Goal: Entertainment & Leisure: Browse casually

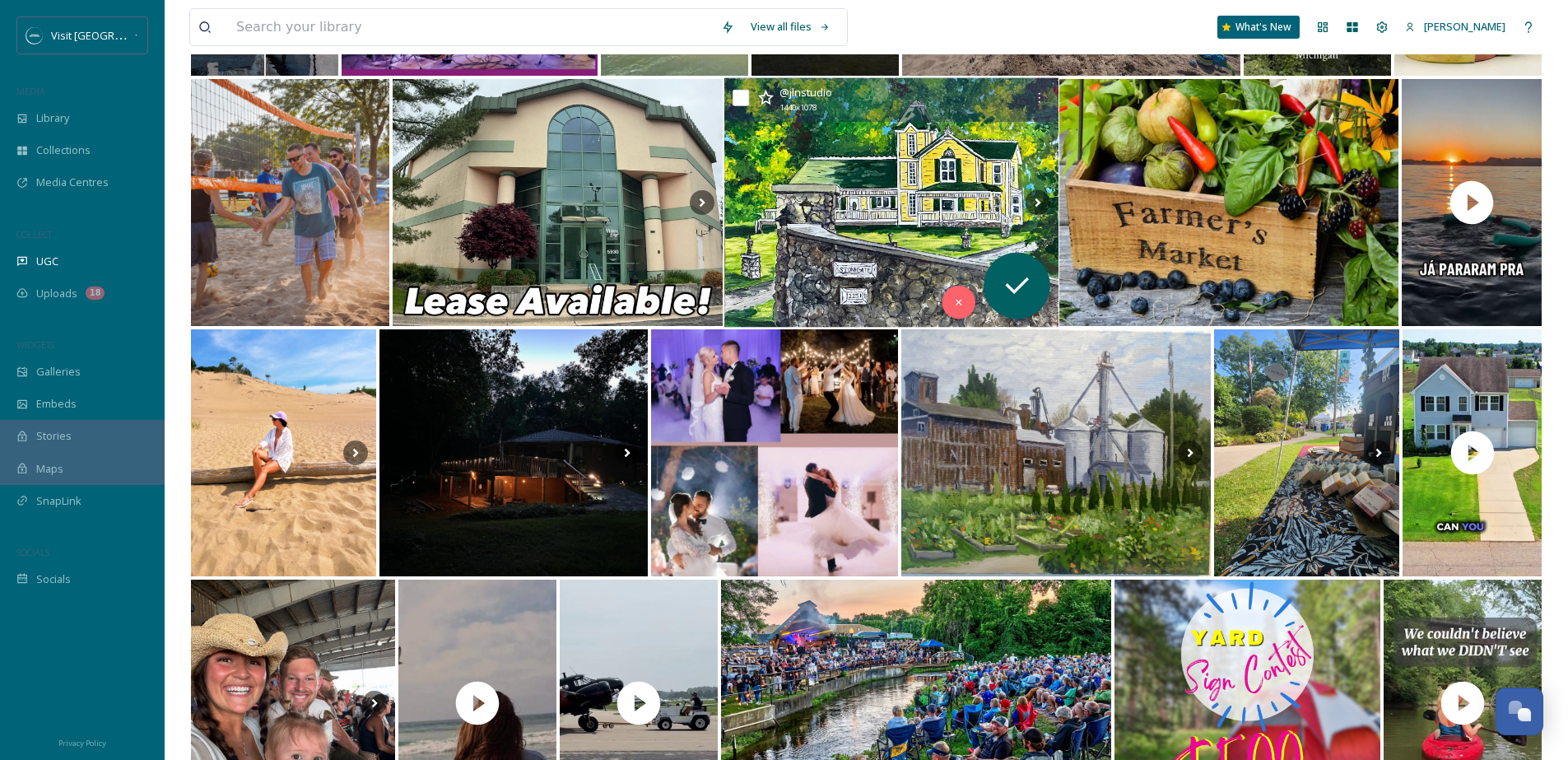
scroll to position [443, 0]
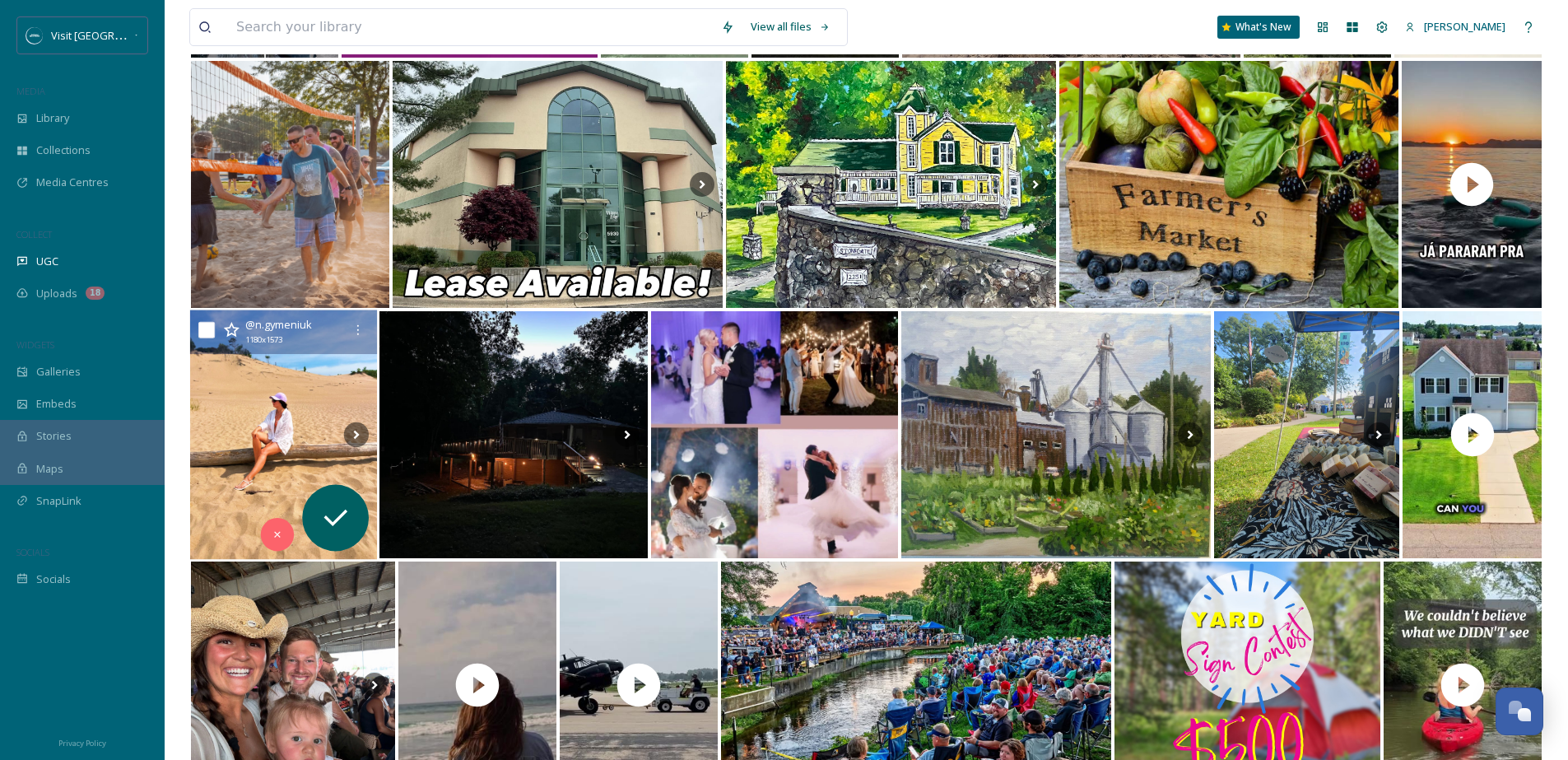
click at [268, 423] on img at bounding box center [283, 434] width 187 height 249
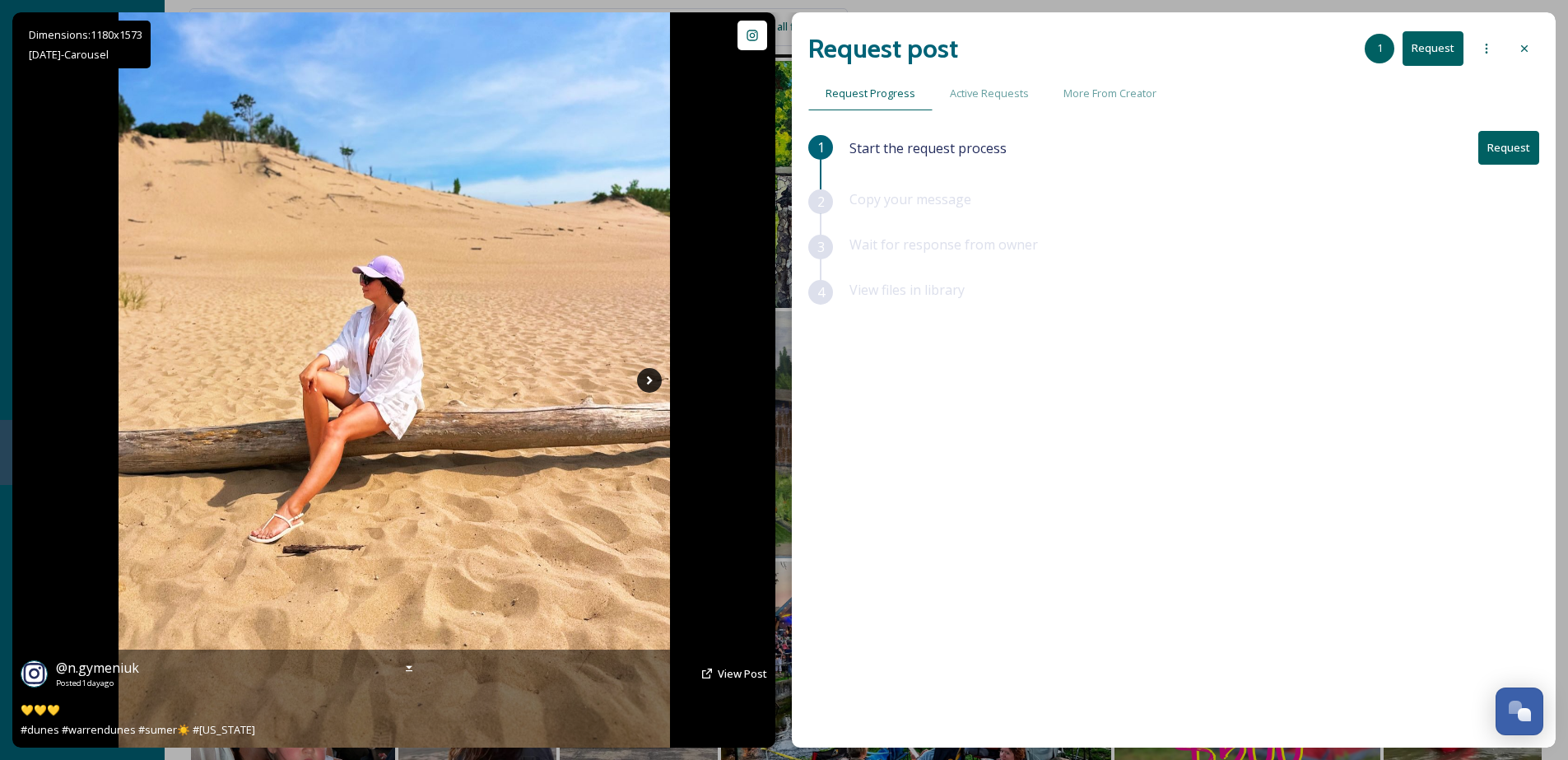
click at [645, 387] on icon at bounding box center [649, 380] width 24 height 24
click at [646, 383] on icon at bounding box center [649, 380] width 5 height 9
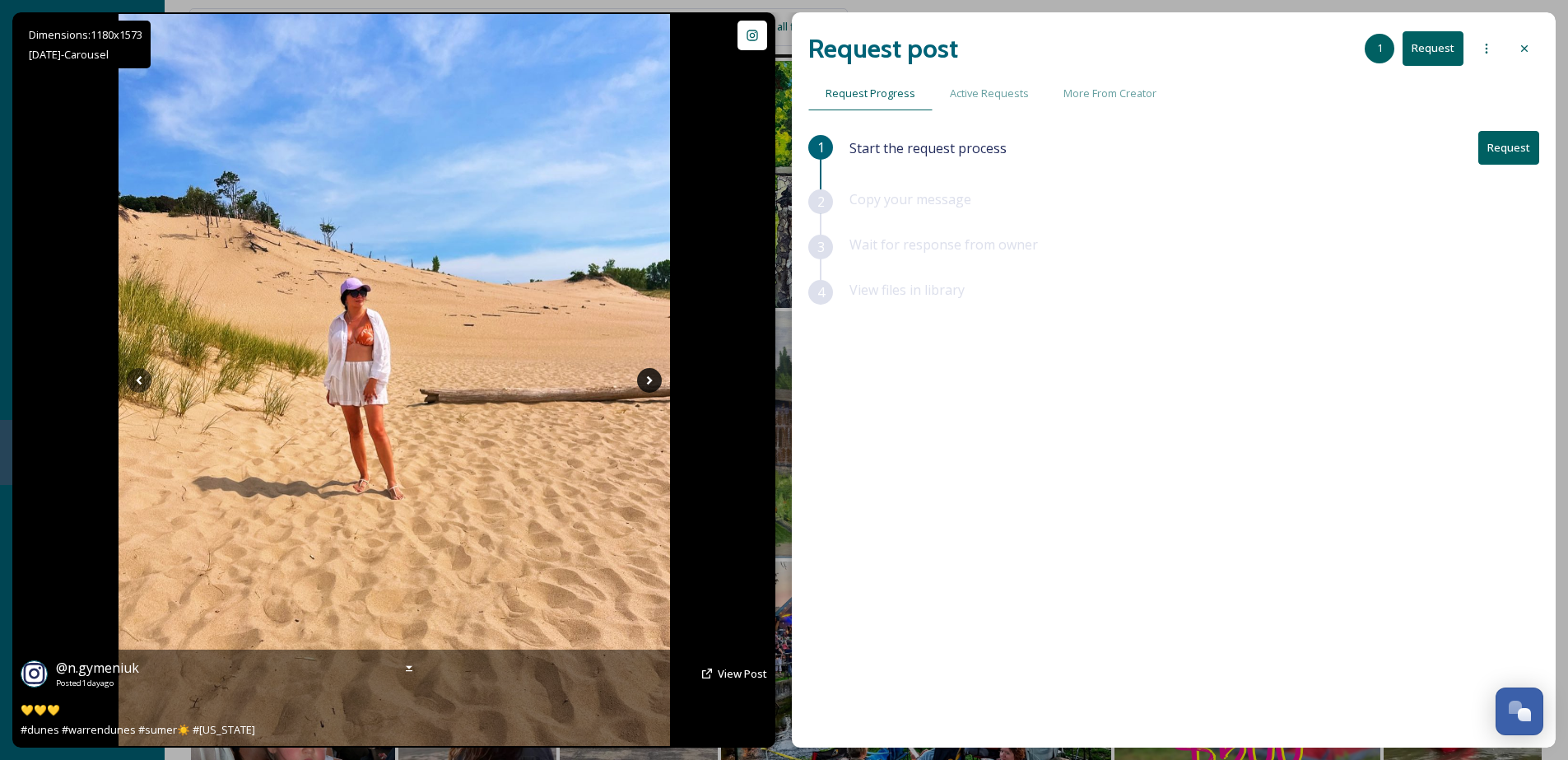
click at [646, 383] on icon at bounding box center [649, 380] width 5 height 9
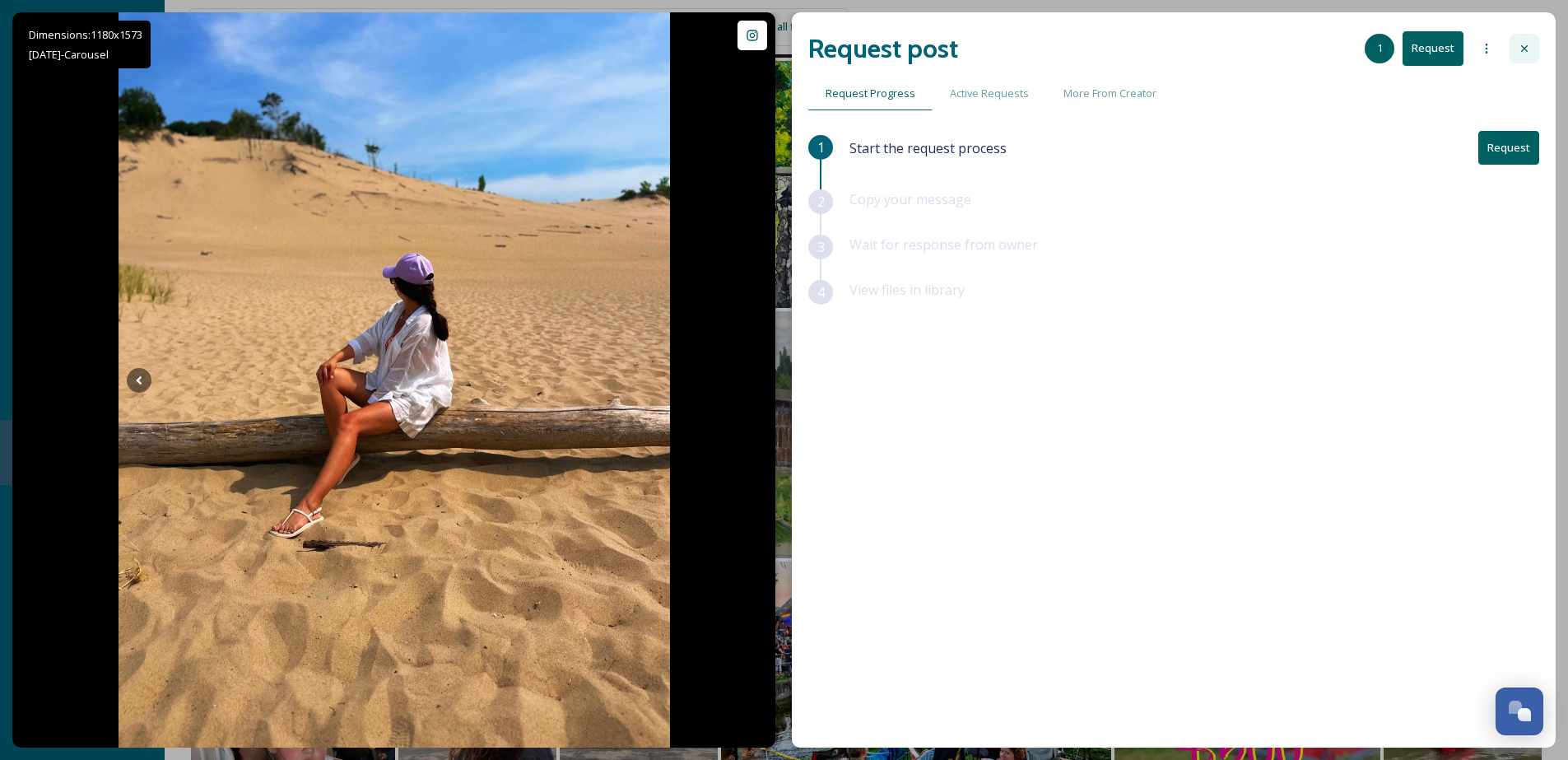
click at [1516, 49] on div at bounding box center [1524, 49] width 30 height 30
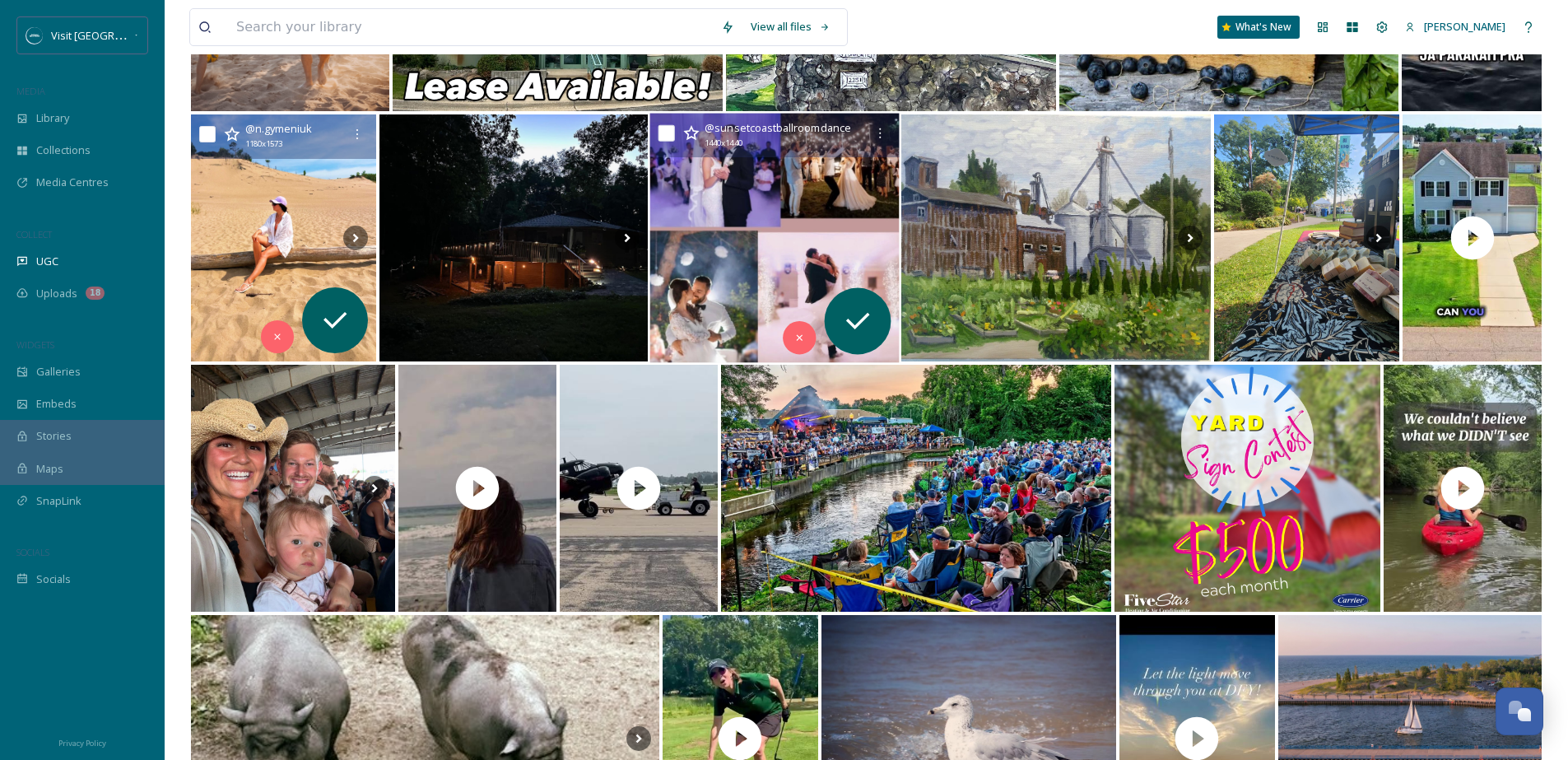
scroll to position [909, 0]
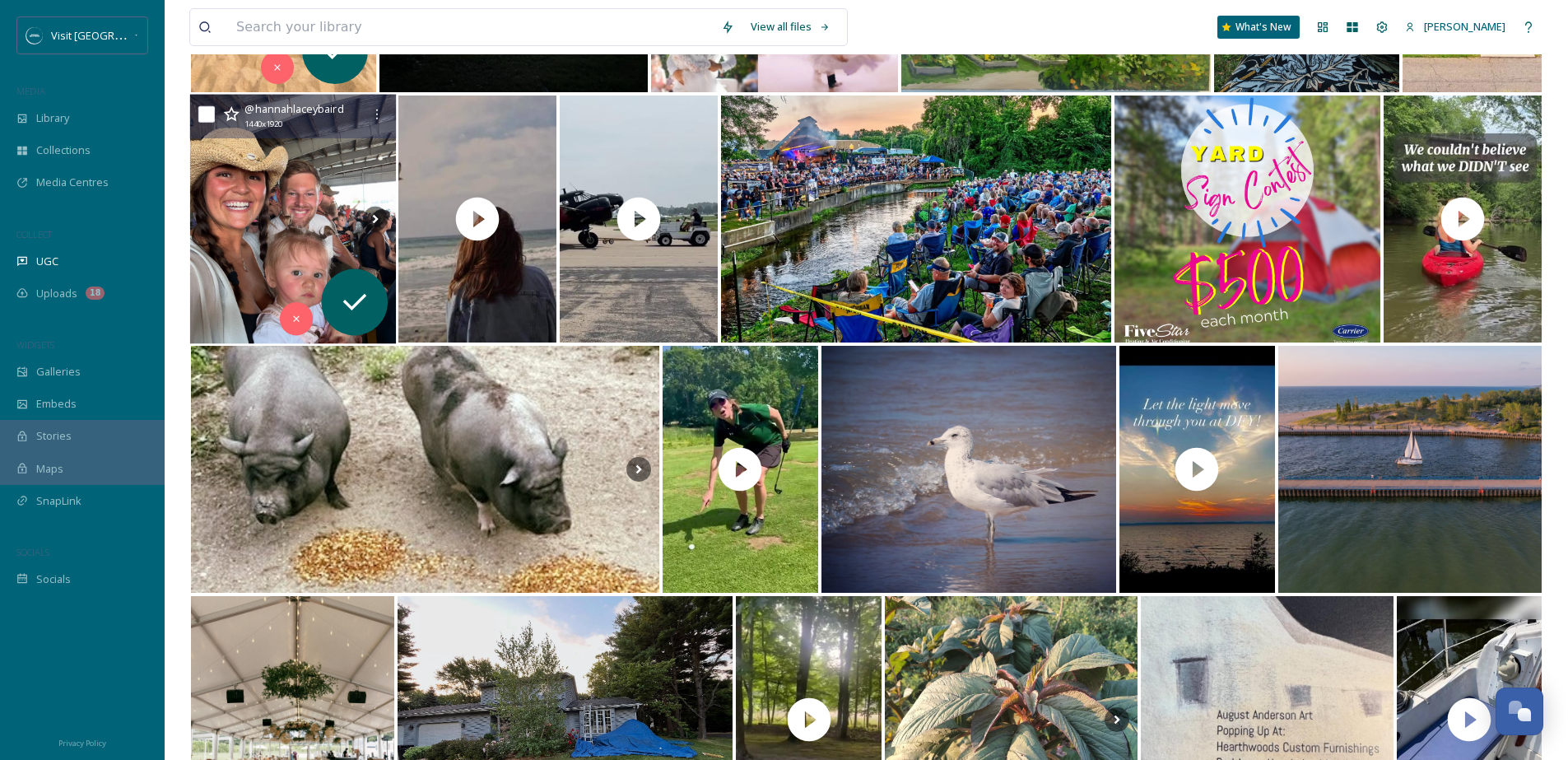
click at [272, 276] on img at bounding box center [293, 219] width 207 height 249
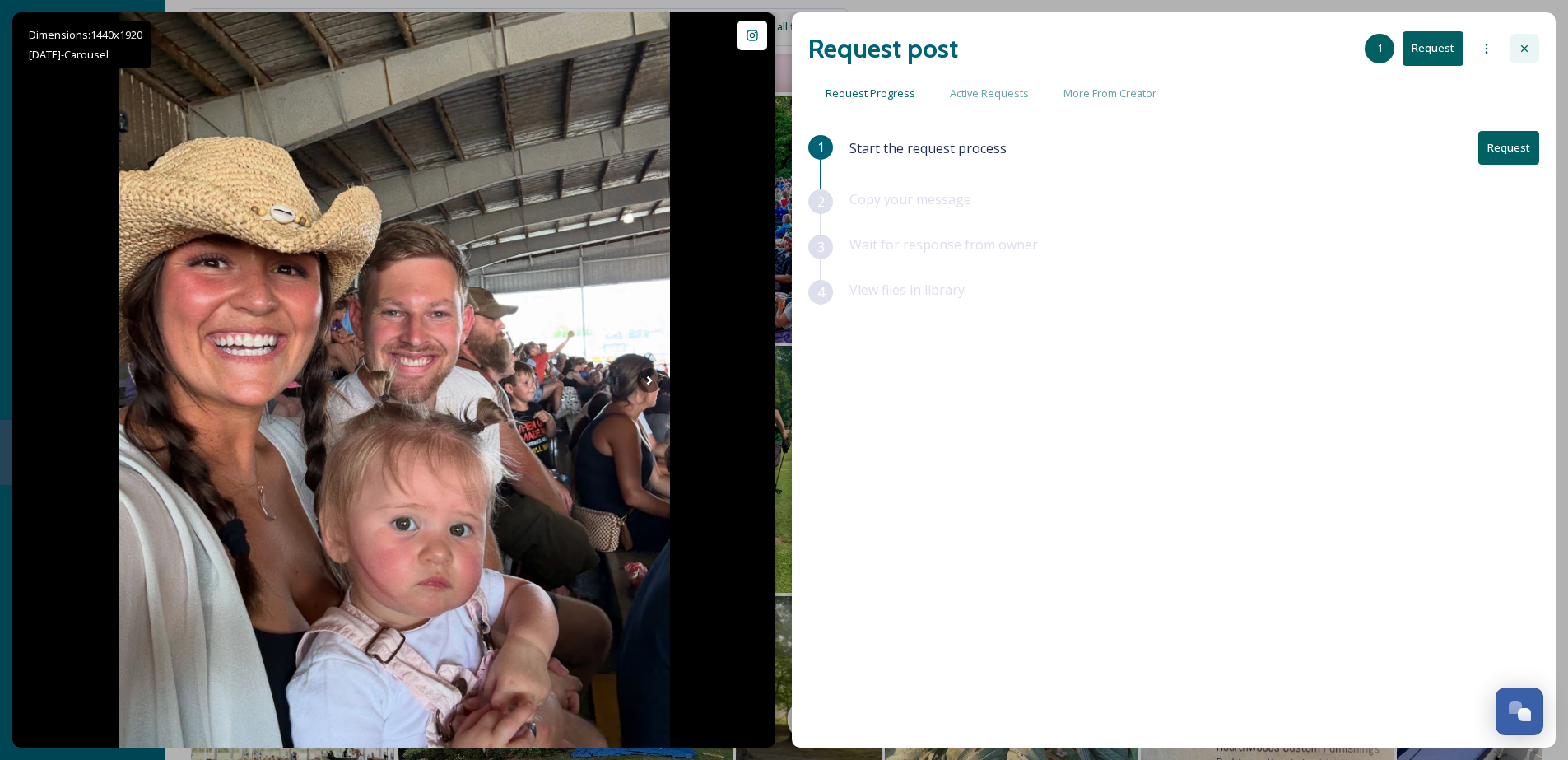
click at [1529, 46] on icon at bounding box center [1525, 49] width 13 height 13
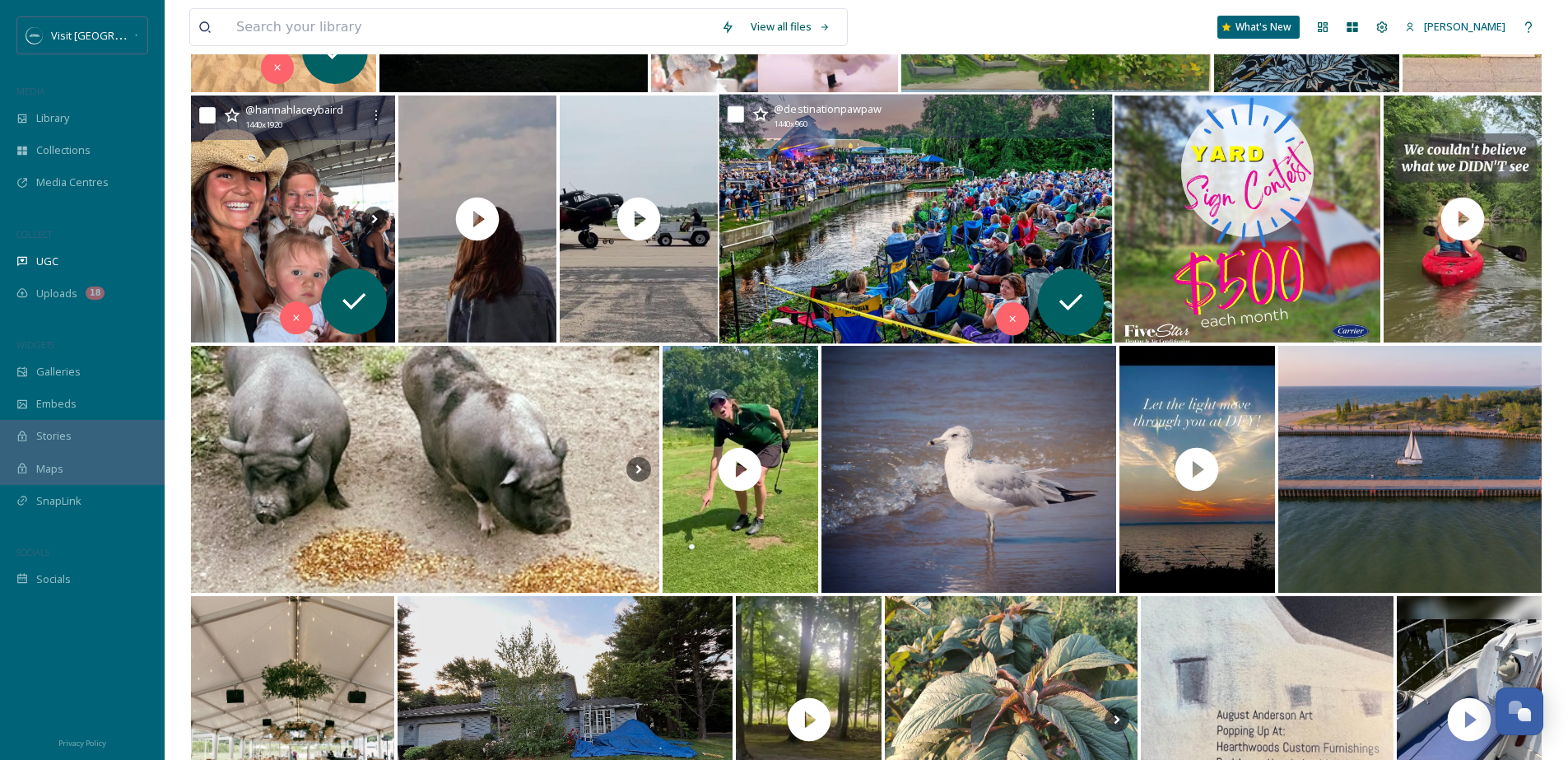
click at [929, 253] on img at bounding box center [916, 219] width 393 height 249
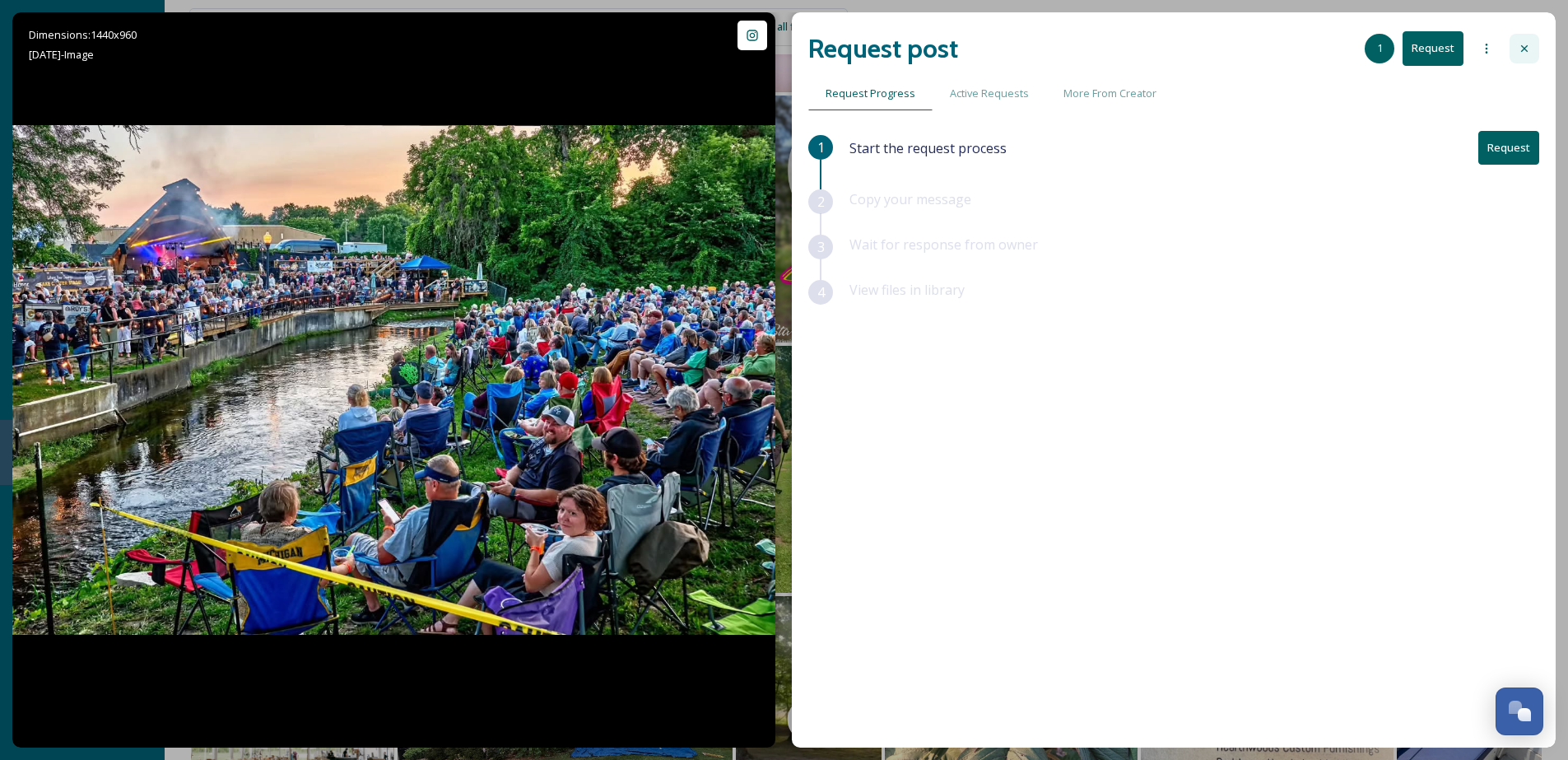
click at [1531, 44] on div at bounding box center [1524, 49] width 30 height 30
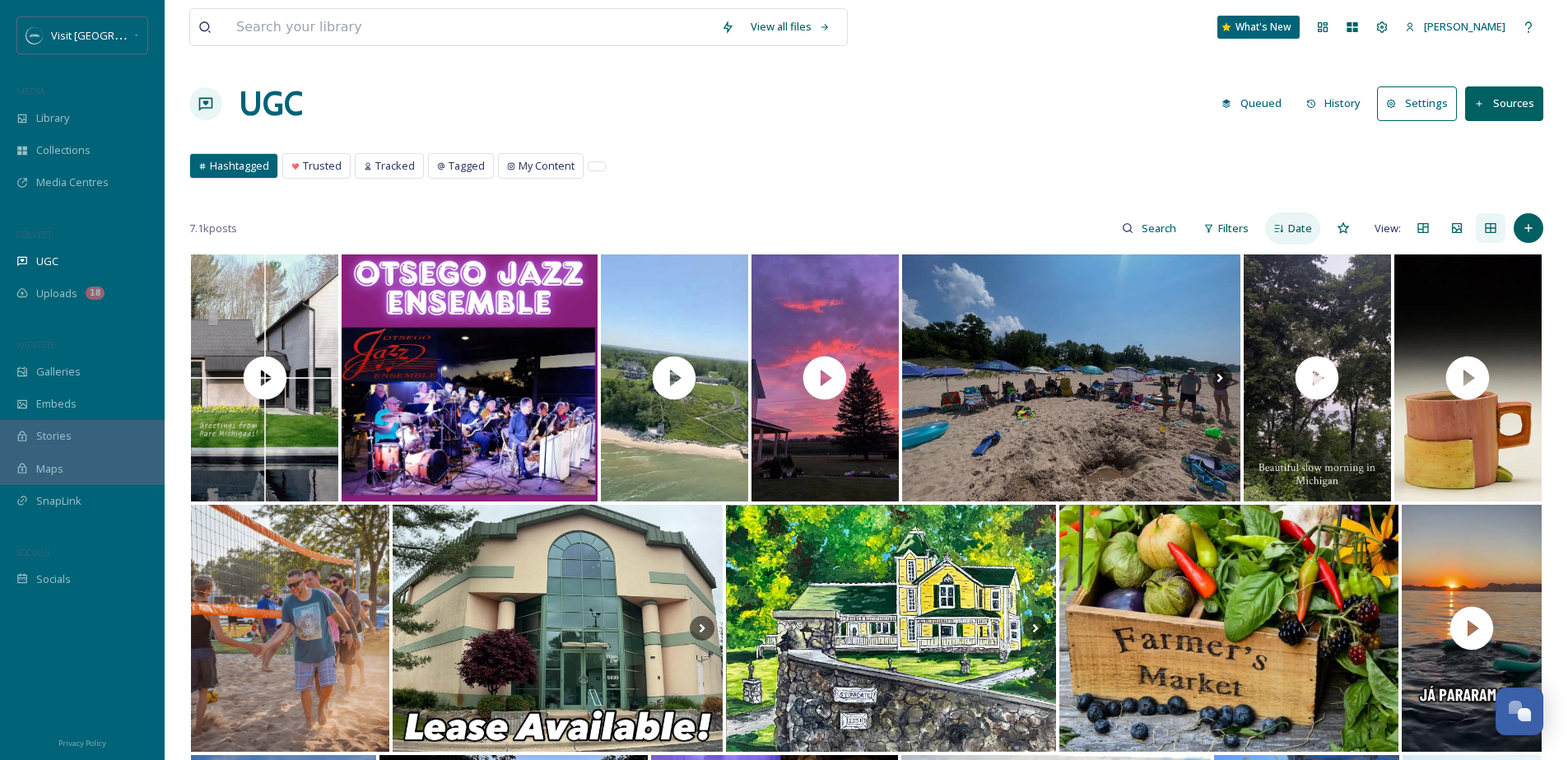
click at [1284, 229] on icon at bounding box center [1280, 228] width 9 height 7
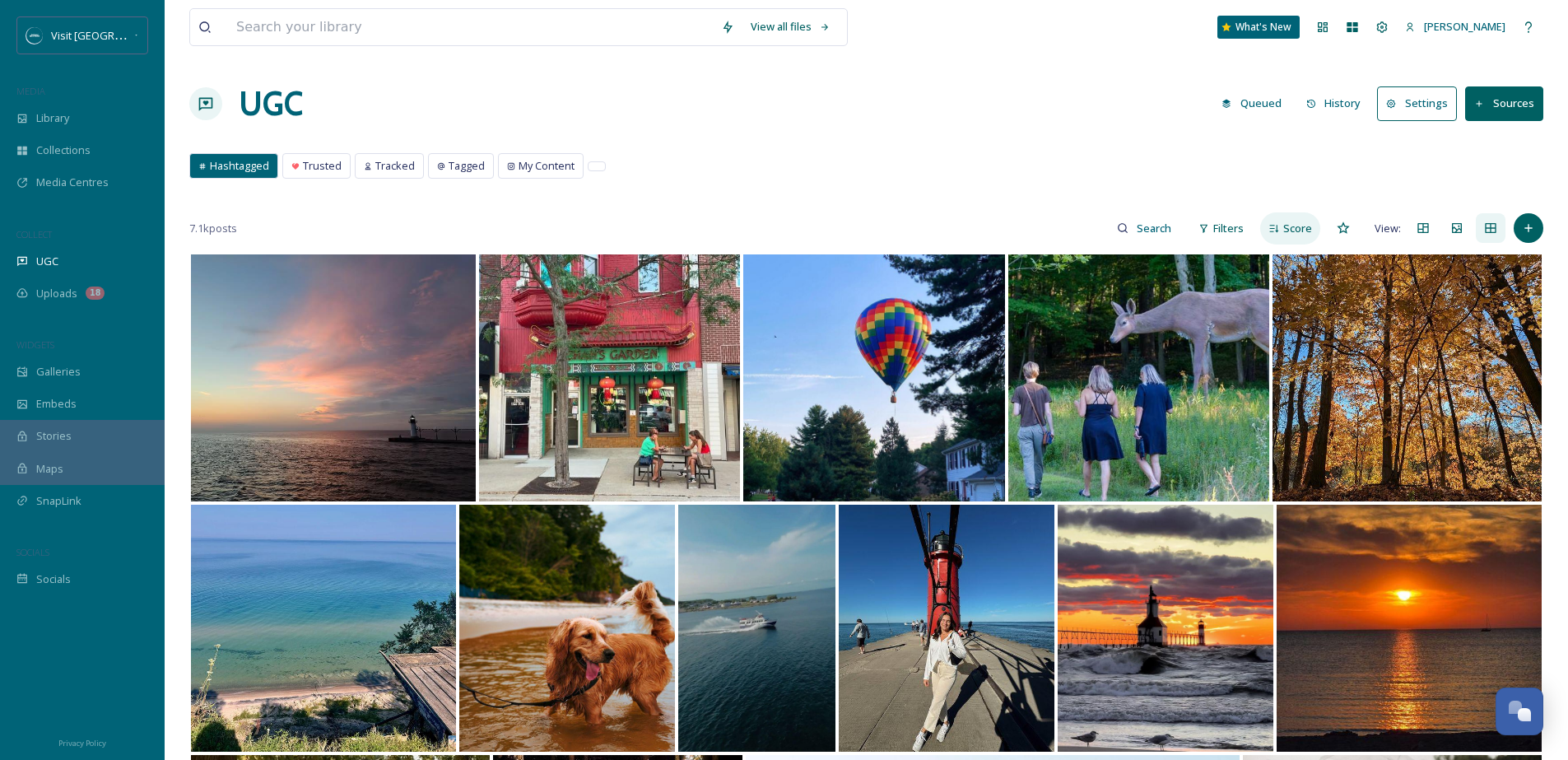
click at [1284, 230] on div "Score" at bounding box center [1290, 228] width 60 height 32
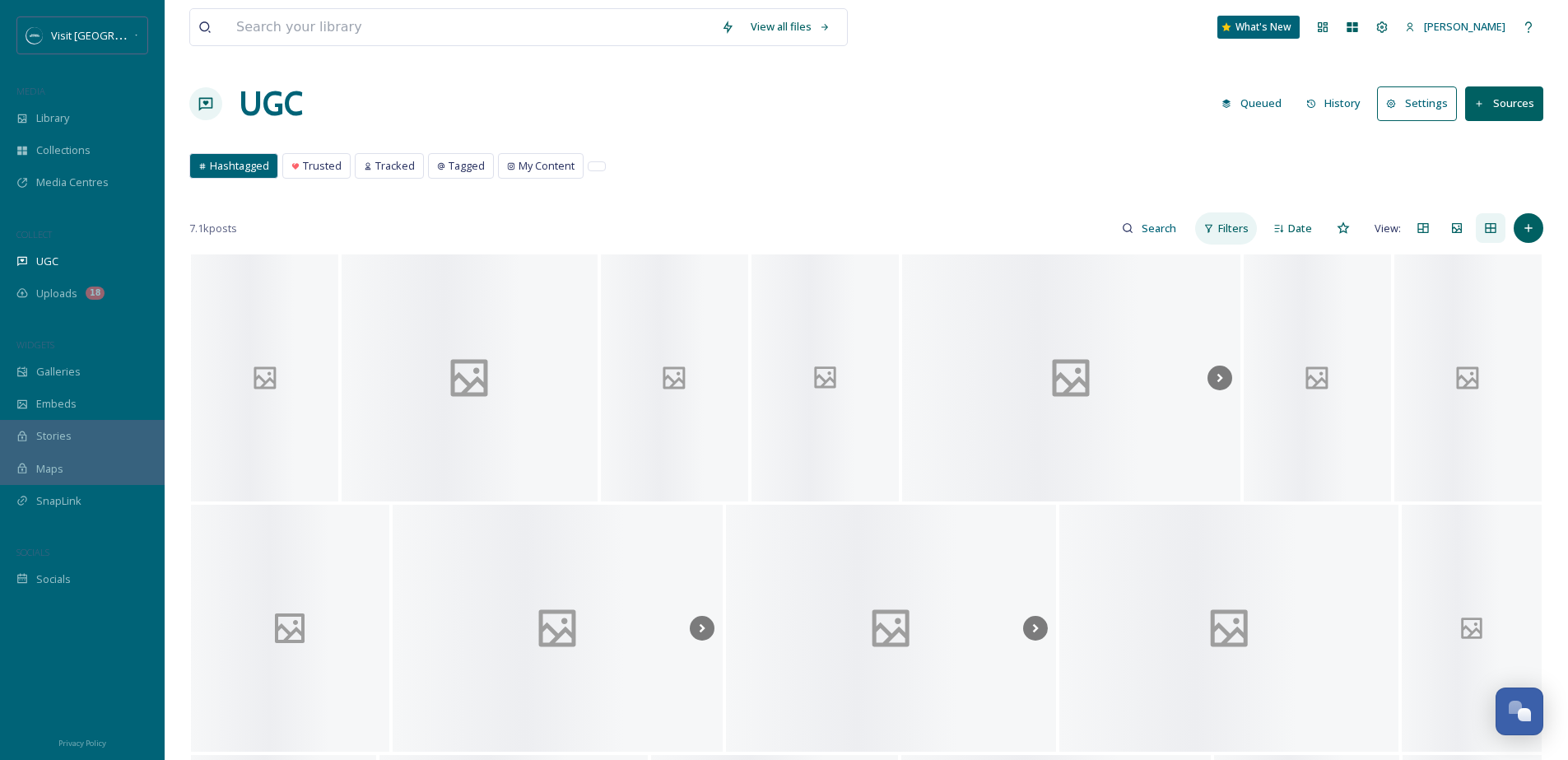
click at [1223, 232] on span "Filters" at bounding box center [1233, 228] width 31 height 15
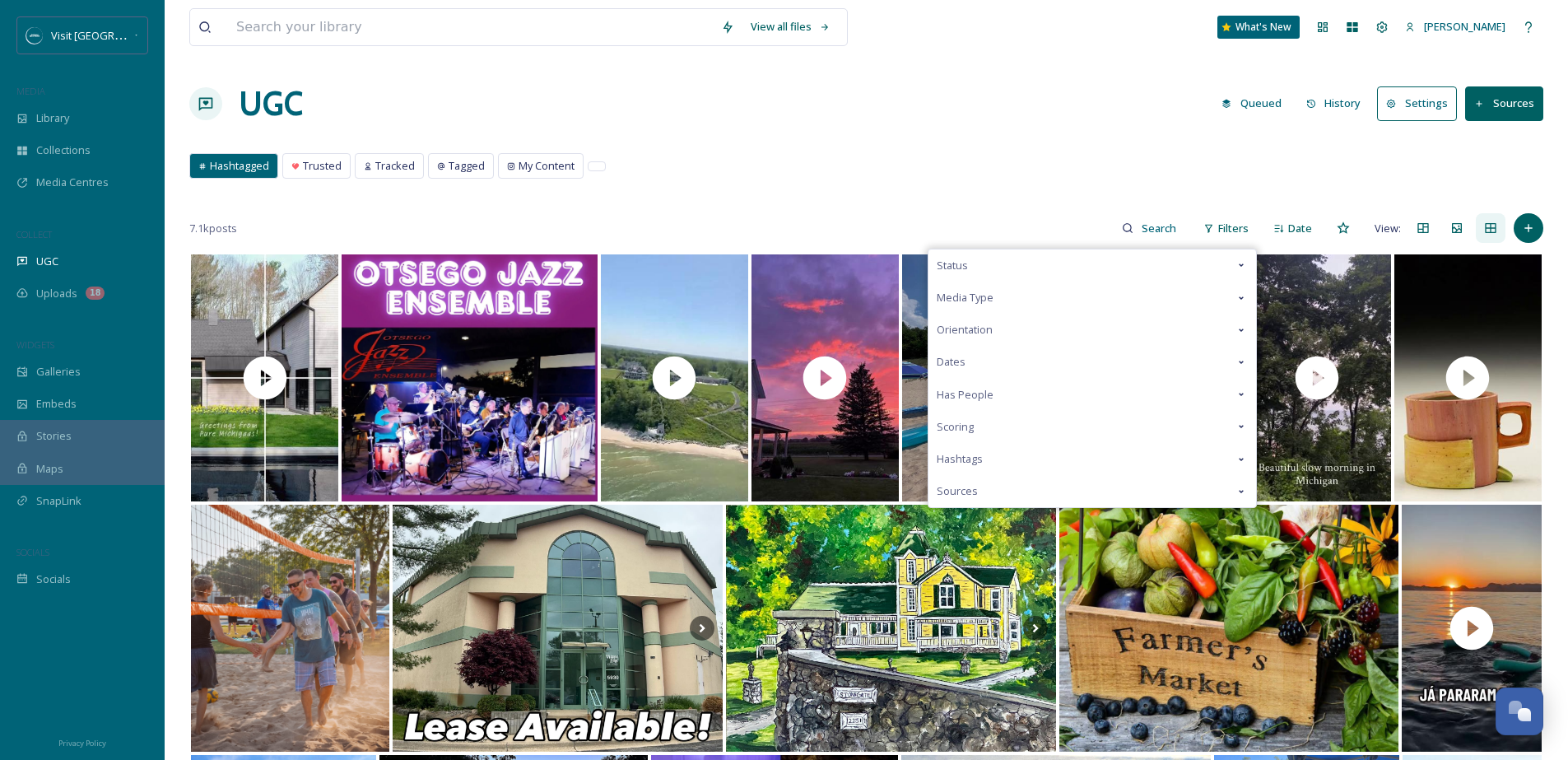
click at [958, 461] on span "Hashtags" at bounding box center [959, 458] width 46 height 15
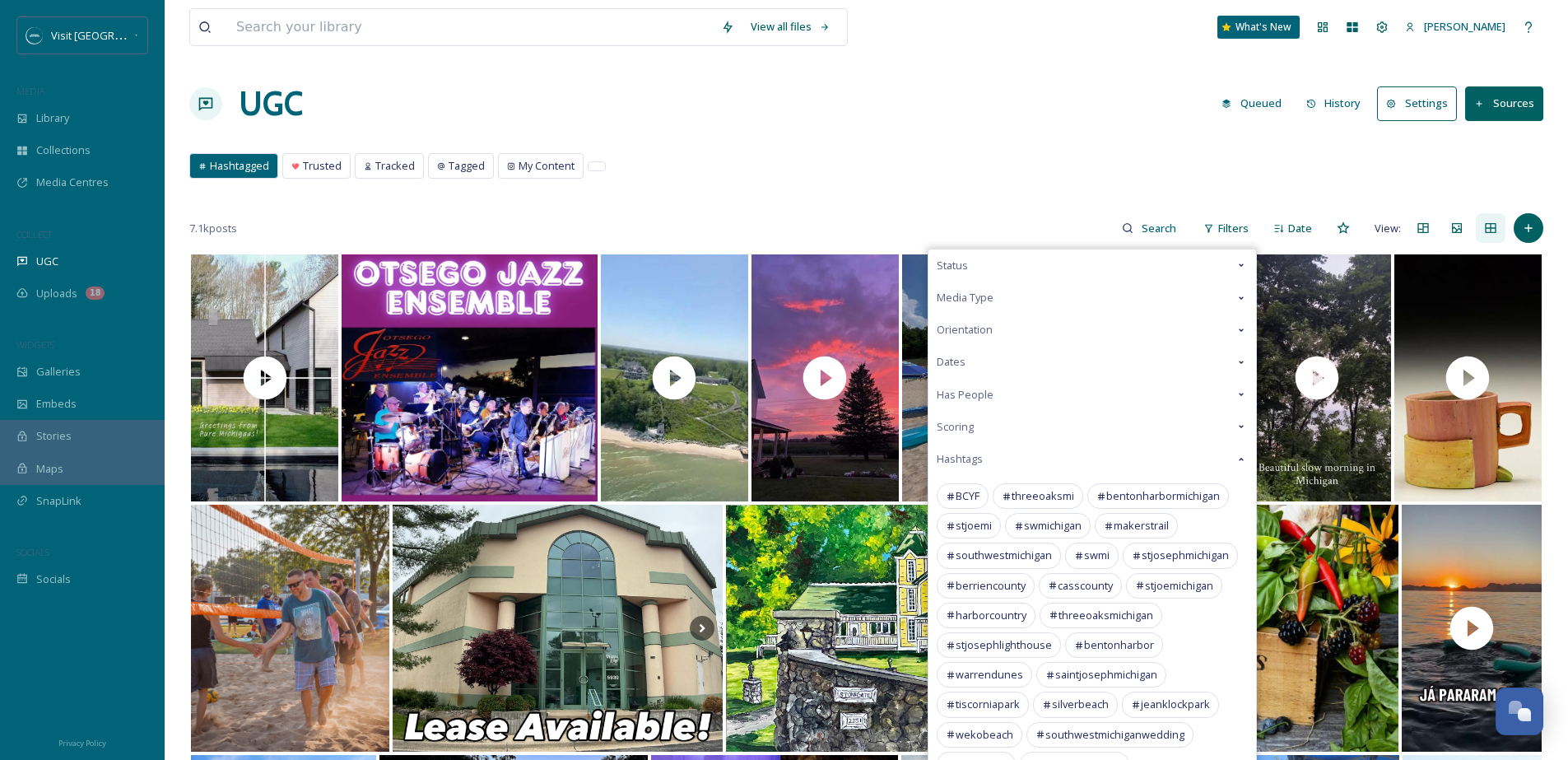
click at [1041, 460] on div "Hashtags" at bounding box center [1092, 459] width 327 height 32
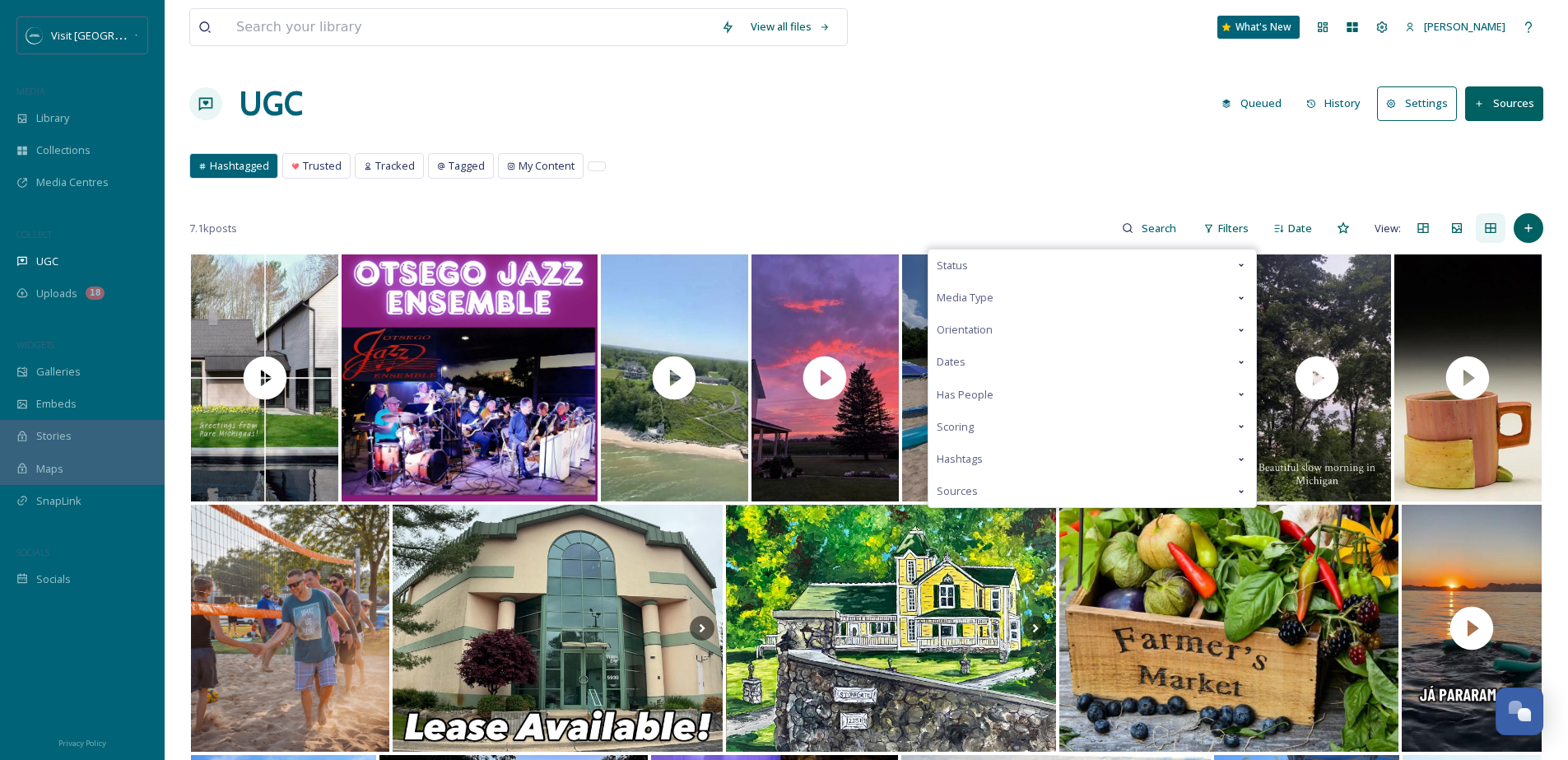
click at [997, 490] on div "Sources" at bounding box center [1092, 491] width 327 height 32
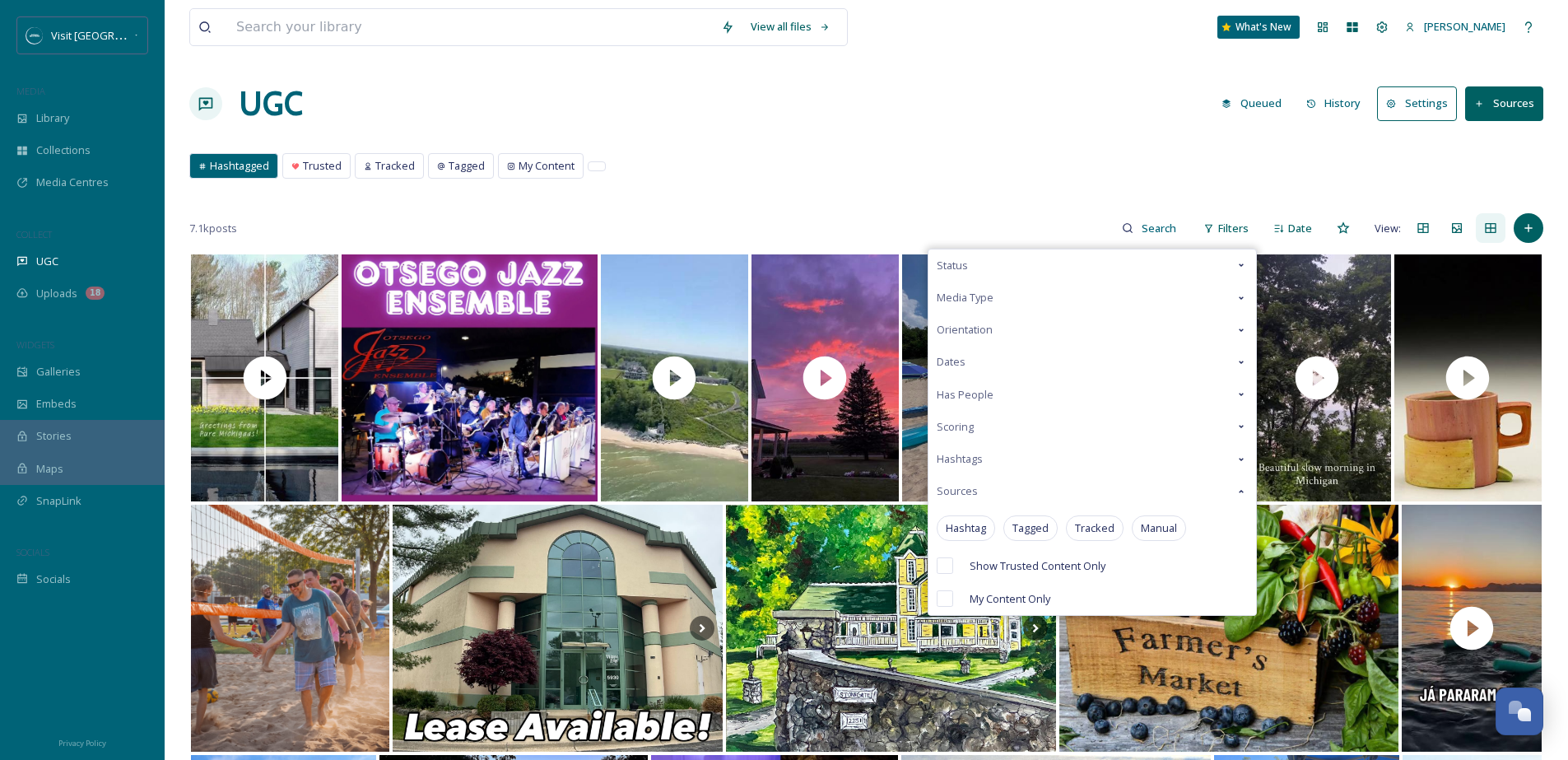
click at [997, 490] on div "Sources" at bounding box center [1092, 491] width 327 height 32
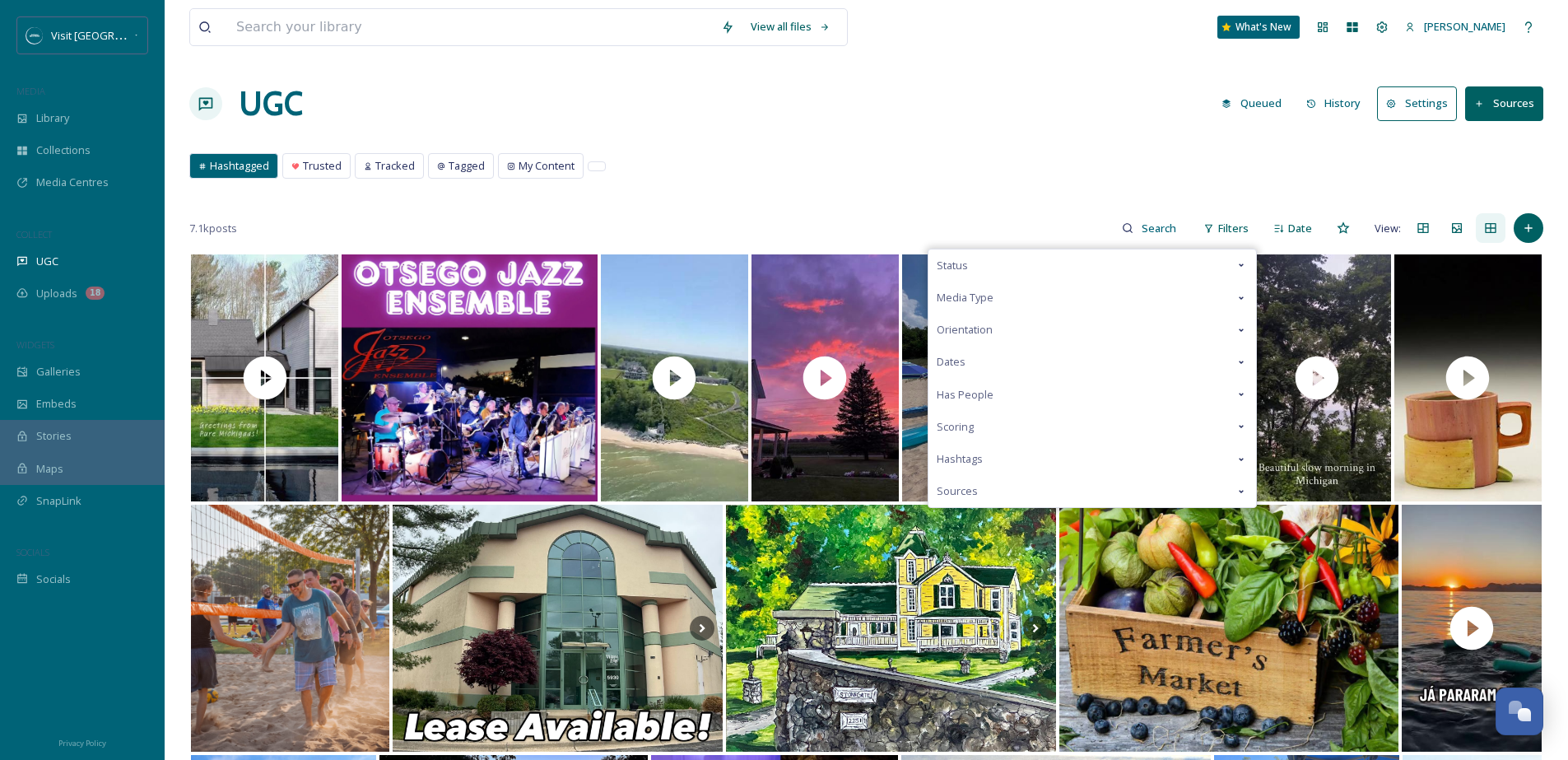
drag, startPoint x: 984, startPoint y: 425, endPoint x: 987, endPoint y: 434, distance: 9.5
click at [984, 425] on div "Scoring" at bounding box center [1092, 427] width 327 height 32
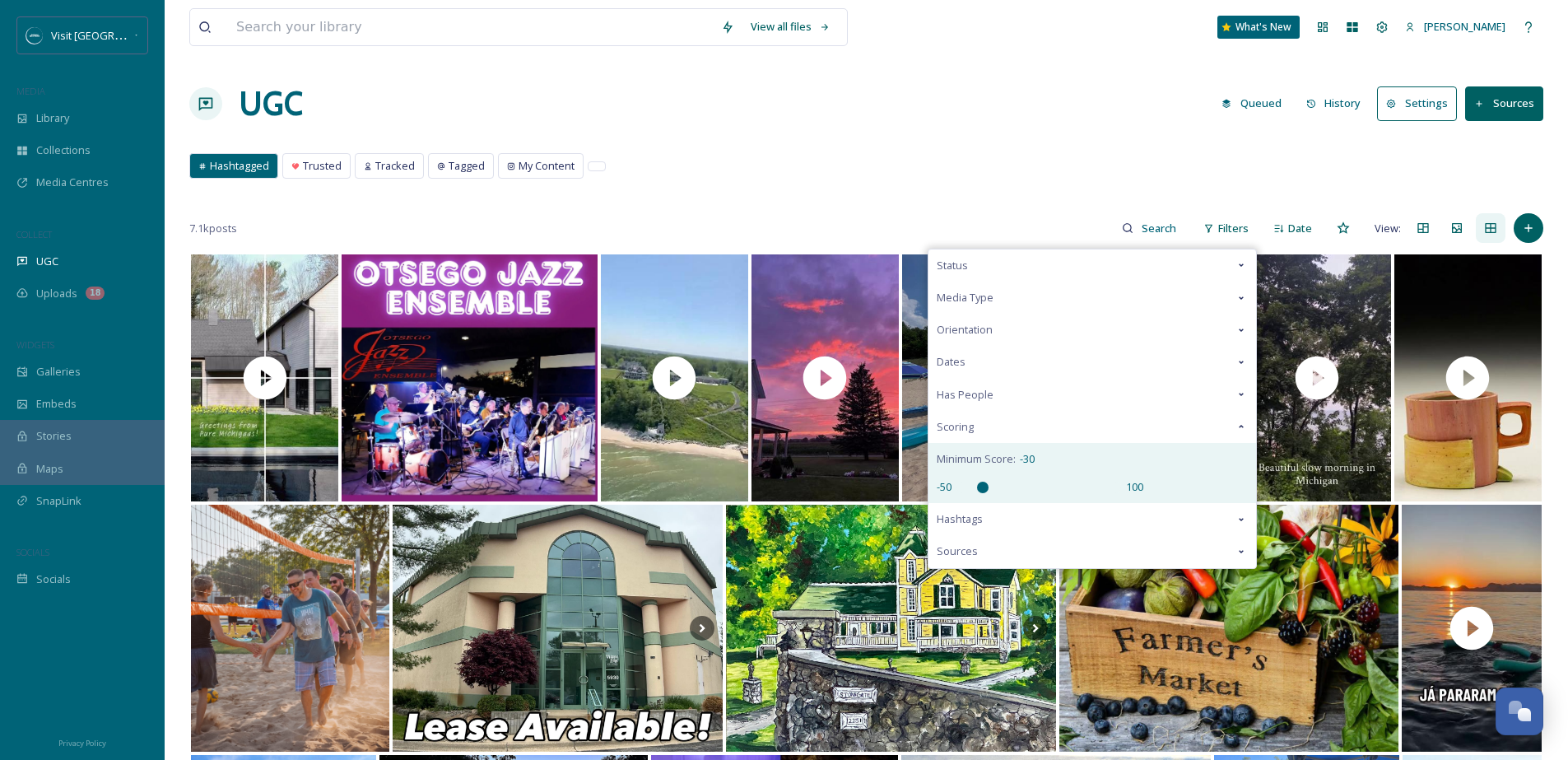
click at [980, 483] on input "range" at bounding box center [1038, 487] width 165 height 12
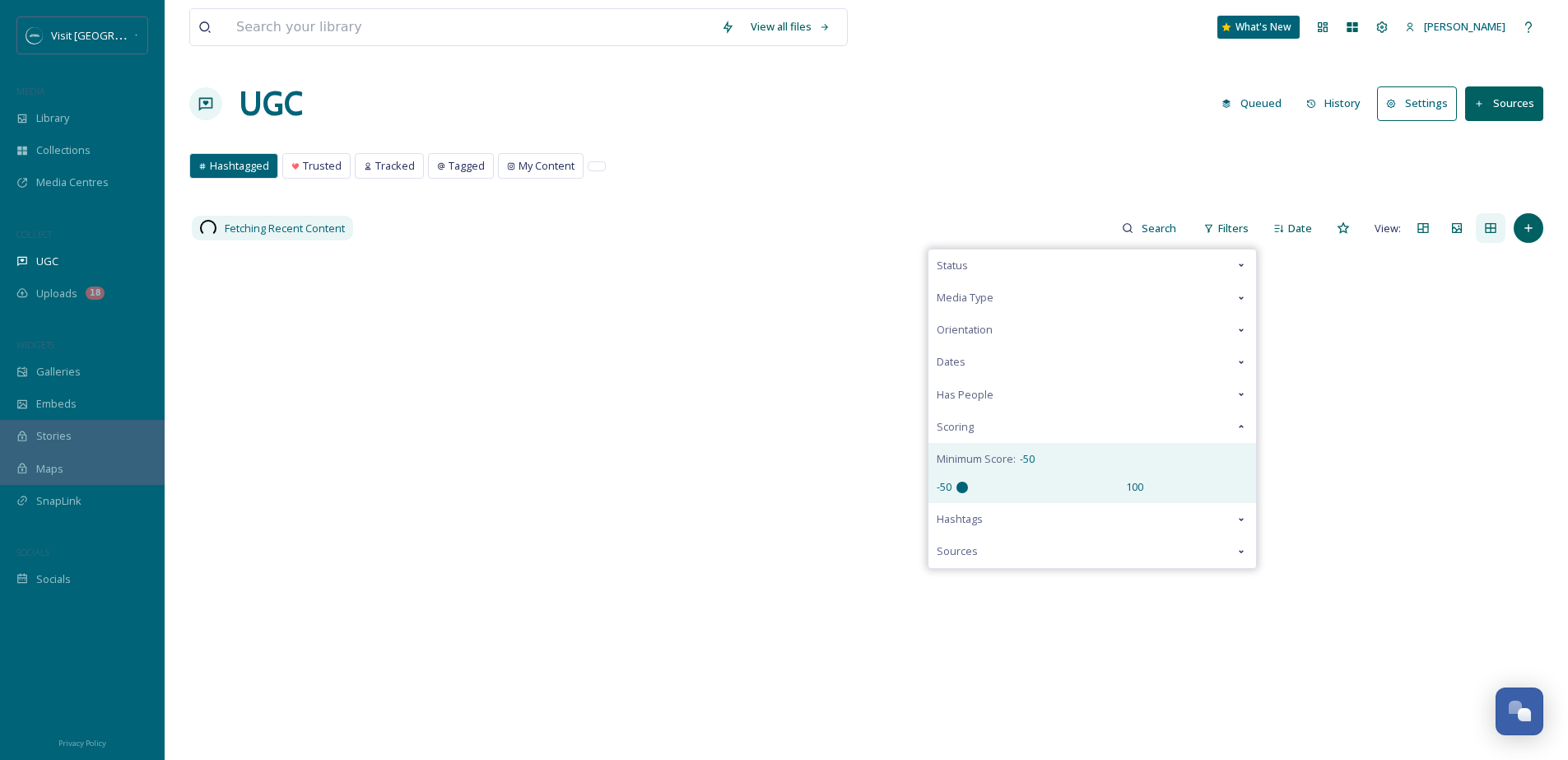
drag, startPoint x: 978, startPoint y: 483, endPoint x: 965, endPoint y: 490, distance: 14.8
type input "-50"
click at [965, 490] on input "range" at bounding box center [1038, 487] width 165 height 12
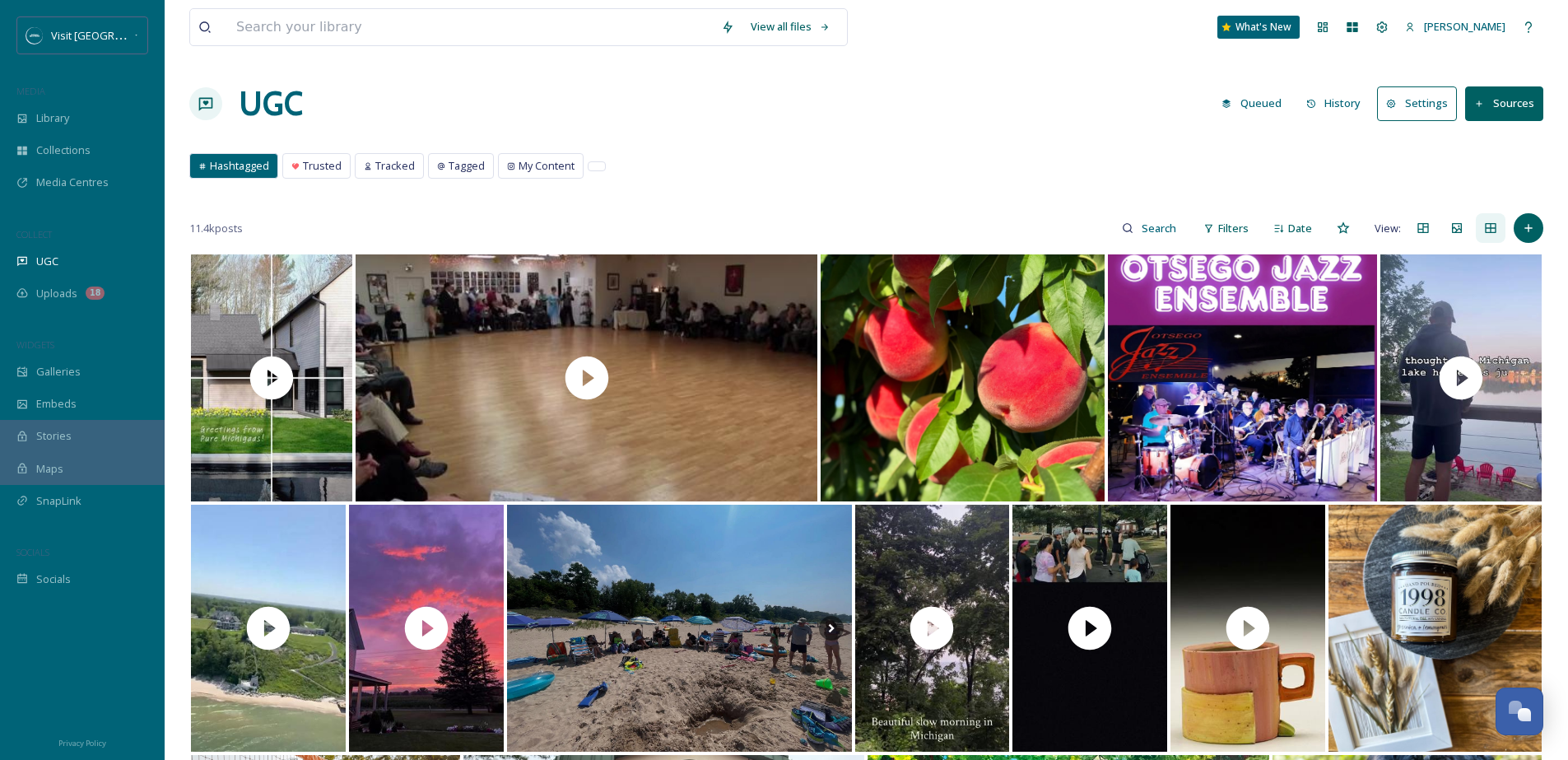
click at [828, 187] on div "View all files What's New [PERSON_NAME] UGC Queued History Settings Sources Has…" at bounding box center [866, 648] width 1403 height 1295
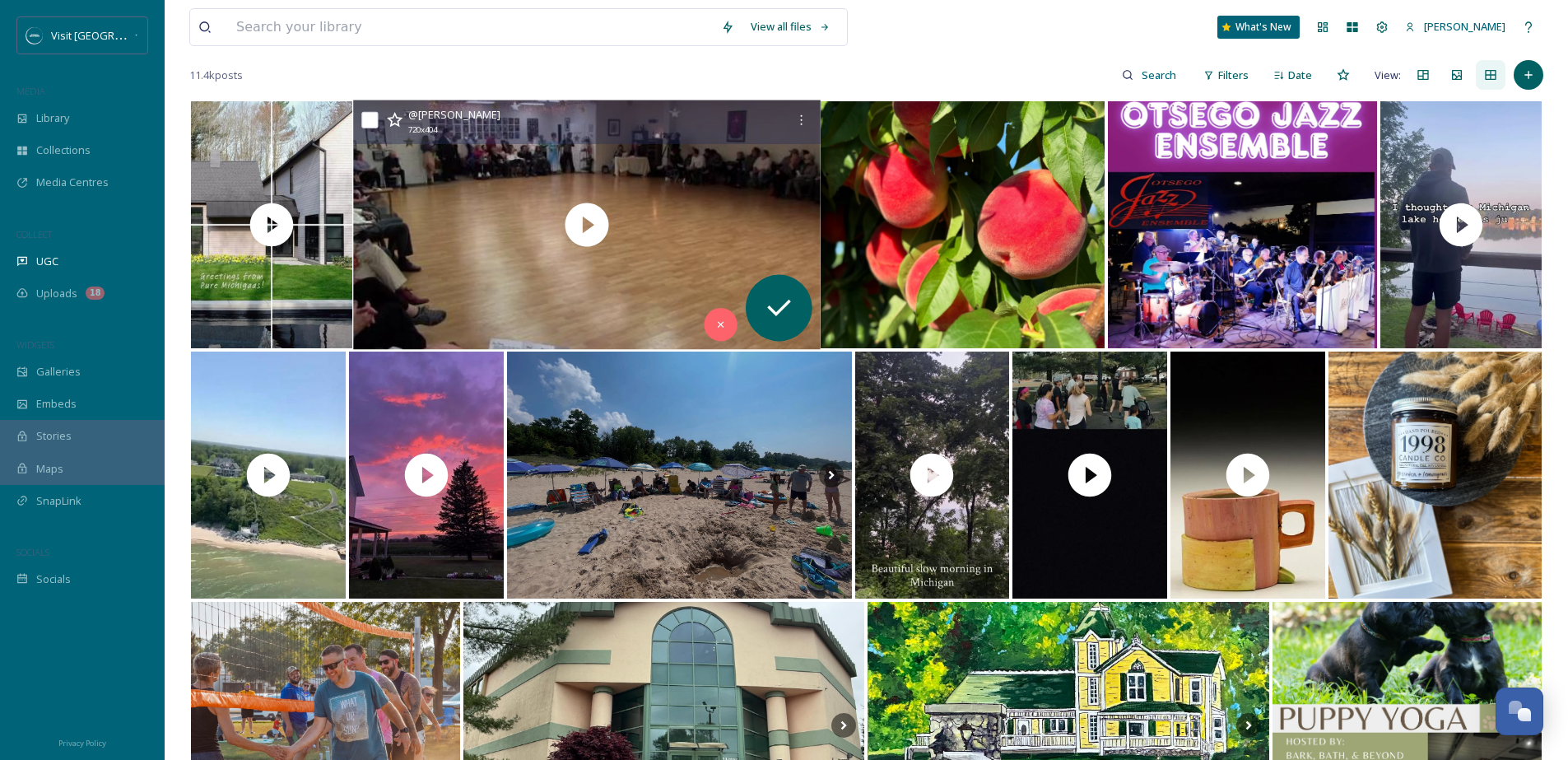
scroll to position [154, 0]
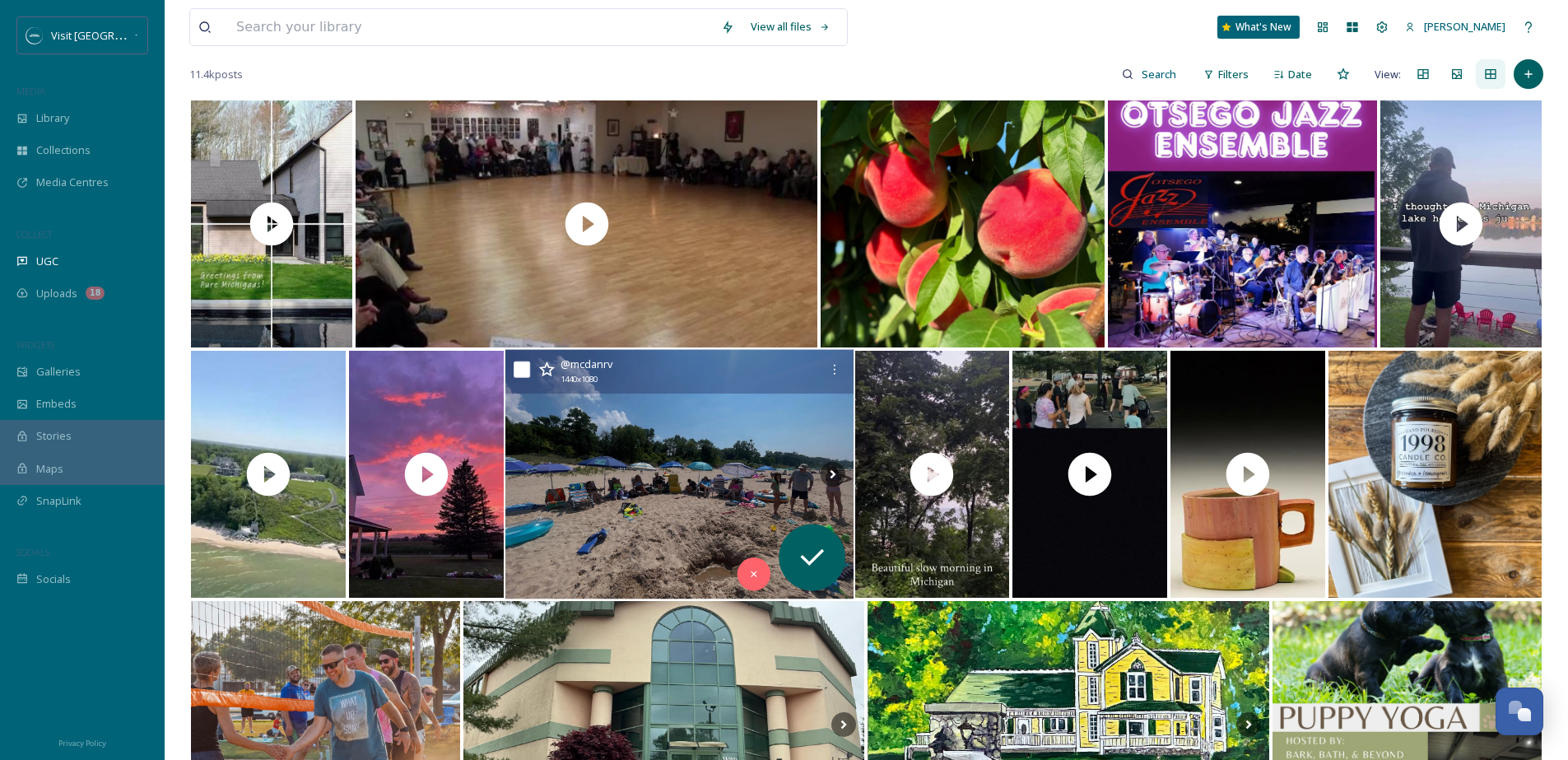
click at [590, 468] on img at bounding box center [678, 474] width 348 height 249
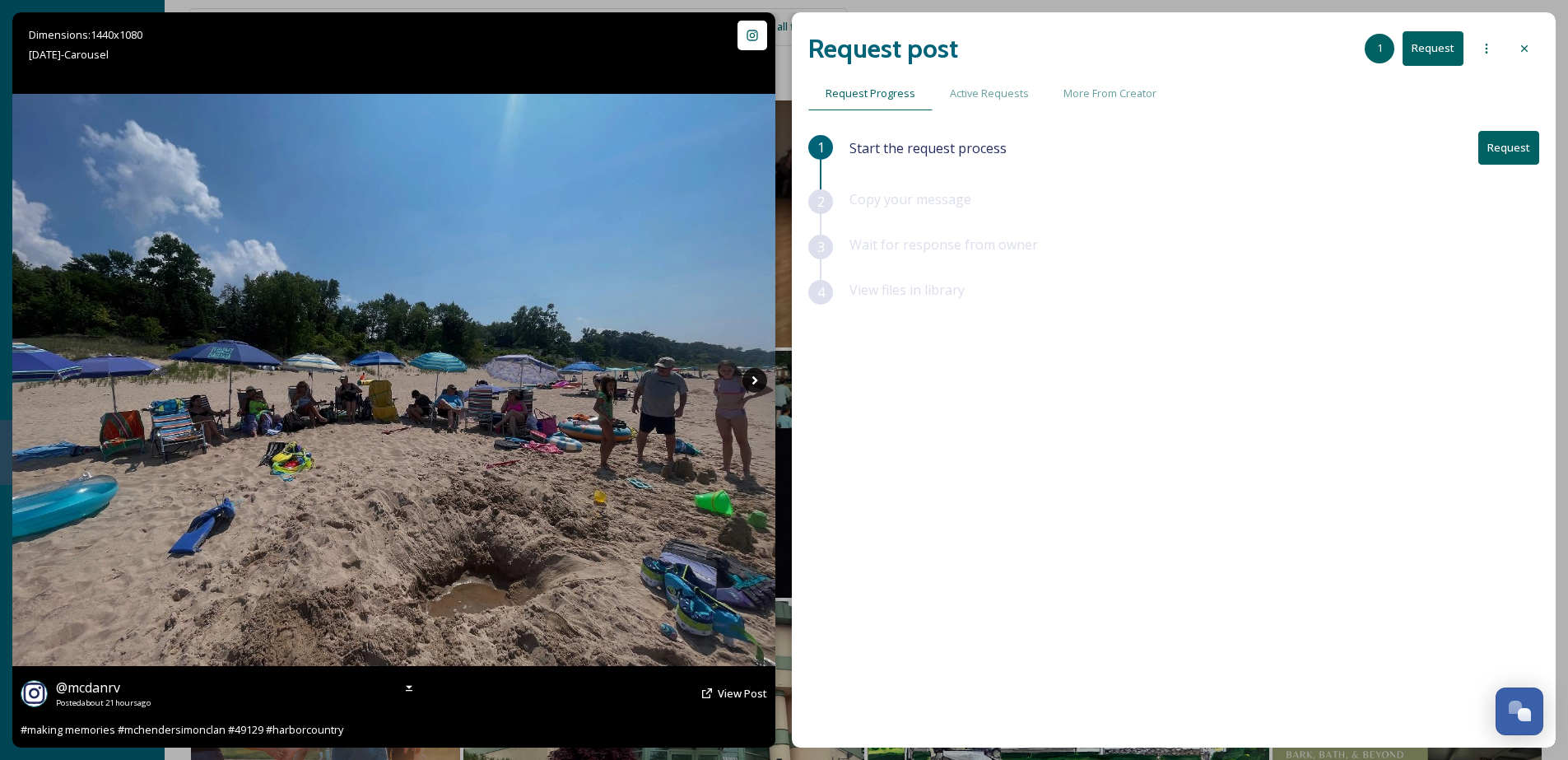
click at [750, 382] on icon at bounding box center [754, 380] width 24 height 24
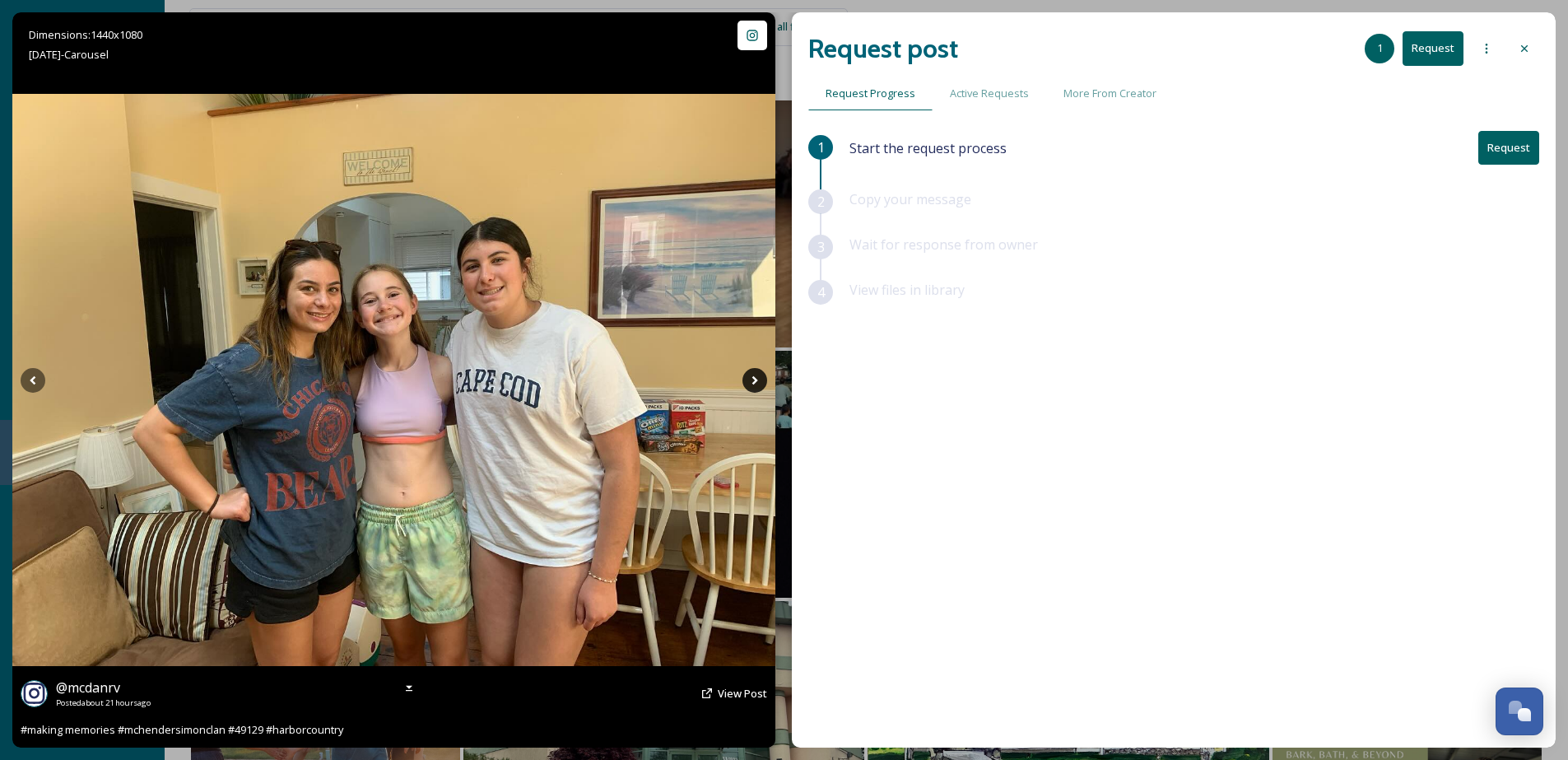
click at [764, 387] on icon at bounding box center [754, 380] width 24 height 24
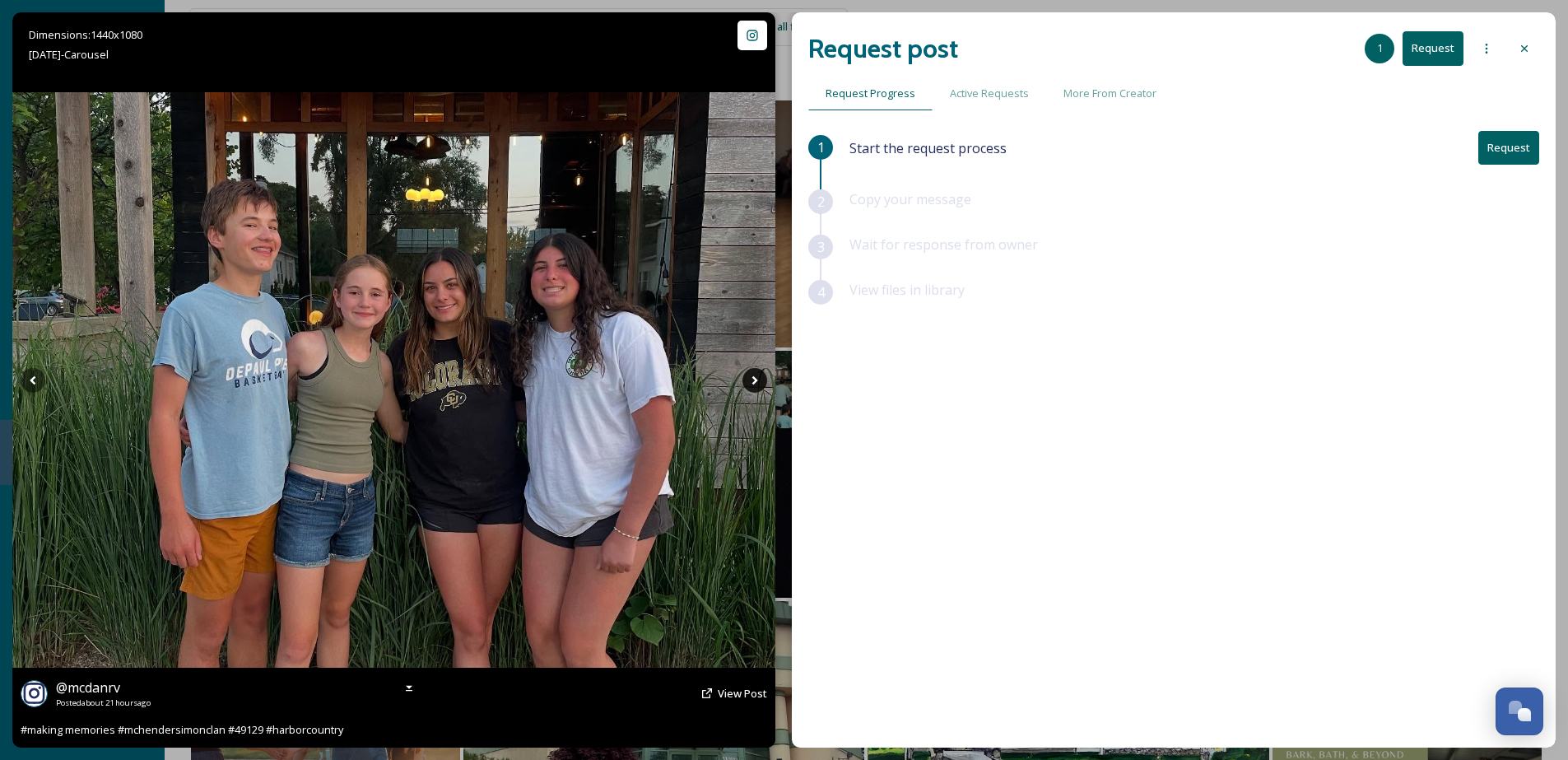
click at [752, 380] on icon at bounding box center [754, 380] width 24 height 24
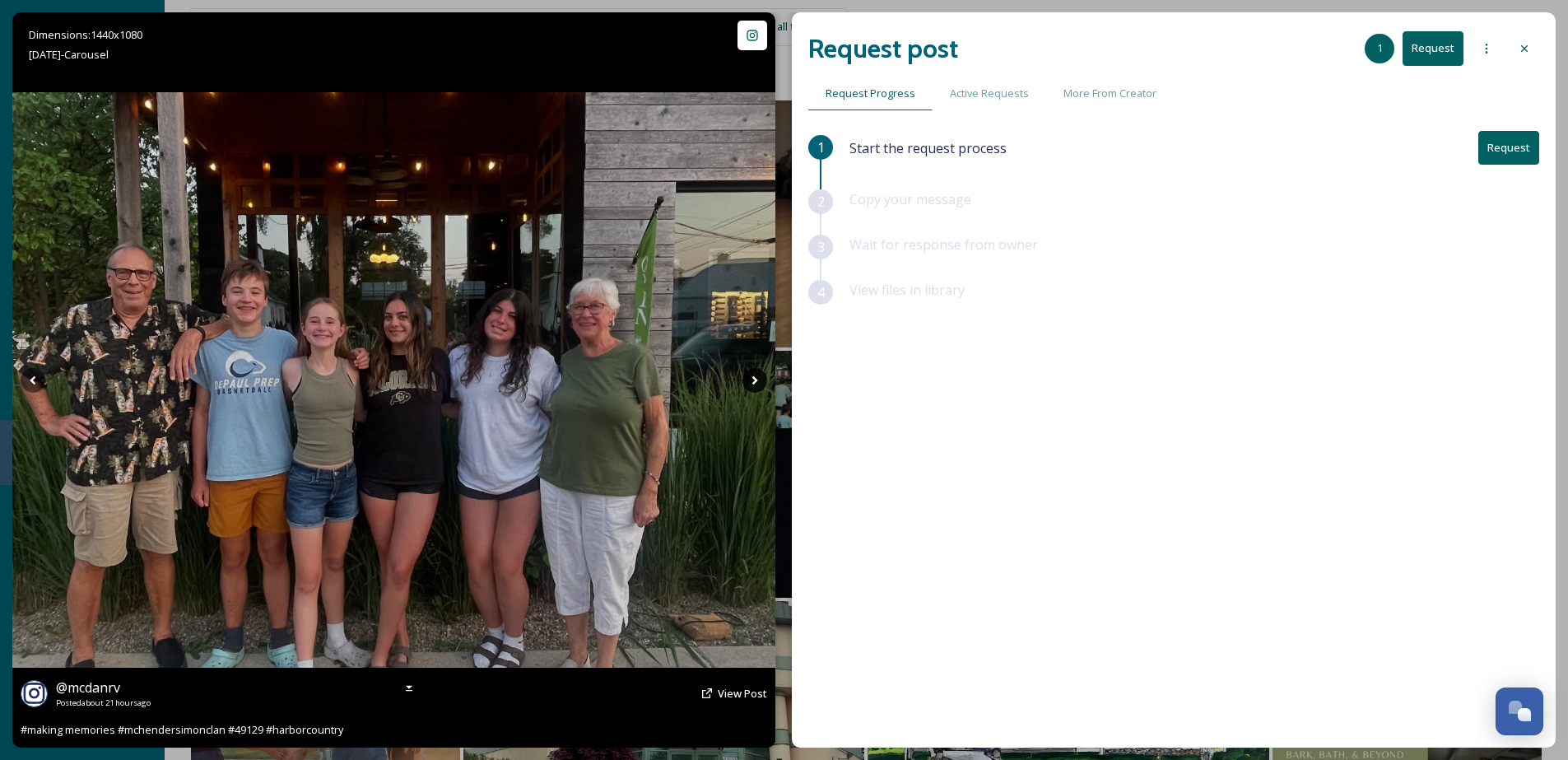
click at [752, 380] on icon at bounding box center [754, 380] width 24 height 24
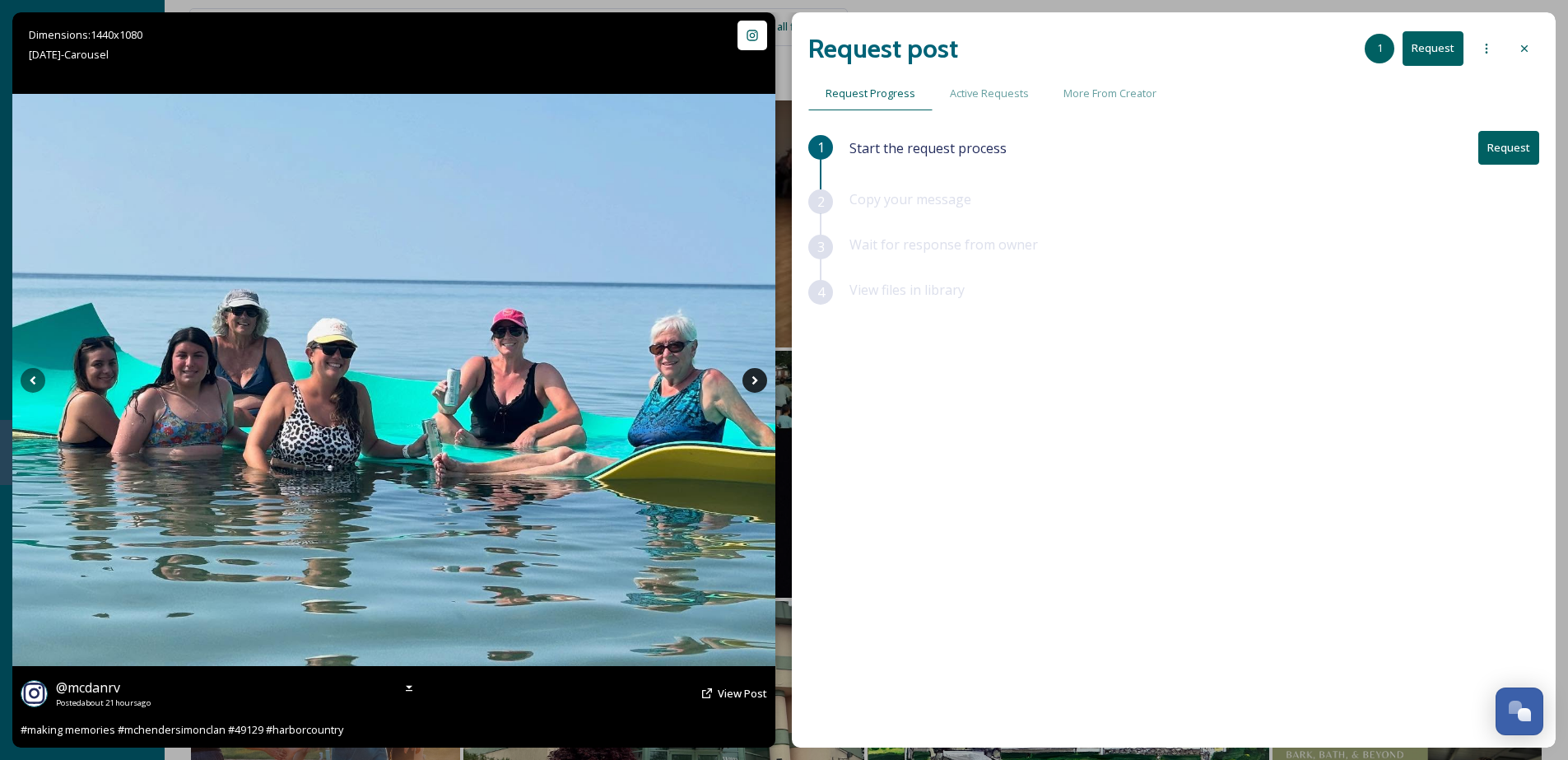
click at [752, 380] on icon at bounding box center [754, 380] width 24 height 24
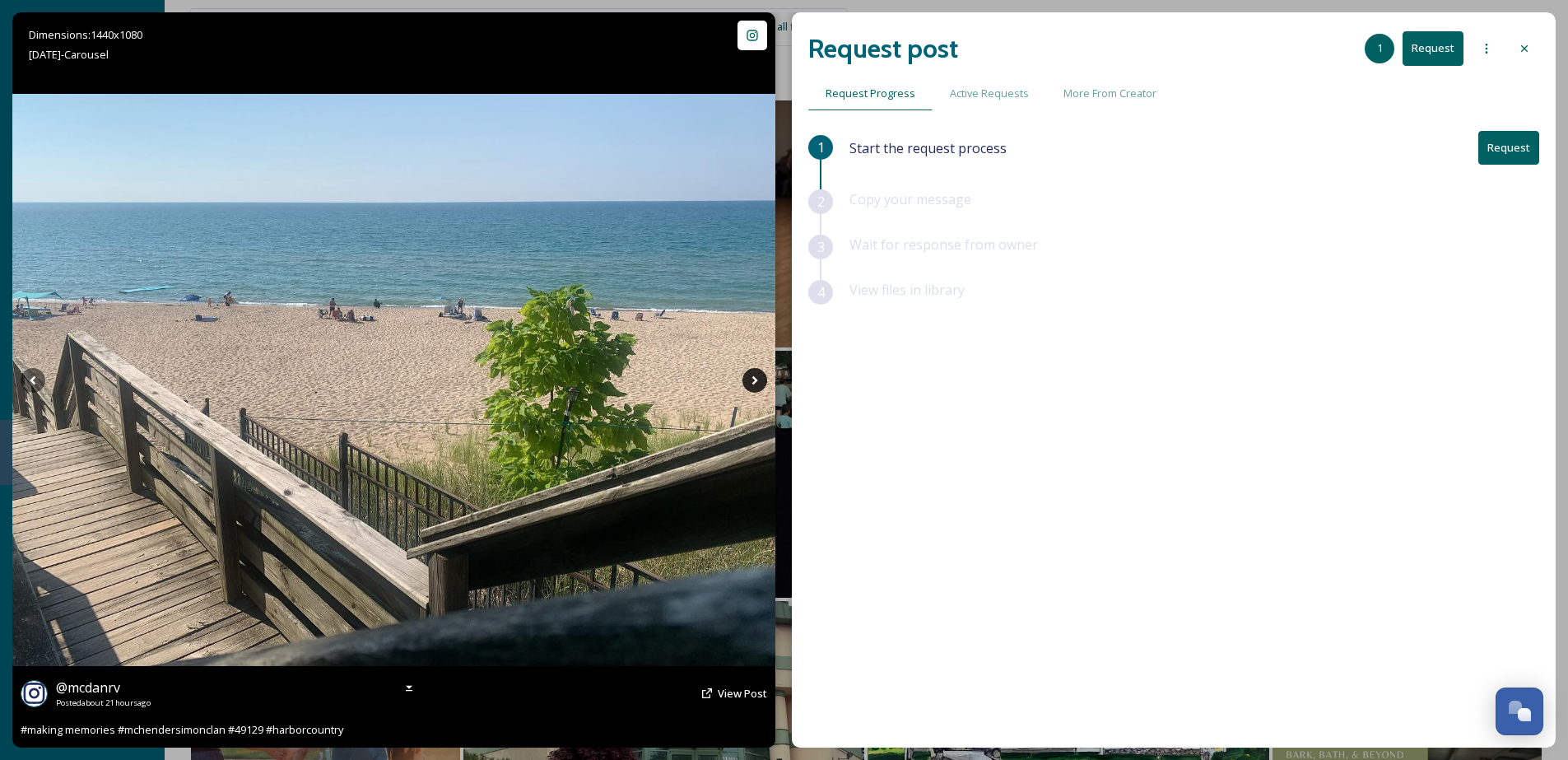
click at [755, 380] on icon at bounding box center [755, 380] width 5 height 9
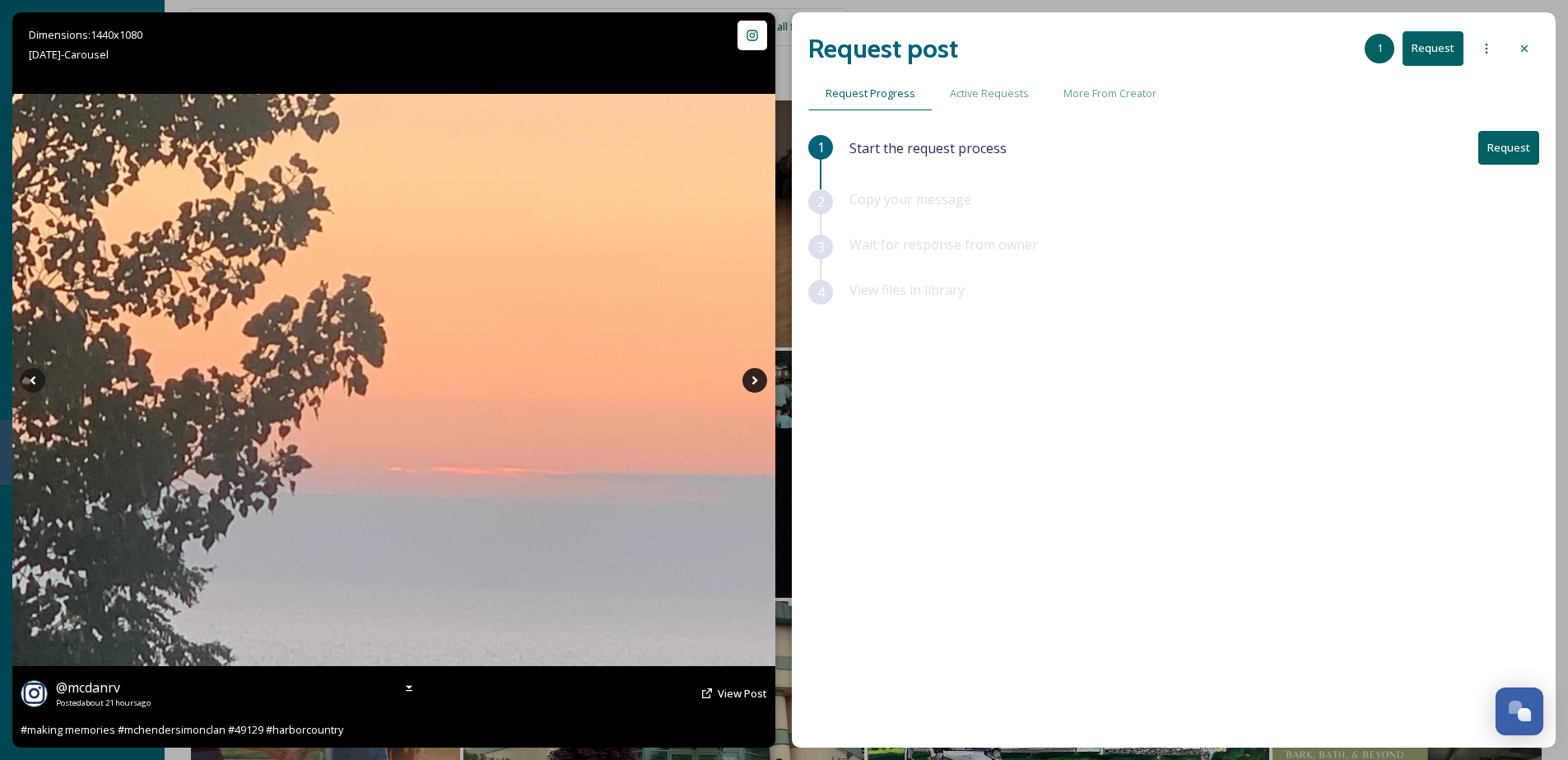
click at [755, 380] on icon at bounding box center [755, 380] width 5 height 9
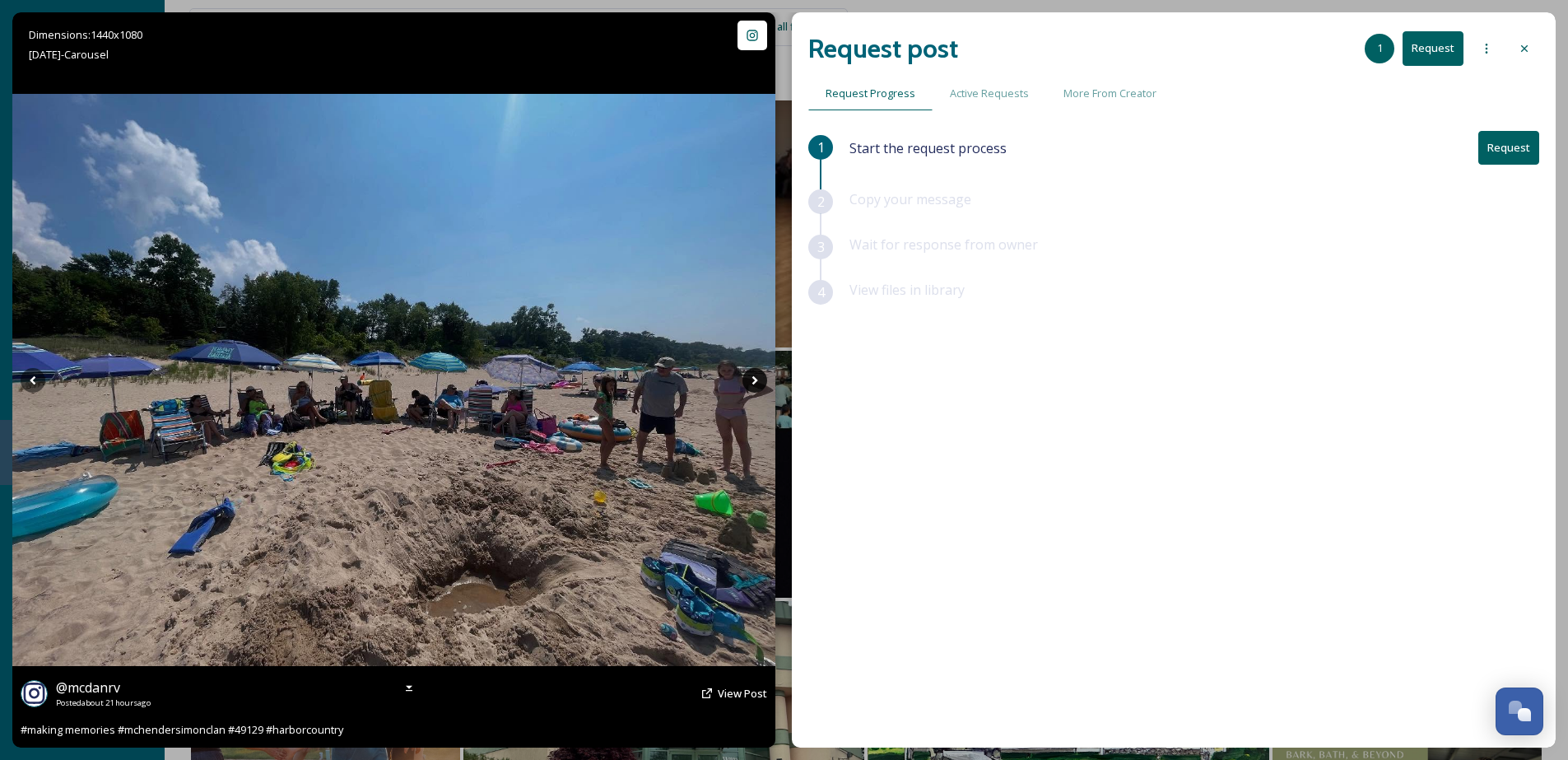
click at [755, 380] on icon at bounding box center [755, 380] width 5 height 9
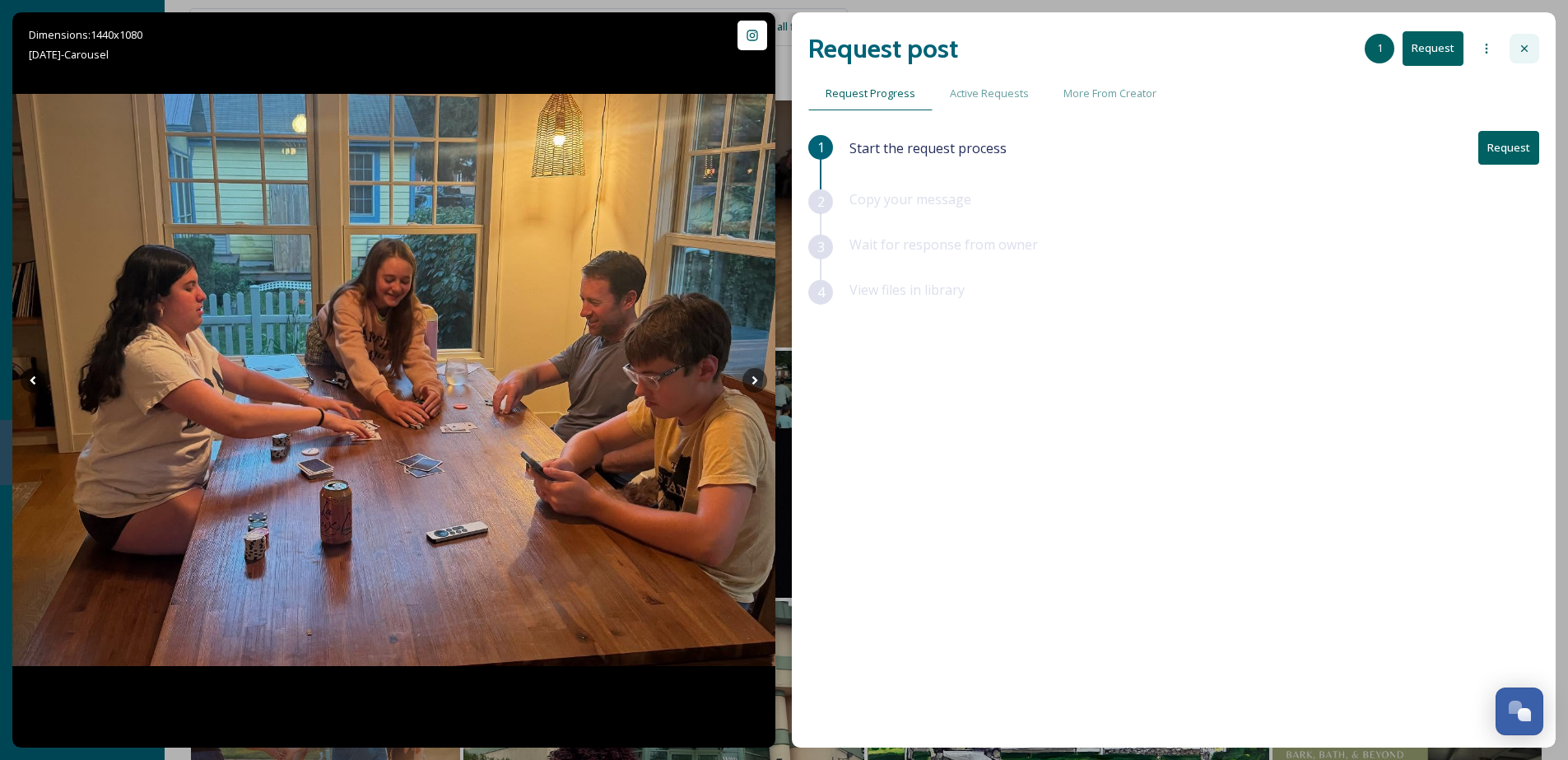
click at [1537, 49] on div at bounding box center [1524, 49] width 30 height 30
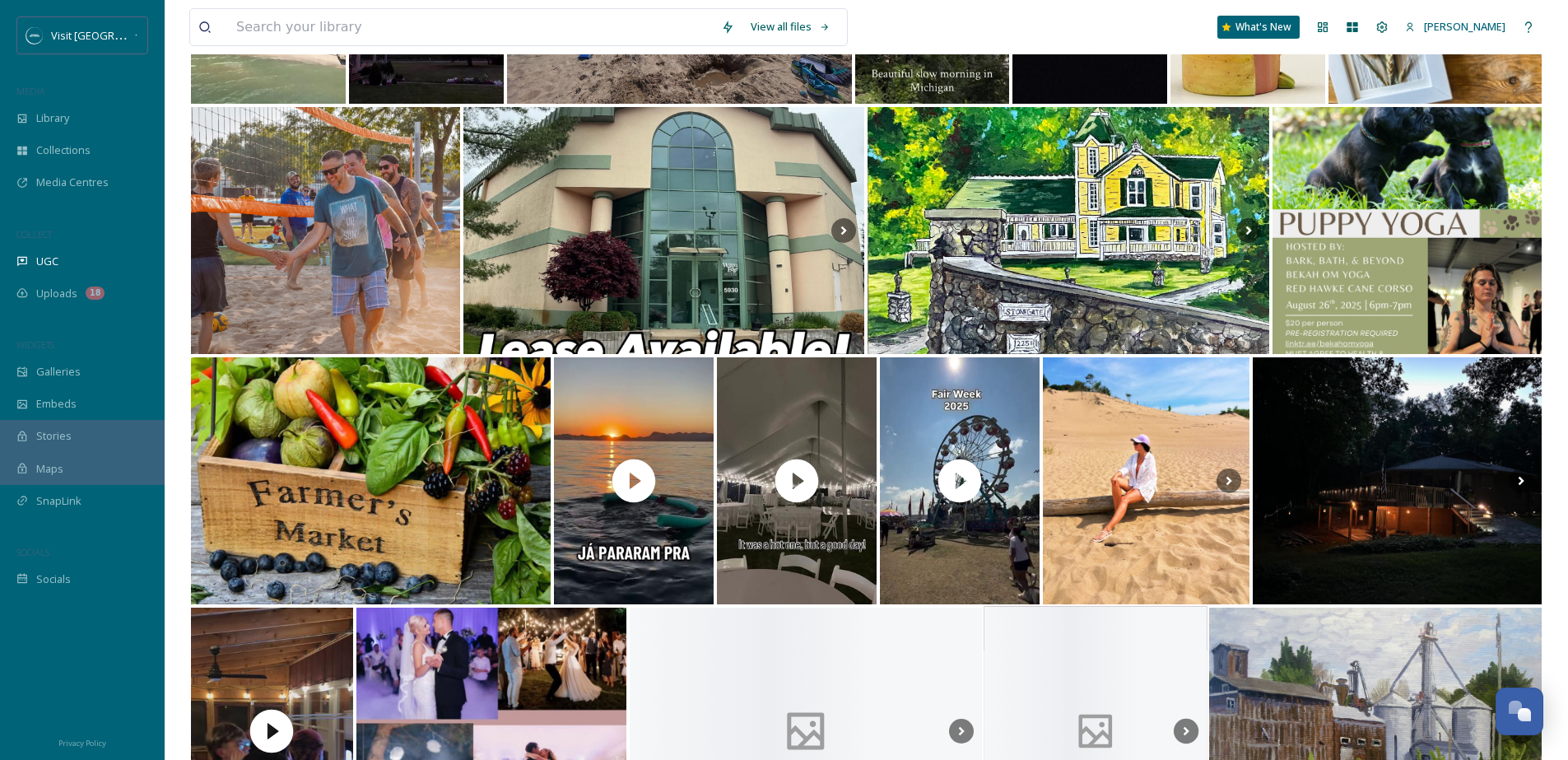
scroll to position [915, 0]
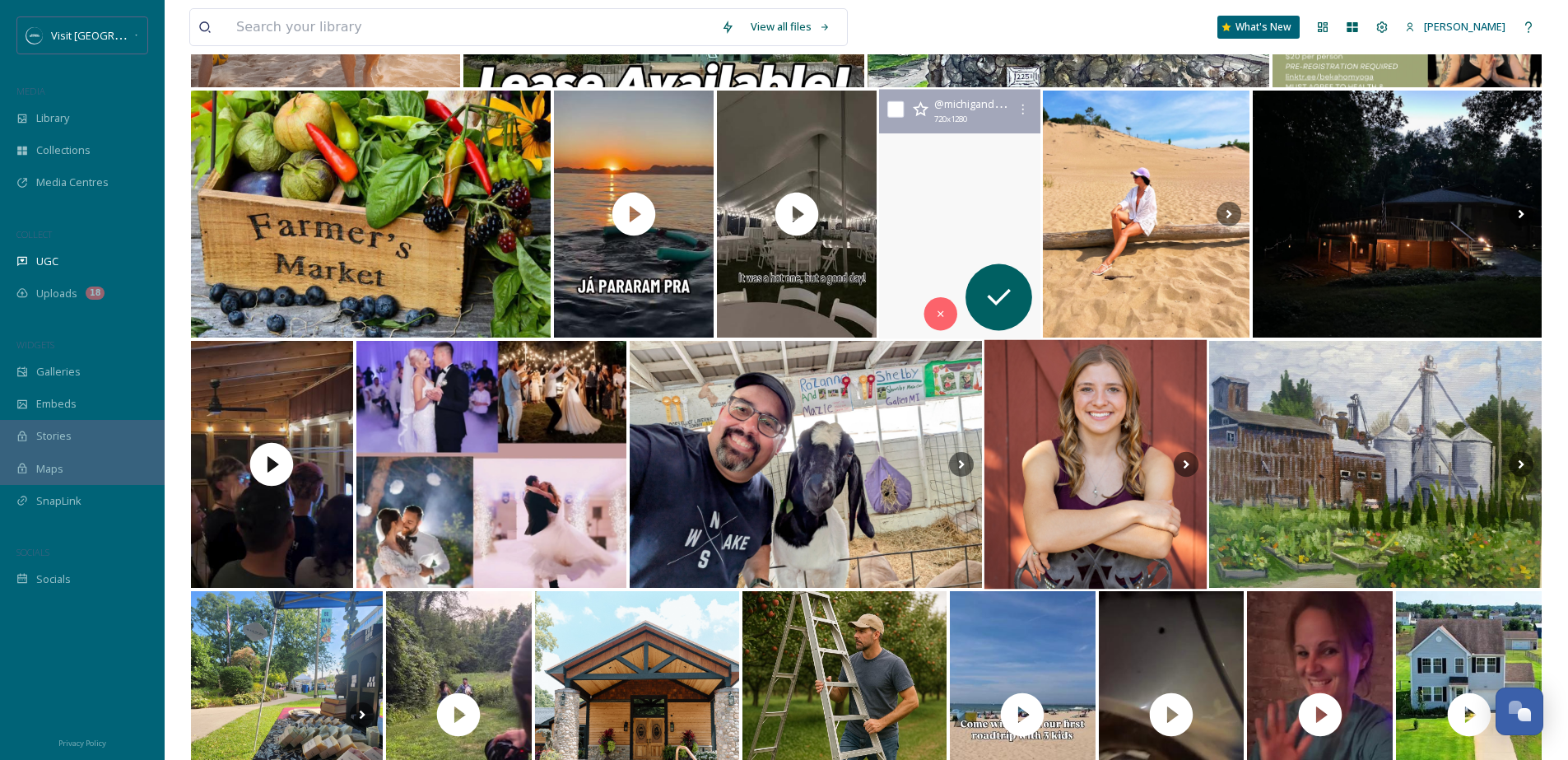
click at [1006, 153] on video "#BerrienCountyYouthFair #BCYF #YouthFair #CountyFairFun #BerrienCountyFair #Fai…" at bounding box center [959, 214] width 161 height 249
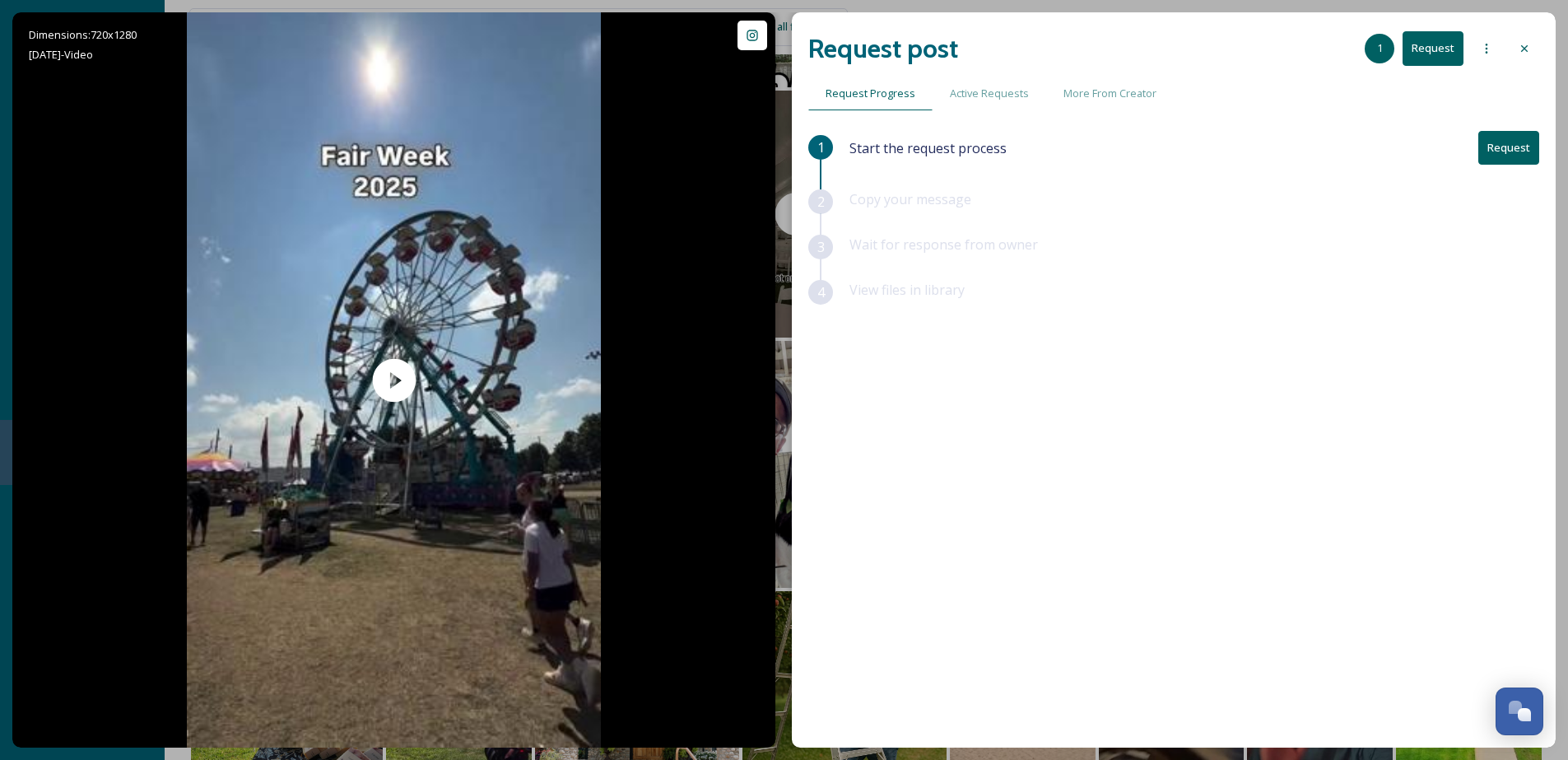
click at [1541, 53] on div "Request post 1 Request Request Progress Active Requests More From Creator 1 Sta…" at bounding box center [1173, 380] width 764 height 735
click at [1531, 53] on div at bounding box center [1524, 49] width 30 height 30
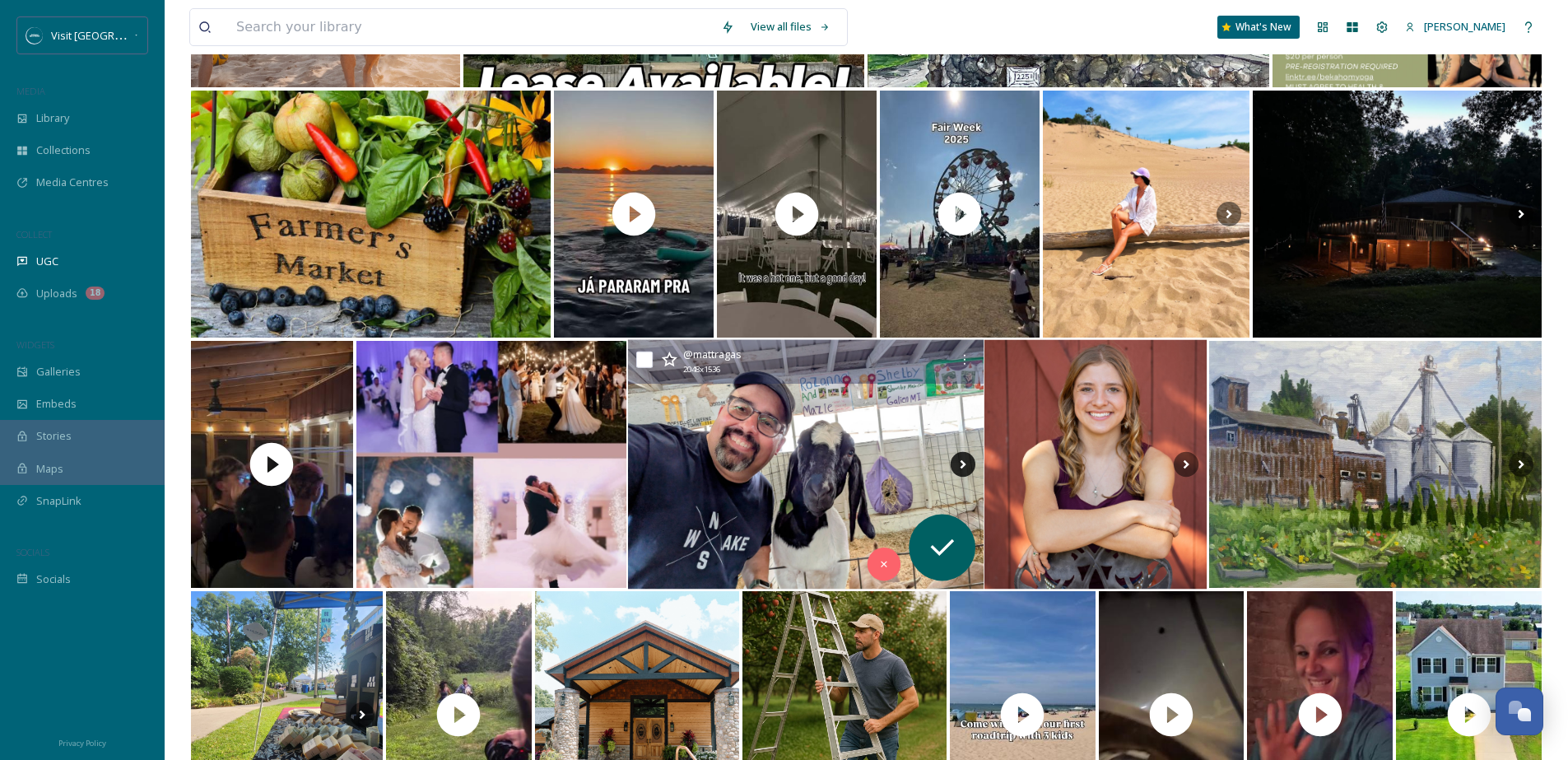
click at [964, 458] on icon at bounding box center [963, 463] width 24 height 24
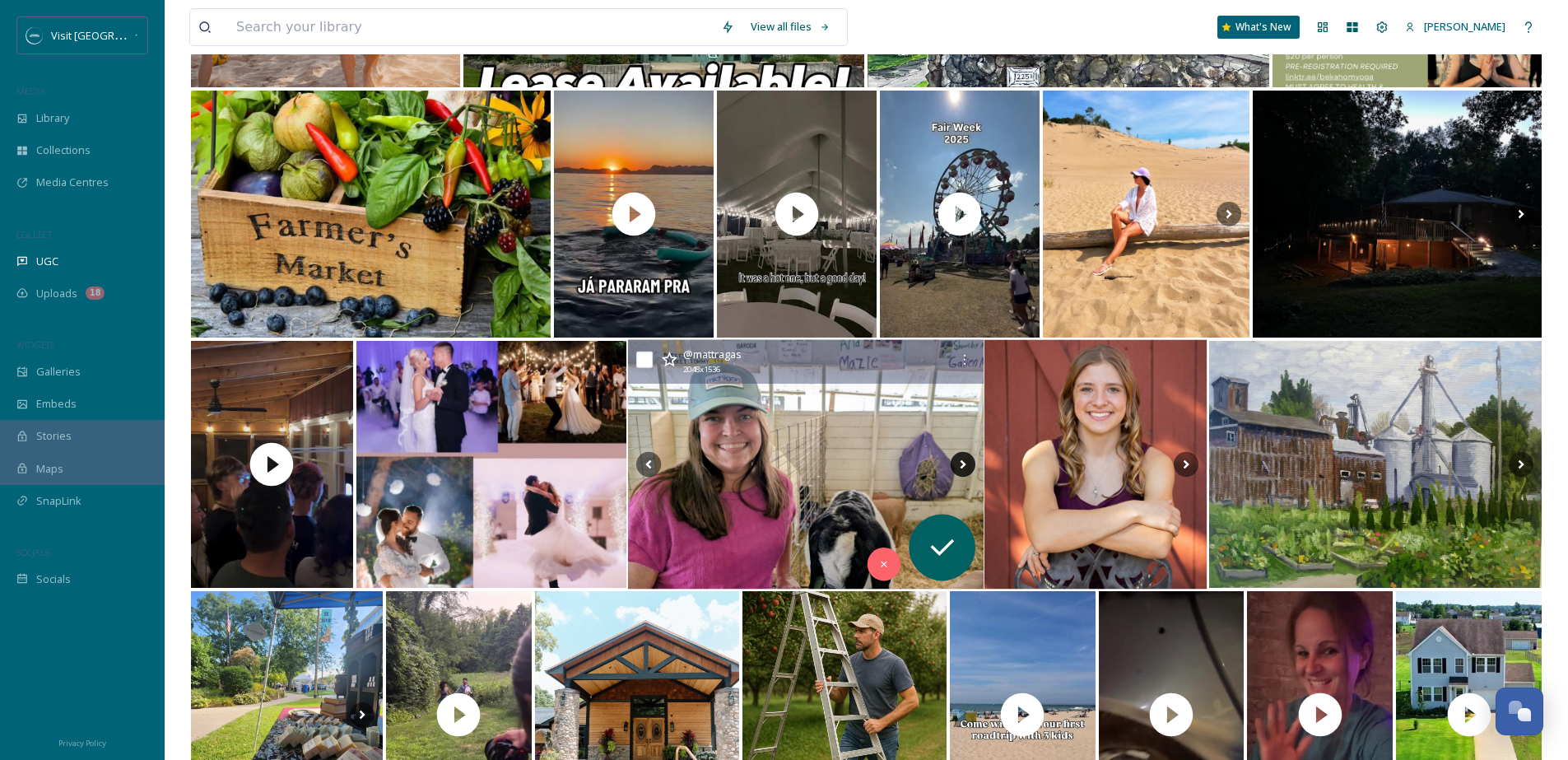
click at [964, 458] on icon at bounding box center [963, 463] width 24 height 24
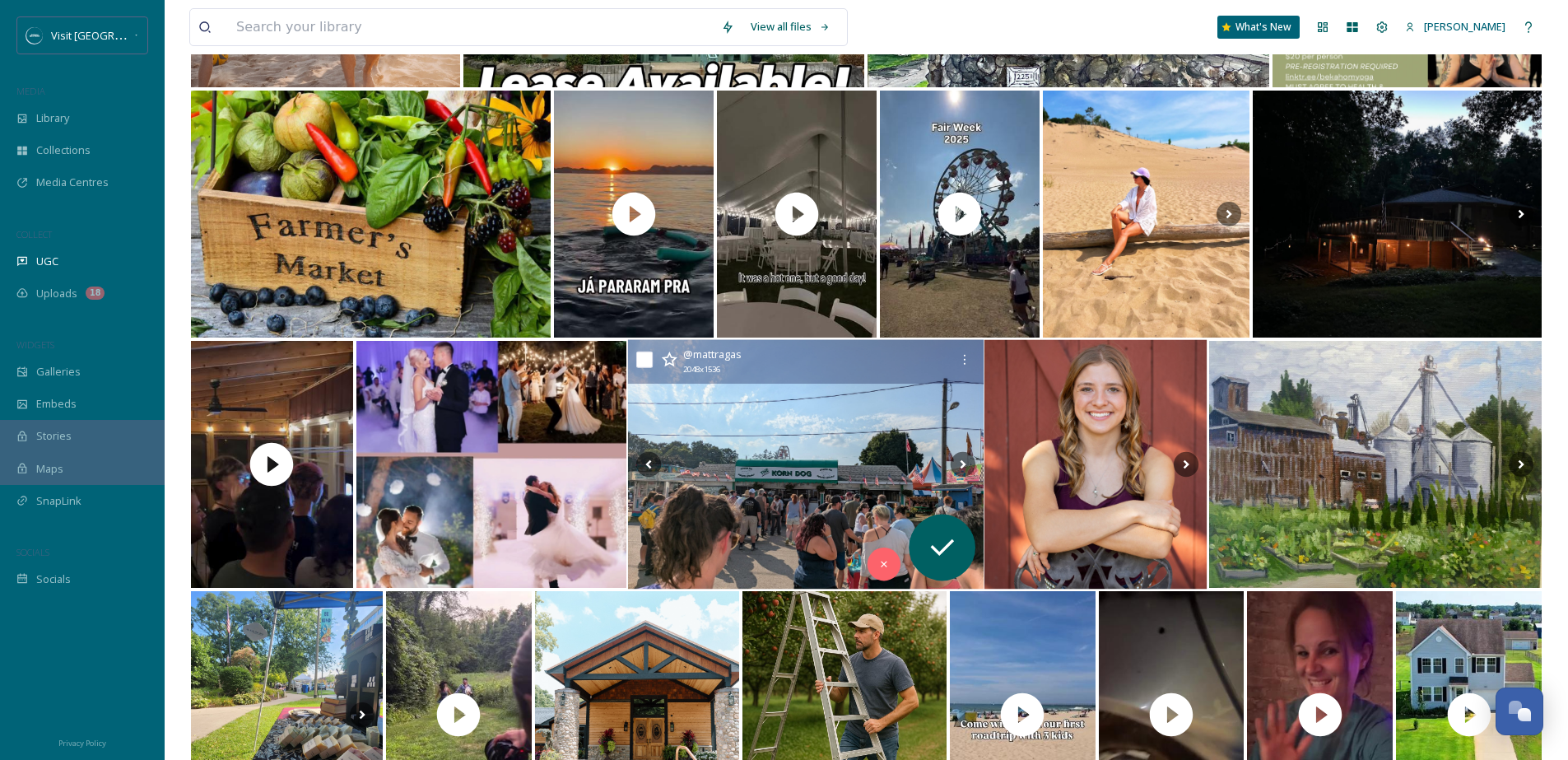
click at [839, 450] on img at bounding box center [805, 464] width 355 height 249
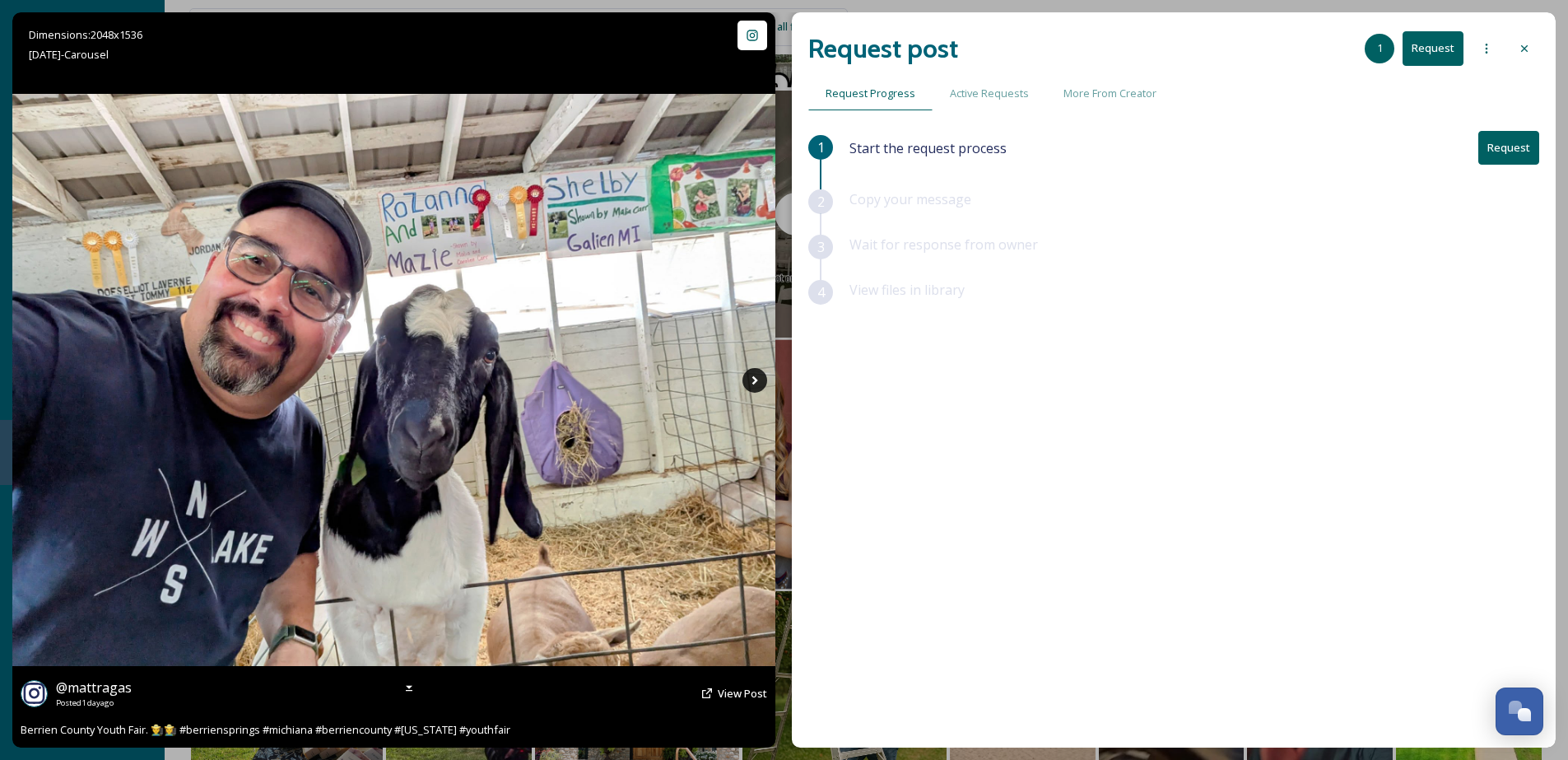
click at [760, 380] on icon at bounding box center [754, 380] width 24 height 24
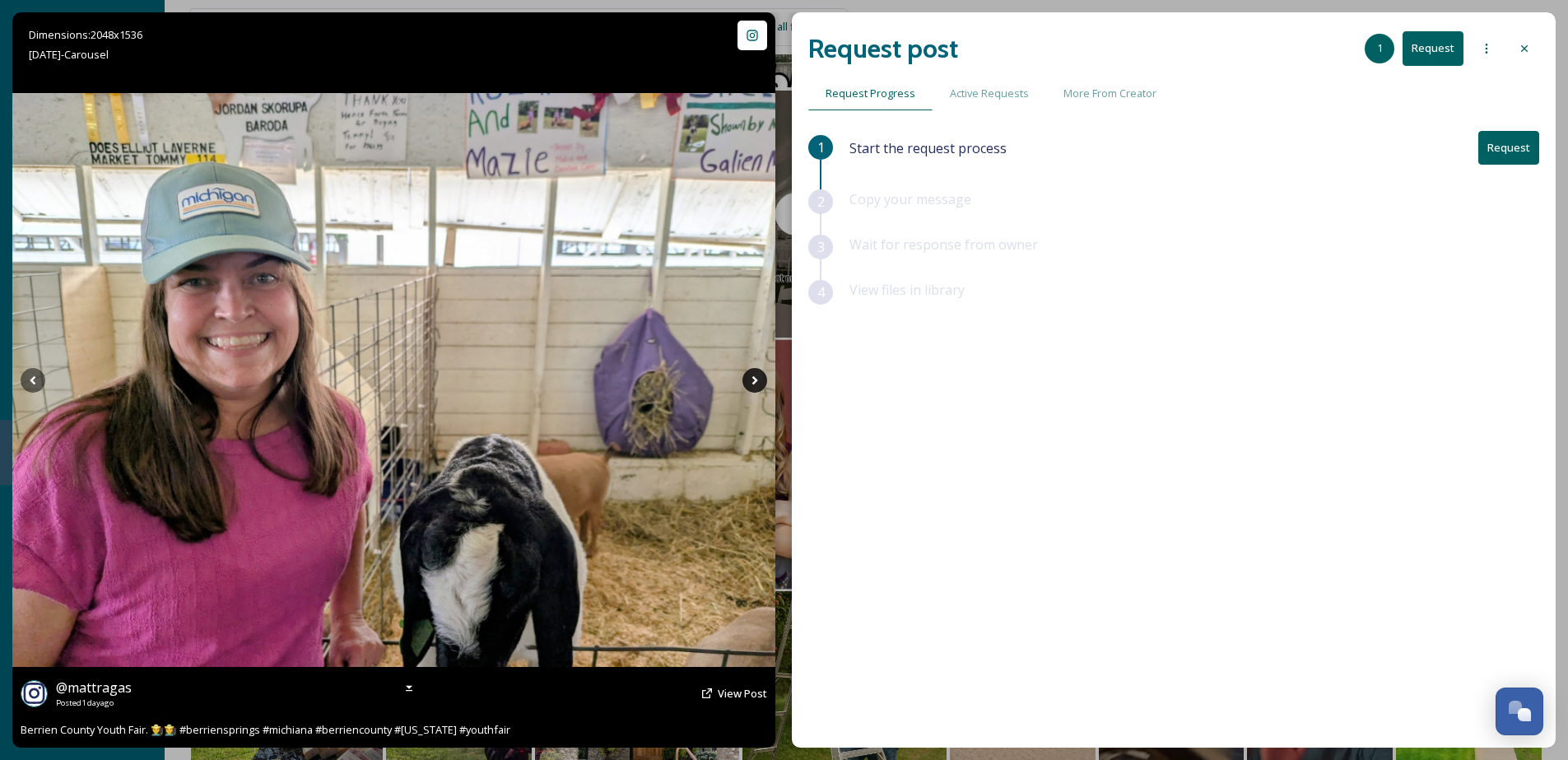
click at [760, 380] on icon at bounding box center [754, 380] width 24 height 24
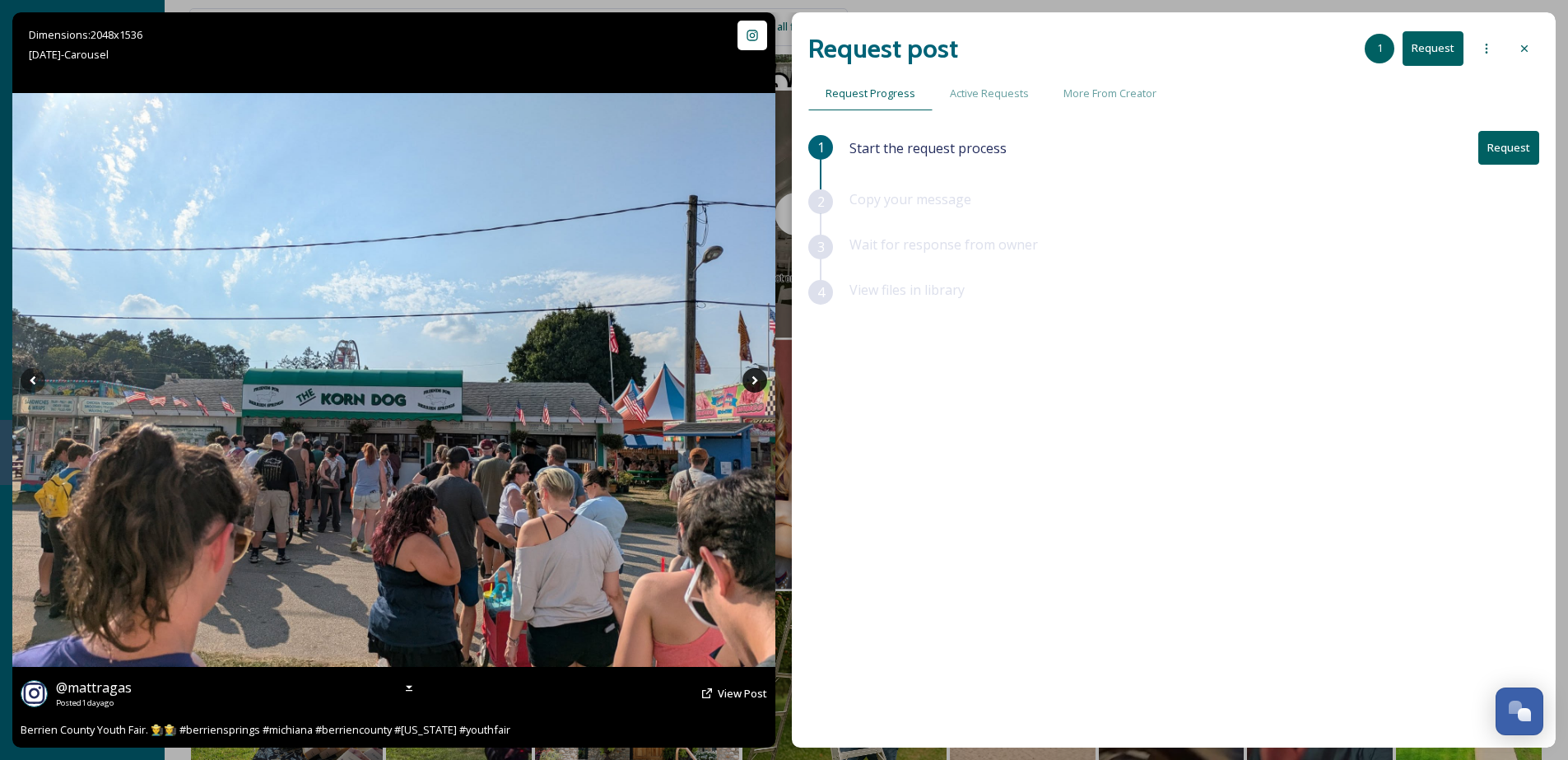
click at [760, 380] on icon at bounding box center [754, 380] width 24 height 24
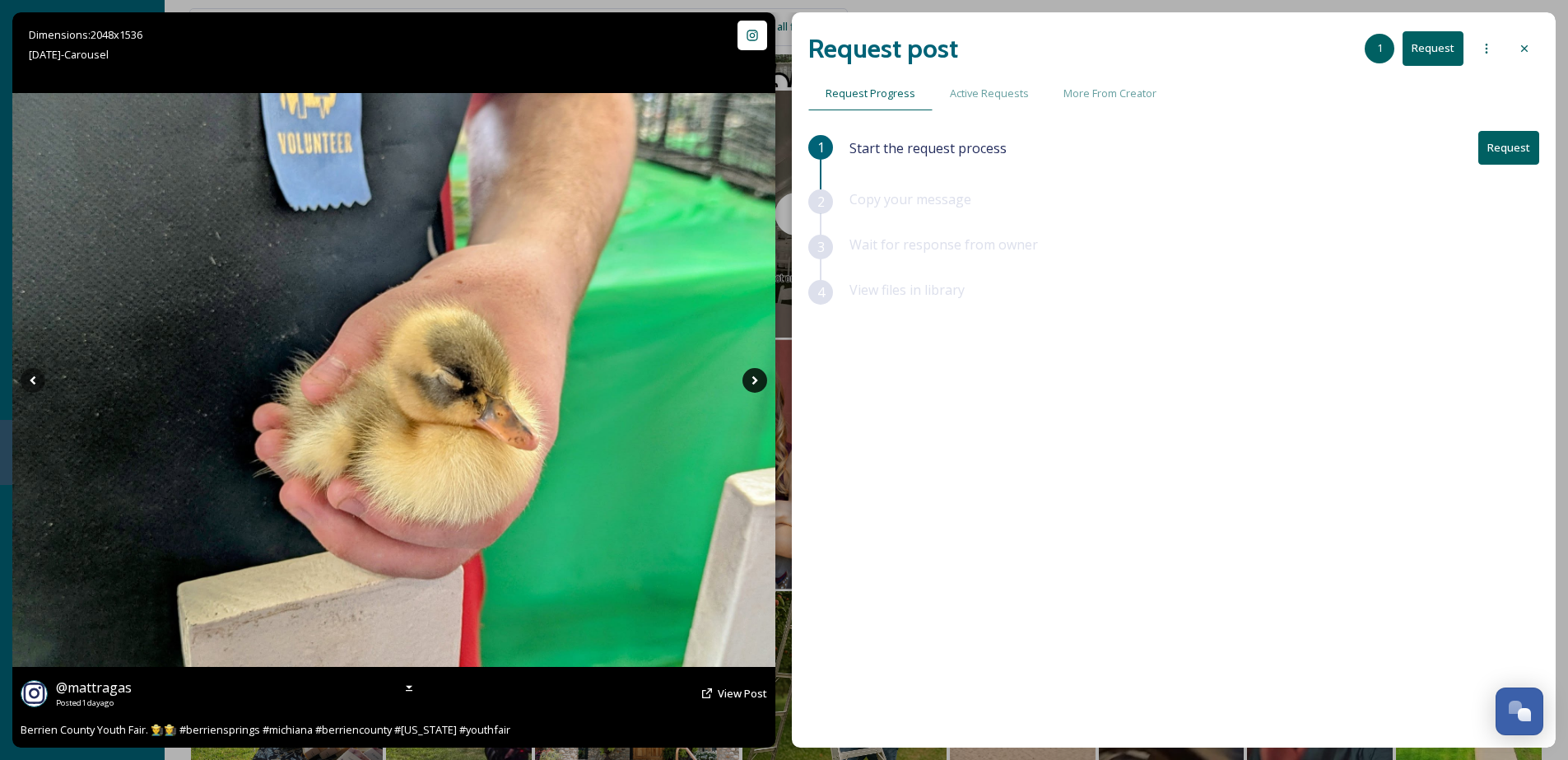
click at [760, 380] on icon at bounding box center [754, 380] width 24 height 24
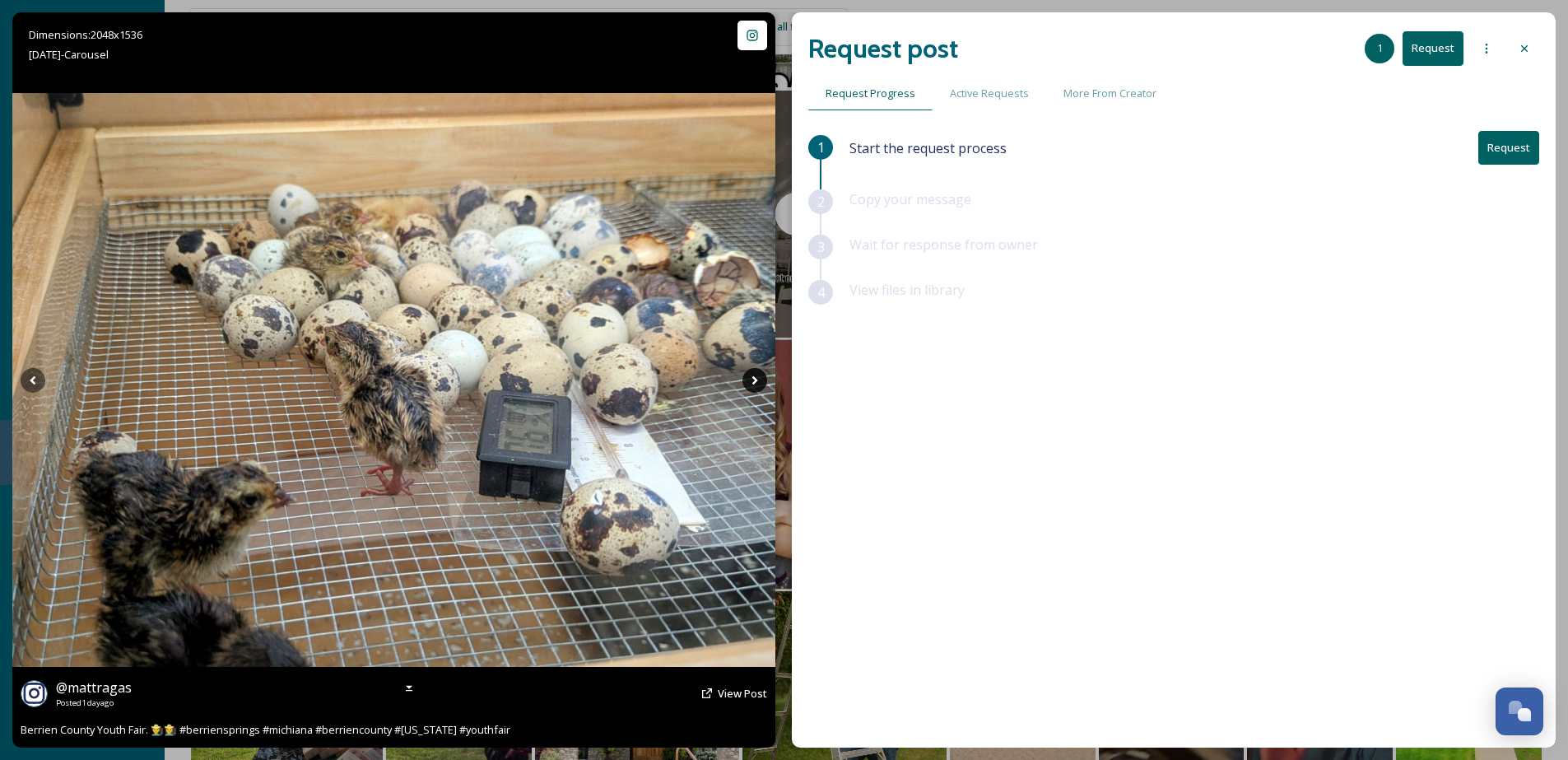
click at [760, 380] on icon at bounding box center [754, 380] width 24 height 24
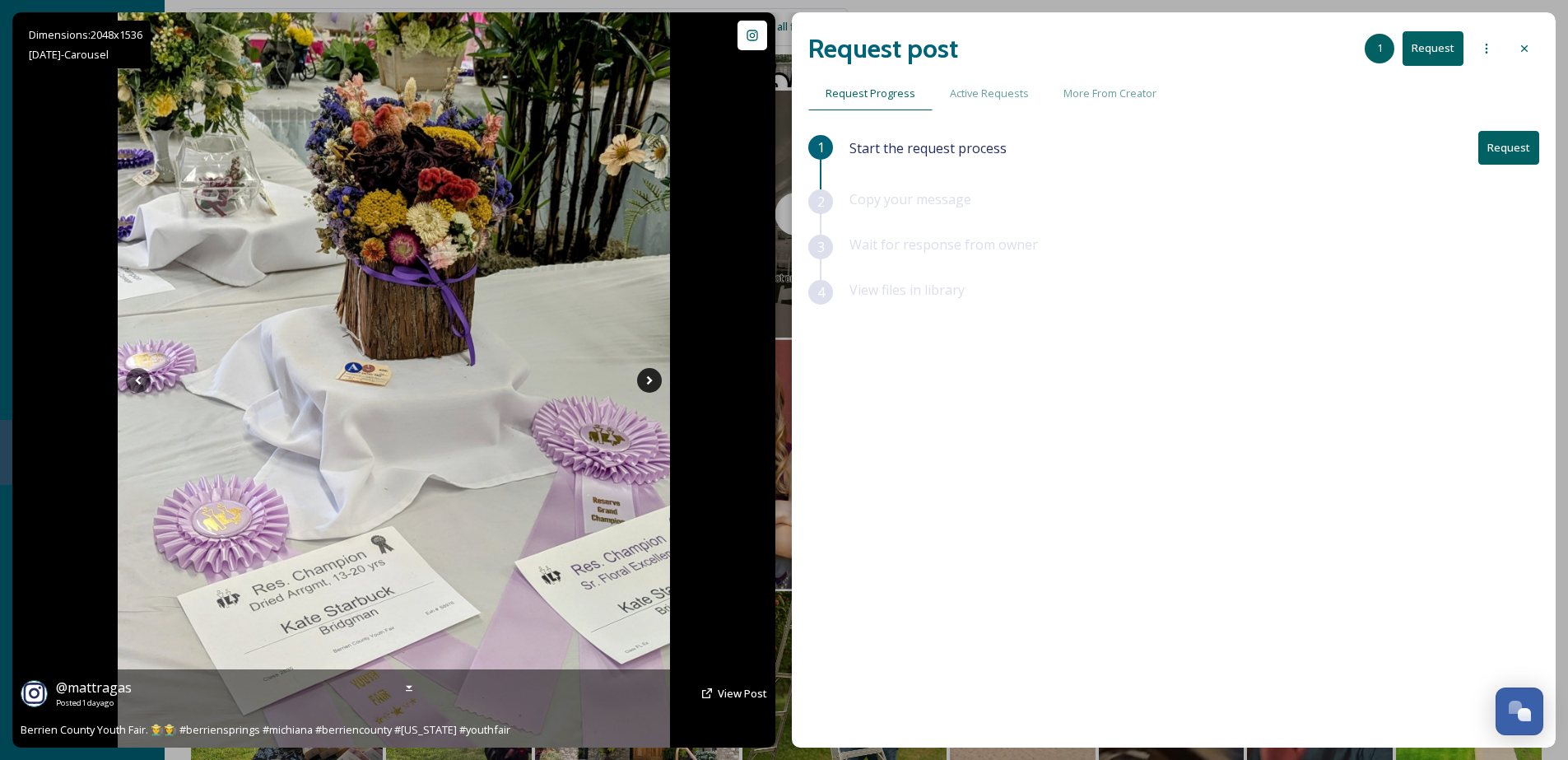
click at [645, 374] on icon at bounding box center [649, 380] width 24 height 24
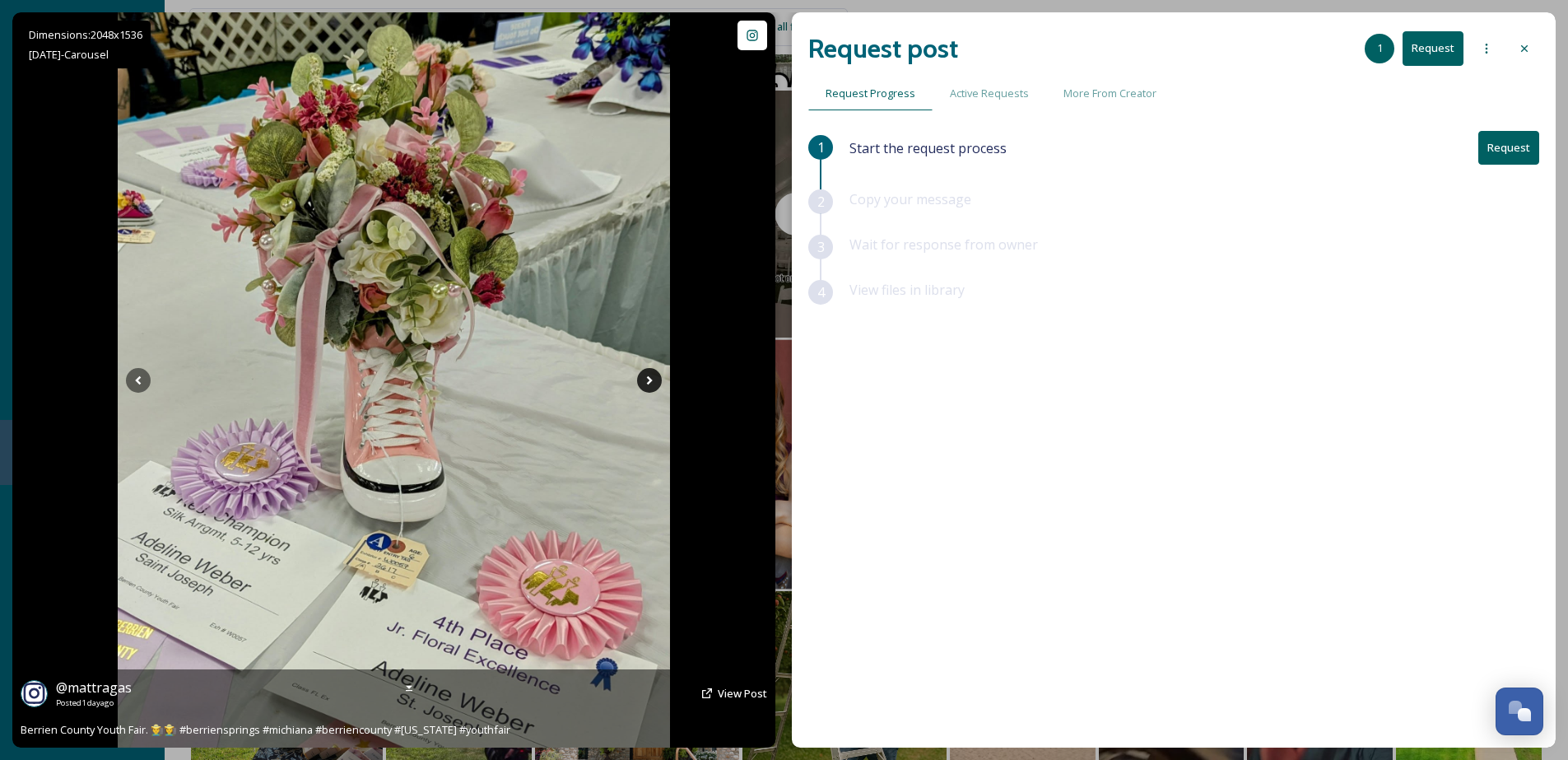
click at [646, 374] on icon at bounding box center [649, 380] width 24 height 24
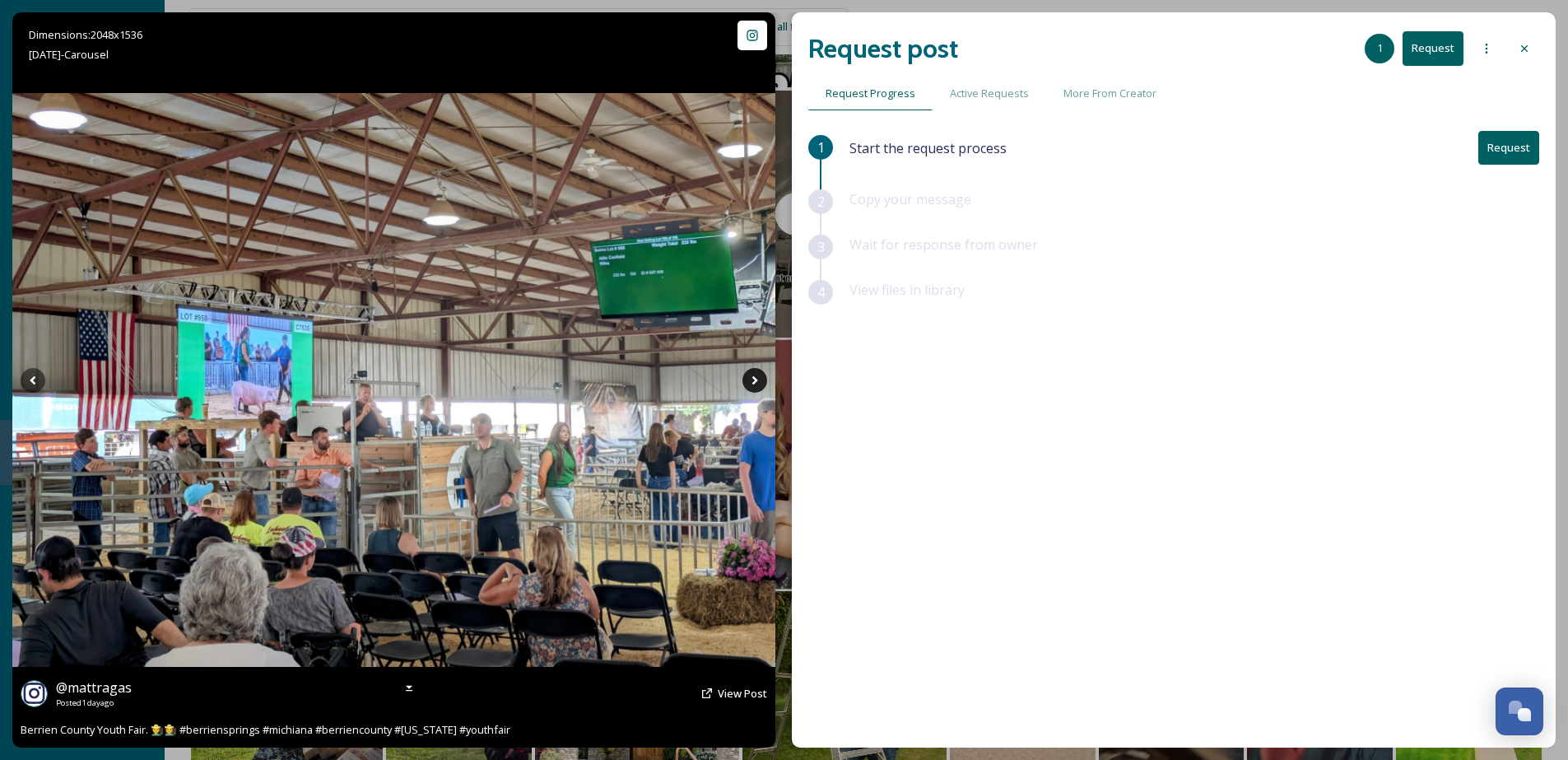
click at [761, 376] on icon at bounding box center [754, 380] width 24 height 24
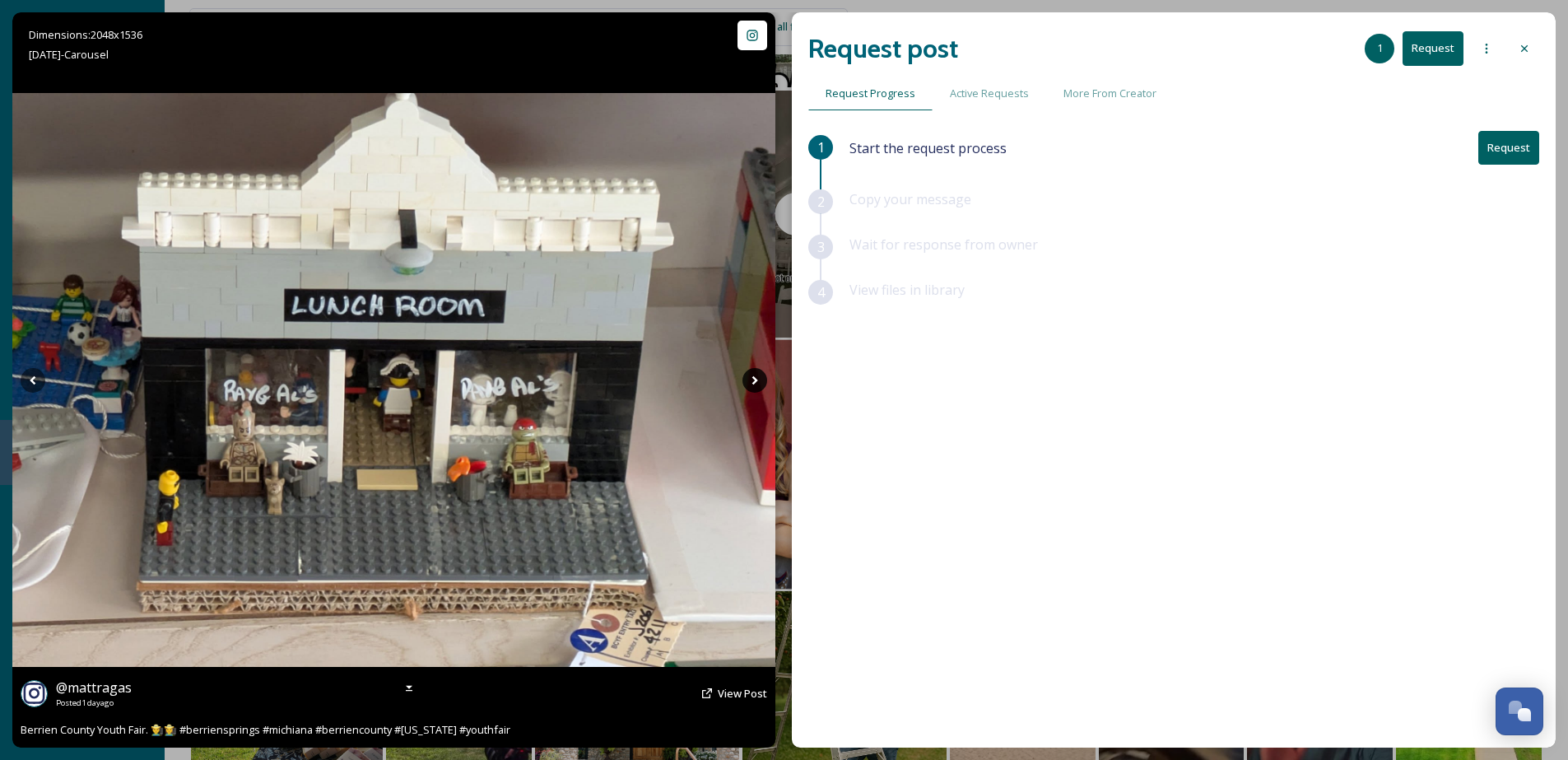
click at [761, 376] on icon at bounding box center [754, 380] width 24 height 24
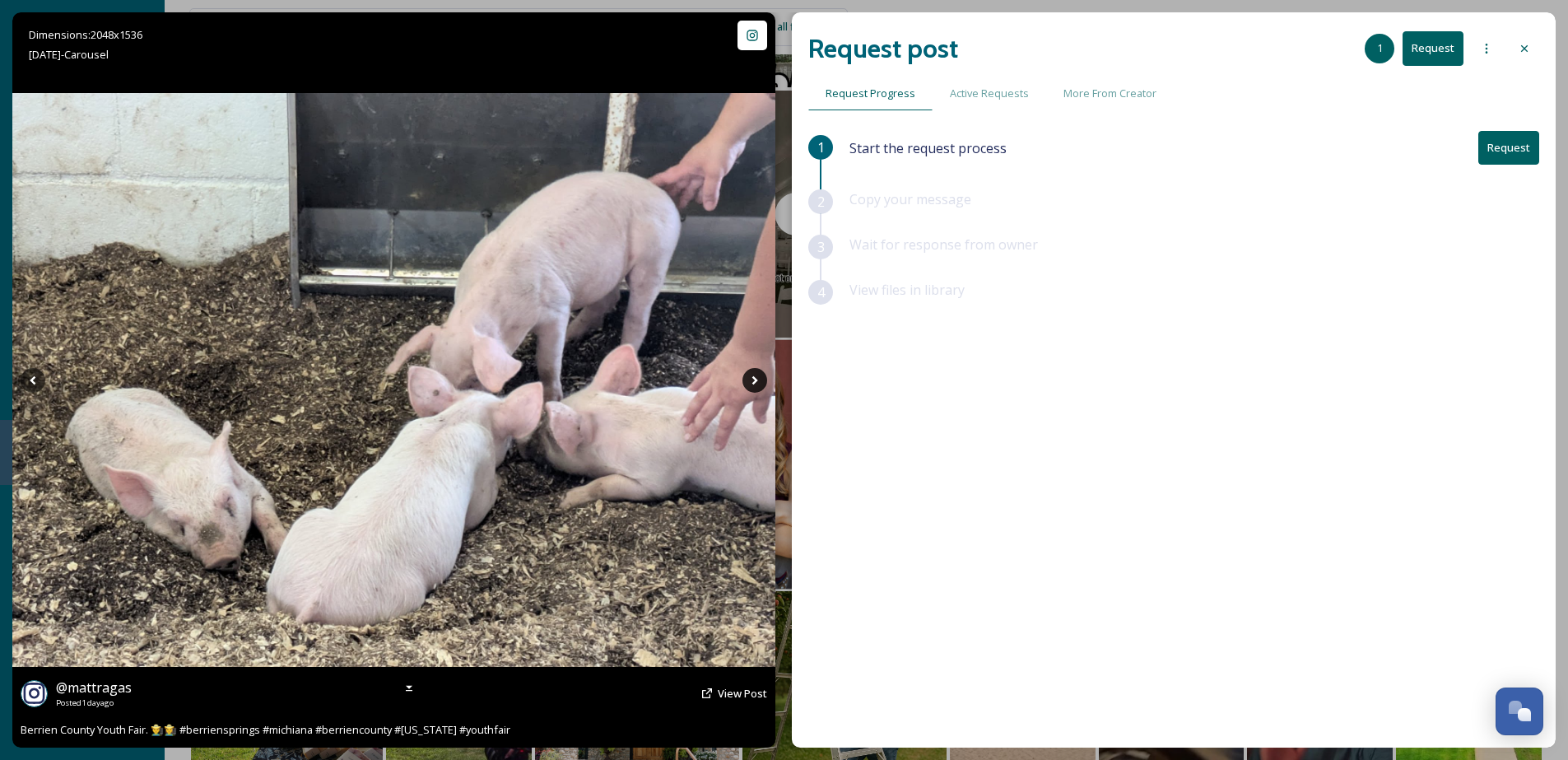
click at [761, 376] on icon at bounding box center [754, 380] width 24 height 24
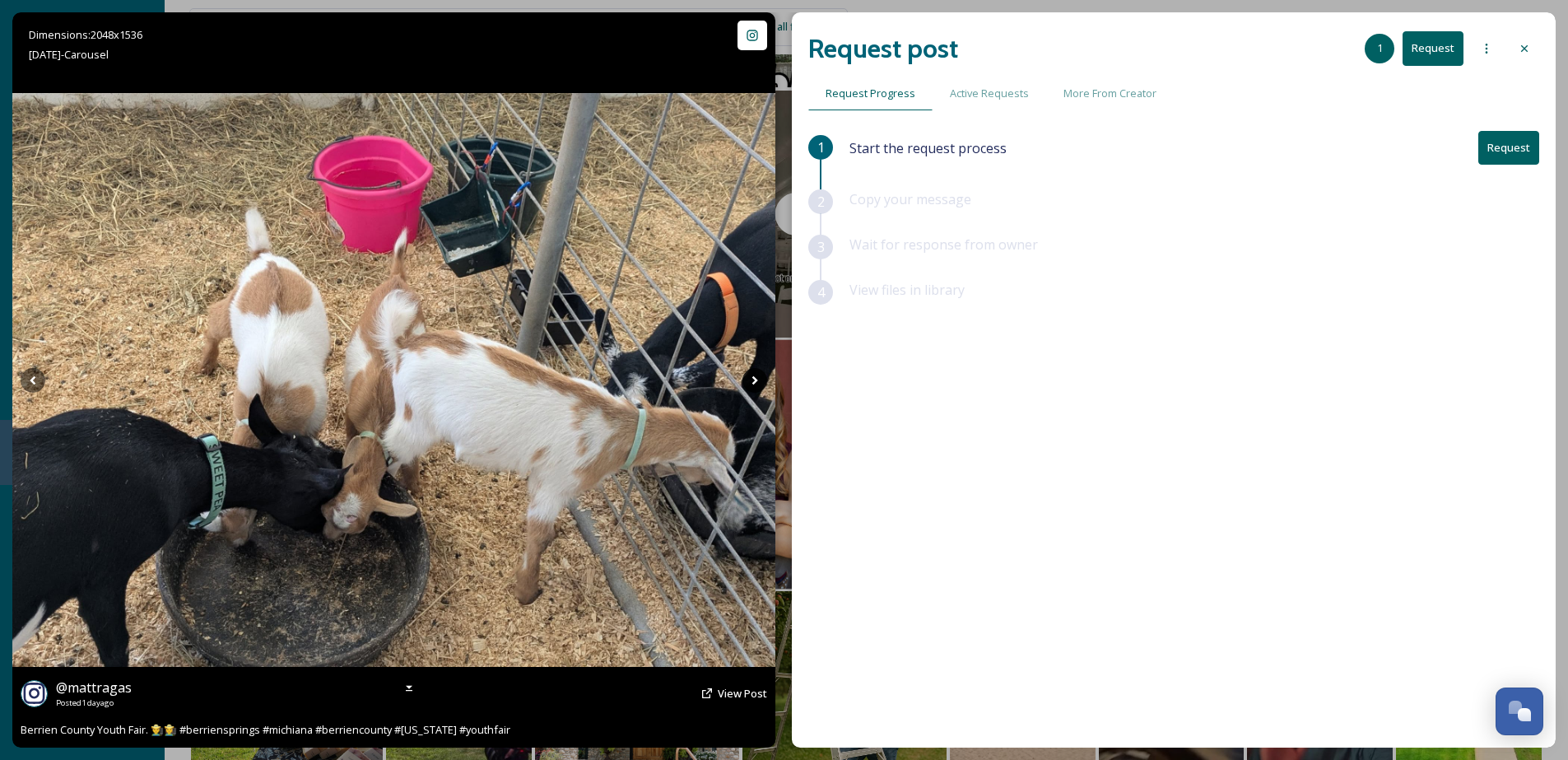
click at [761, 376] on icon at bounding box center [754, 380] width 24 height 24
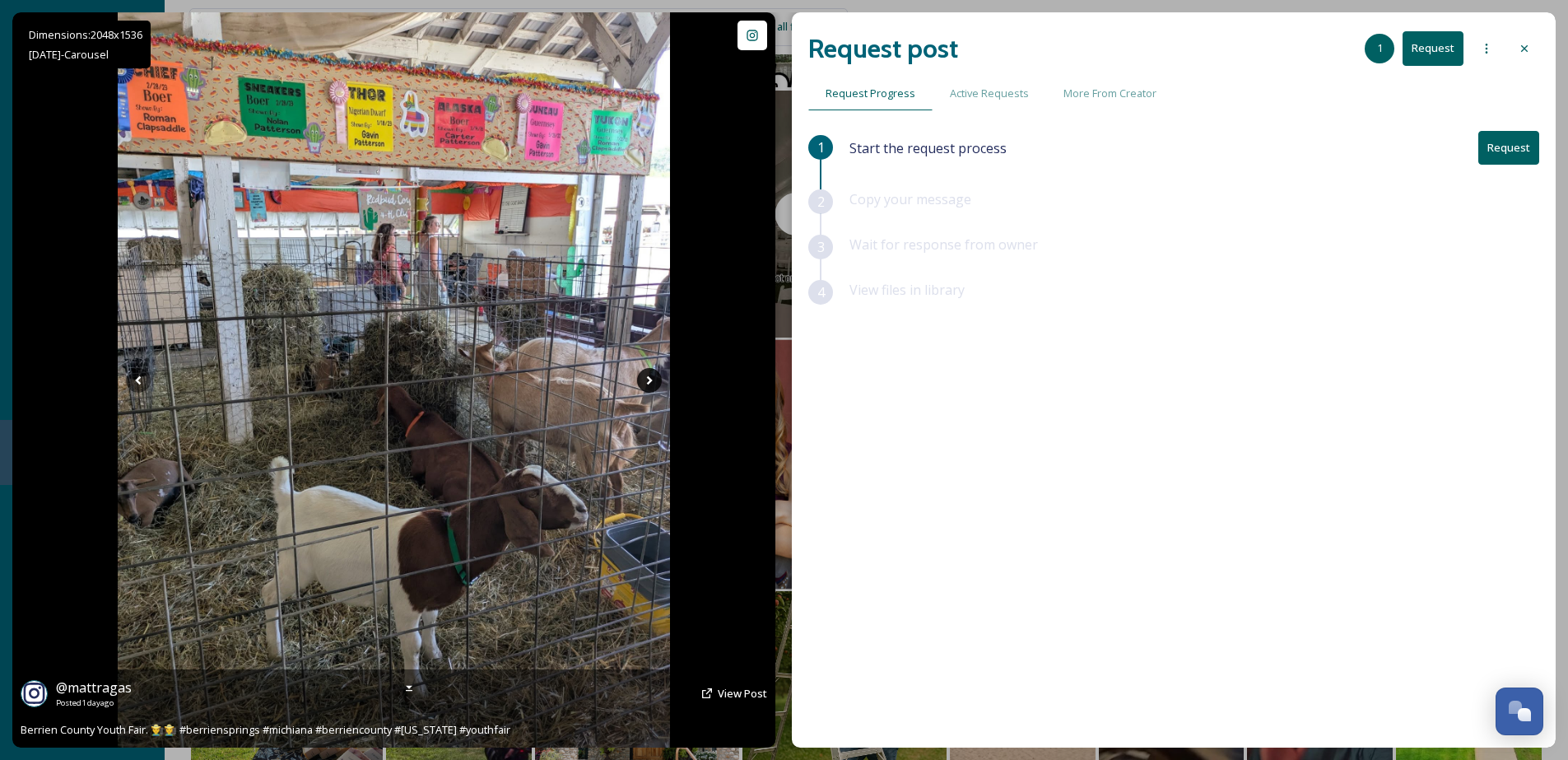
click at [650, 381] on icon at bounding box center [649, 380] width 24 height 24
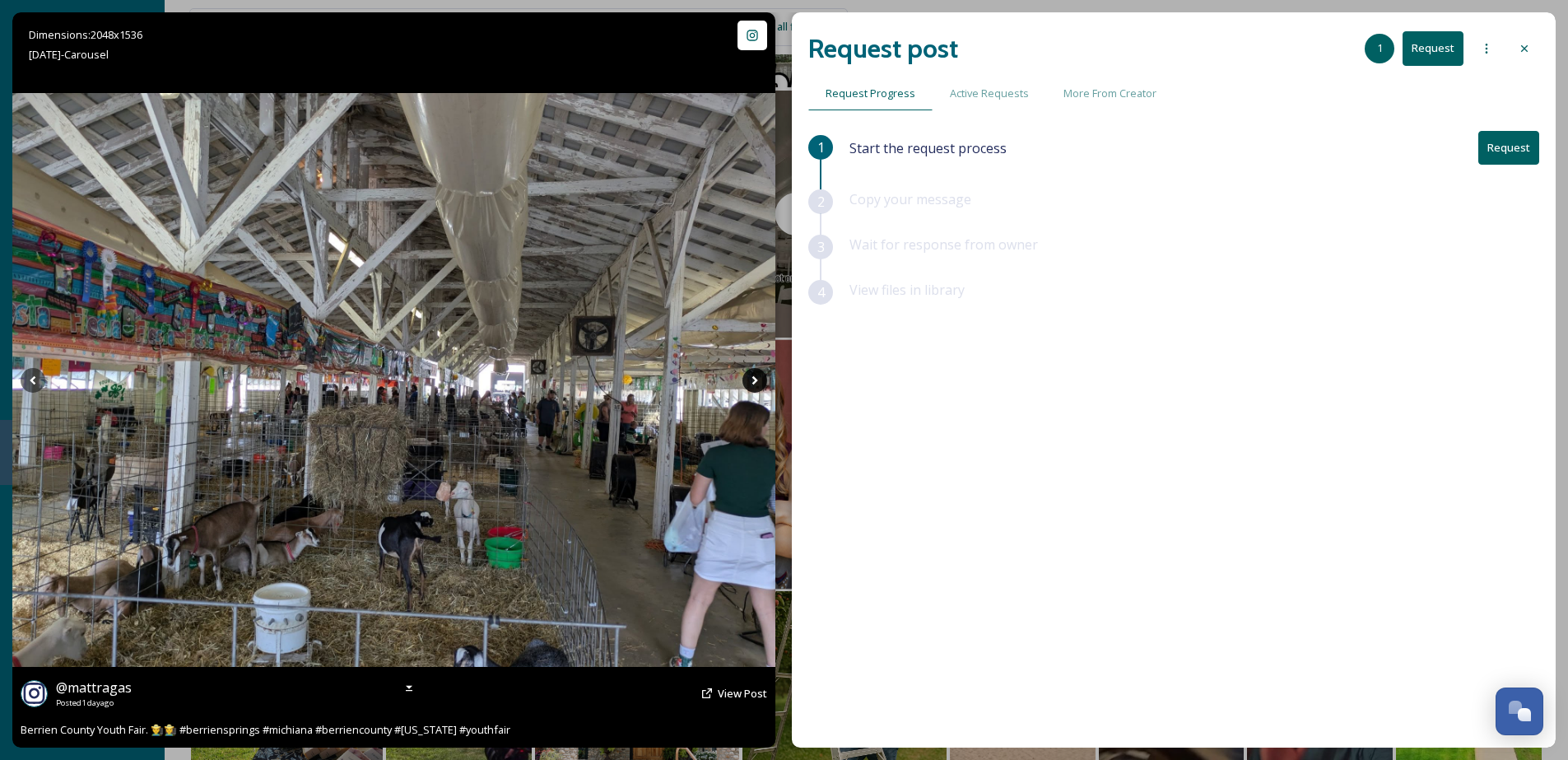
click at [751, 381] on icon at bounding box center [754, 380] width 24 height 24
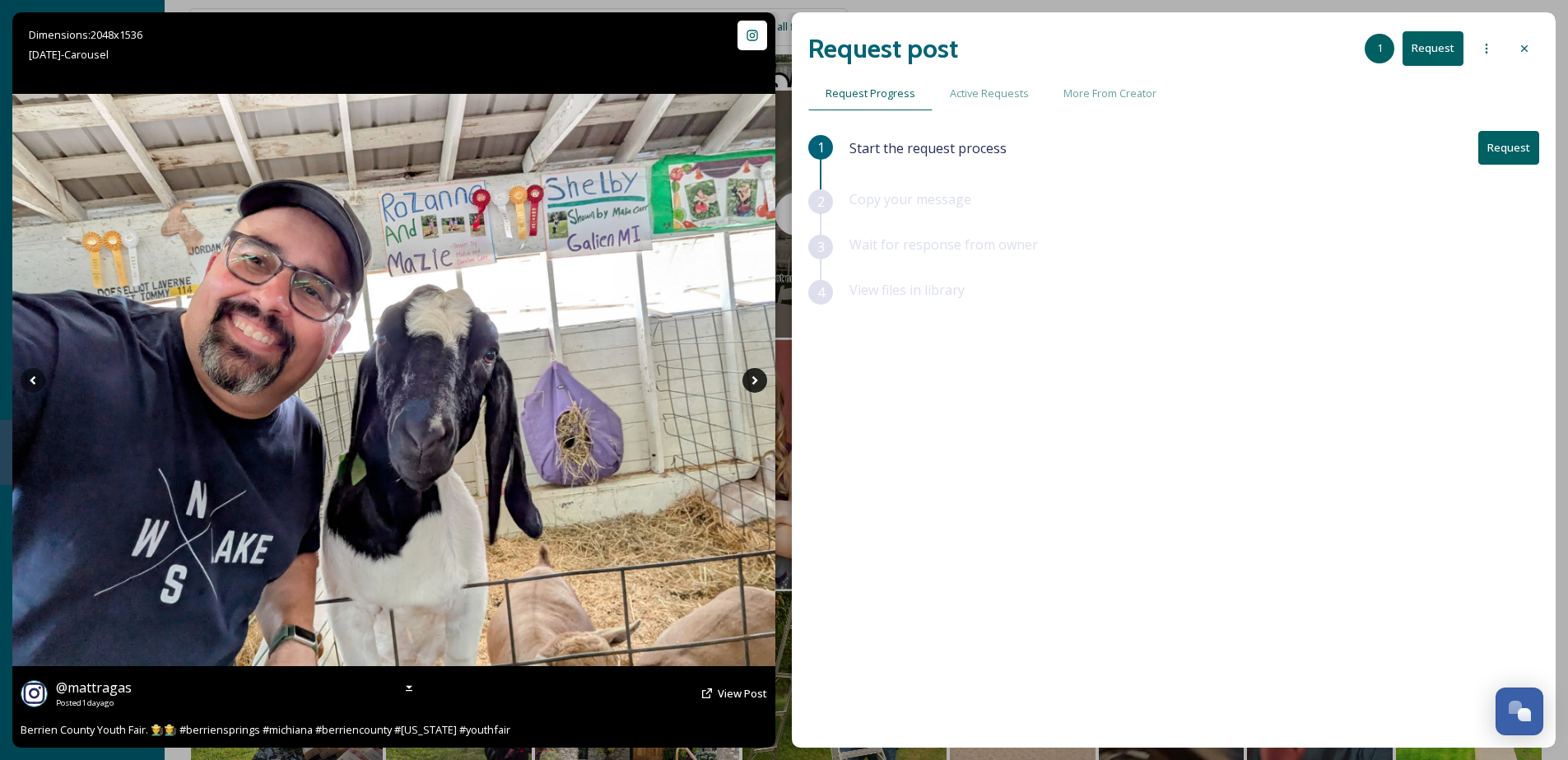
click at [751, 381] on icon at bounding box center [754, 380] width 24 height 24
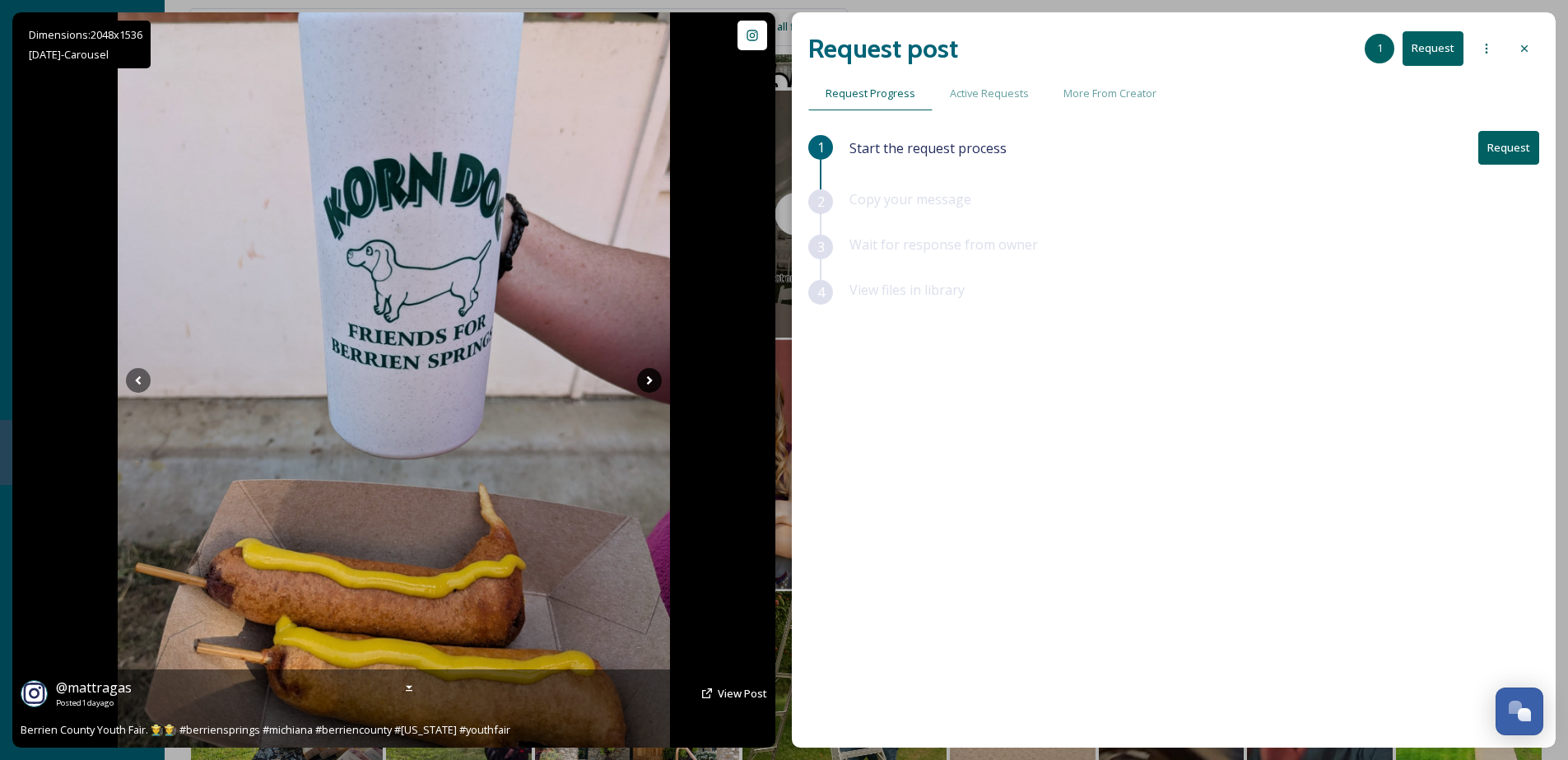
click at [751, 381] on div "Dimensions: 2048 x [DATE] - Carousel @ mattragas Posted [DATE] View Post Berrie…" at bounding box center [394, 380] width 763 height 735
click at [649, 382] on icon at bounding box center [650, 380] width 5 height 9
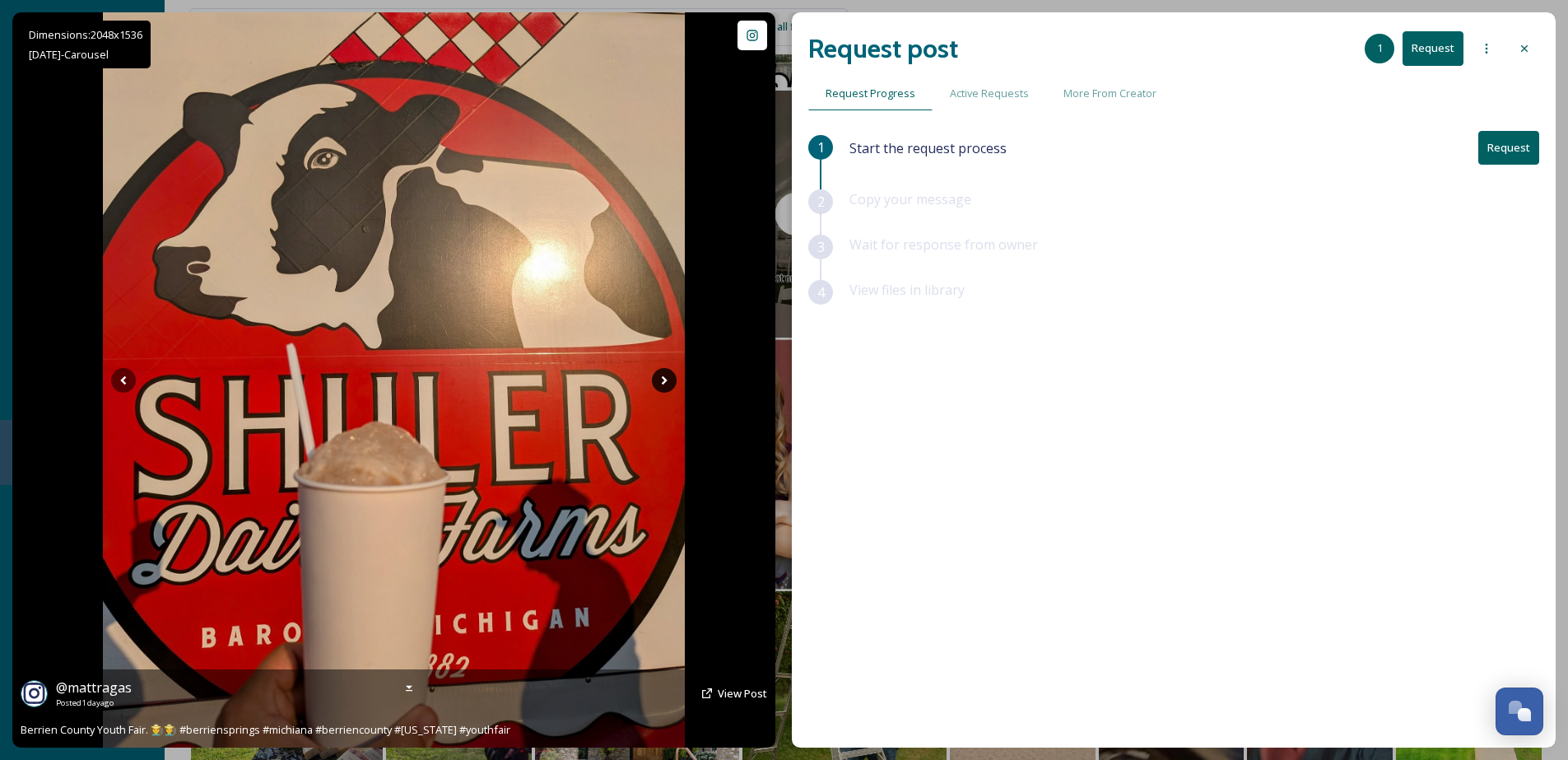
click at [649, 382] on img at bounding box center [394, 380] width 583 height 735
click at [660, 382] on icon at bounding box center [664, 380] width 24 height 24
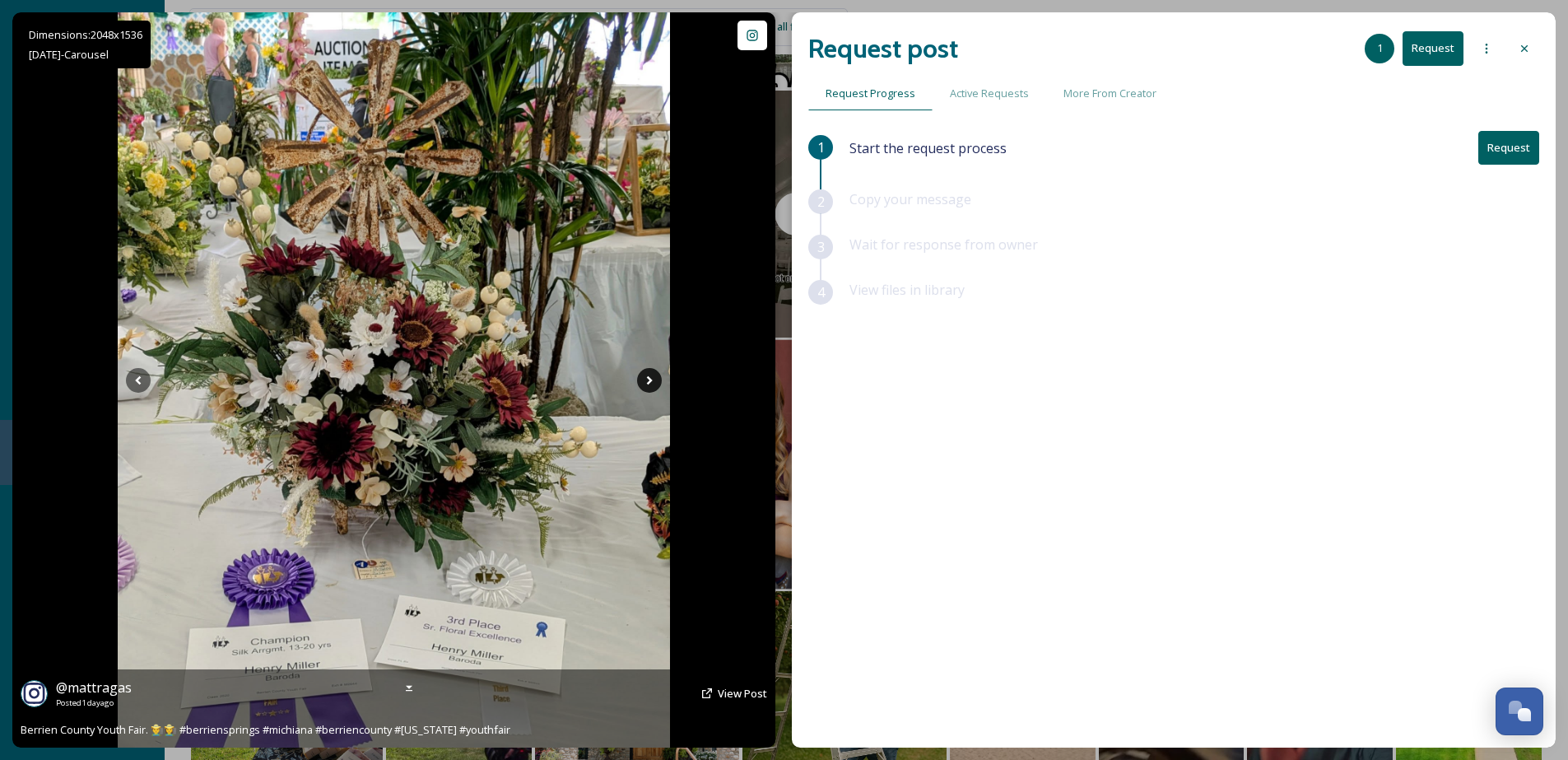
click at [660, 382] on icon at bounding box center [649, 380] width 24 height 24
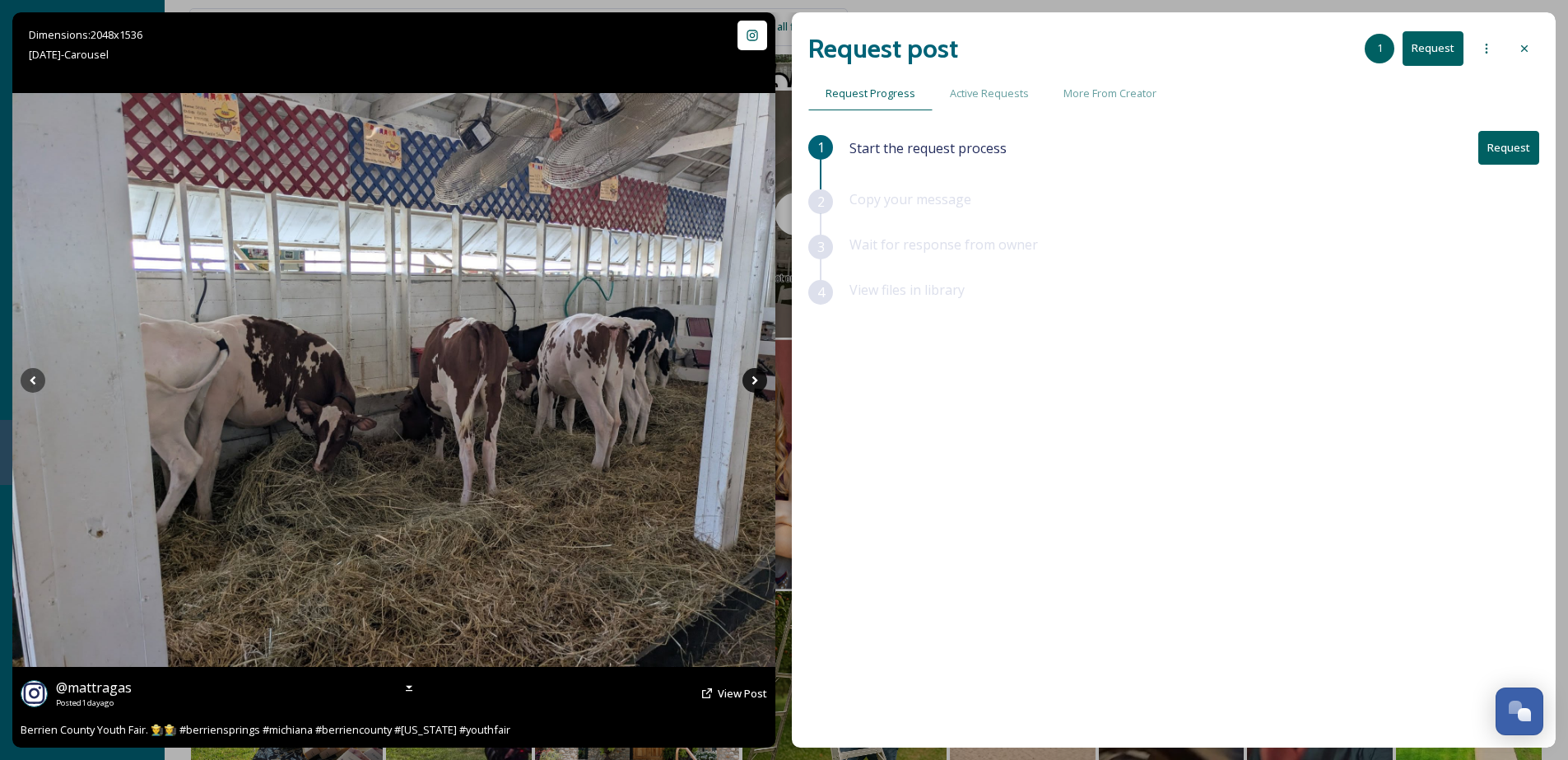
click at [765, 380] on icon at bounding box center [754, 380] width 24 height 24
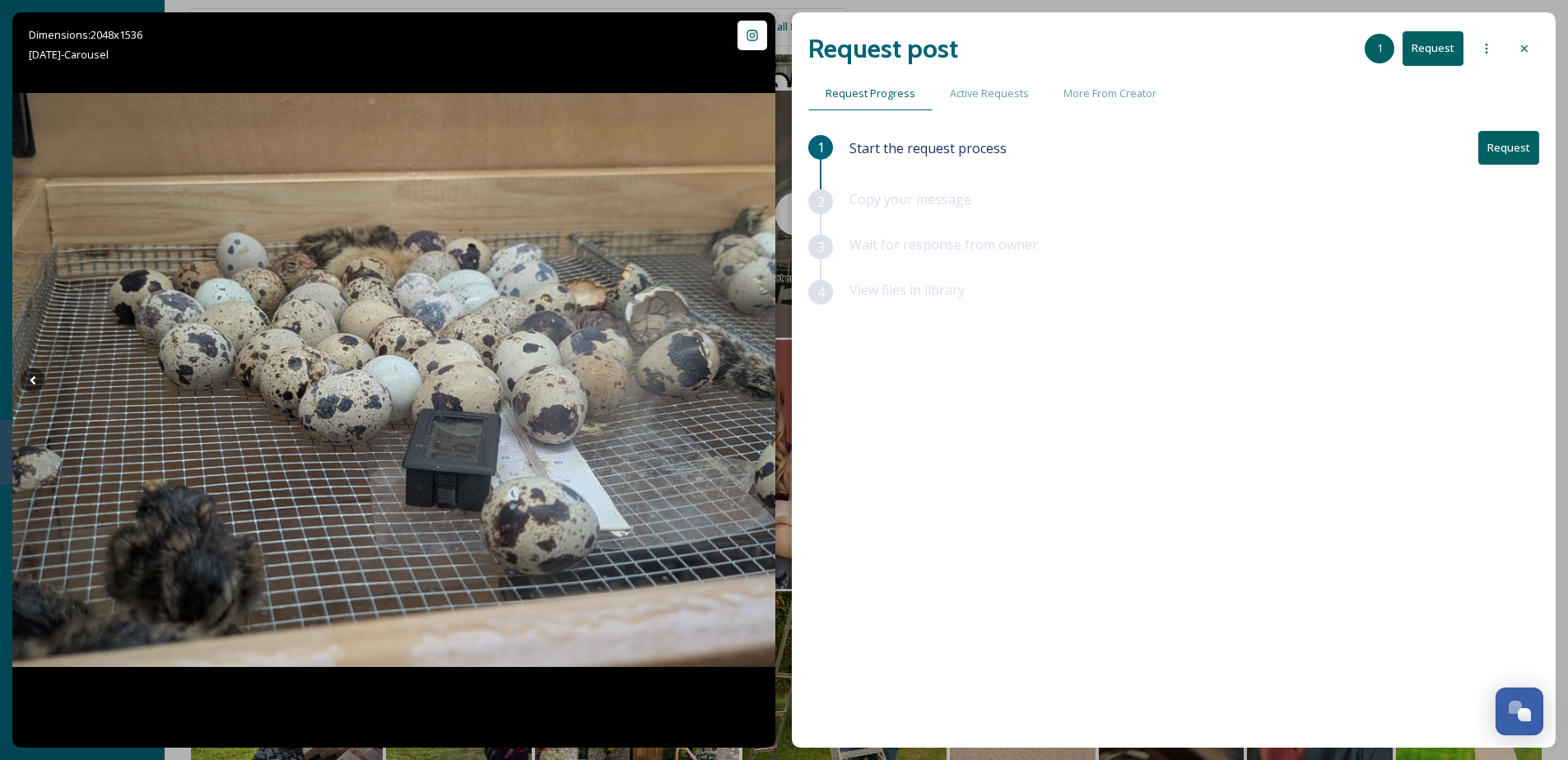
click at [1515, 31] on div "Request post 1 Request" at bounding box center [1174, 49] width 731 height 40
click at [1521, 38] on div at bounding box center [1524, 49] width 30 height 30
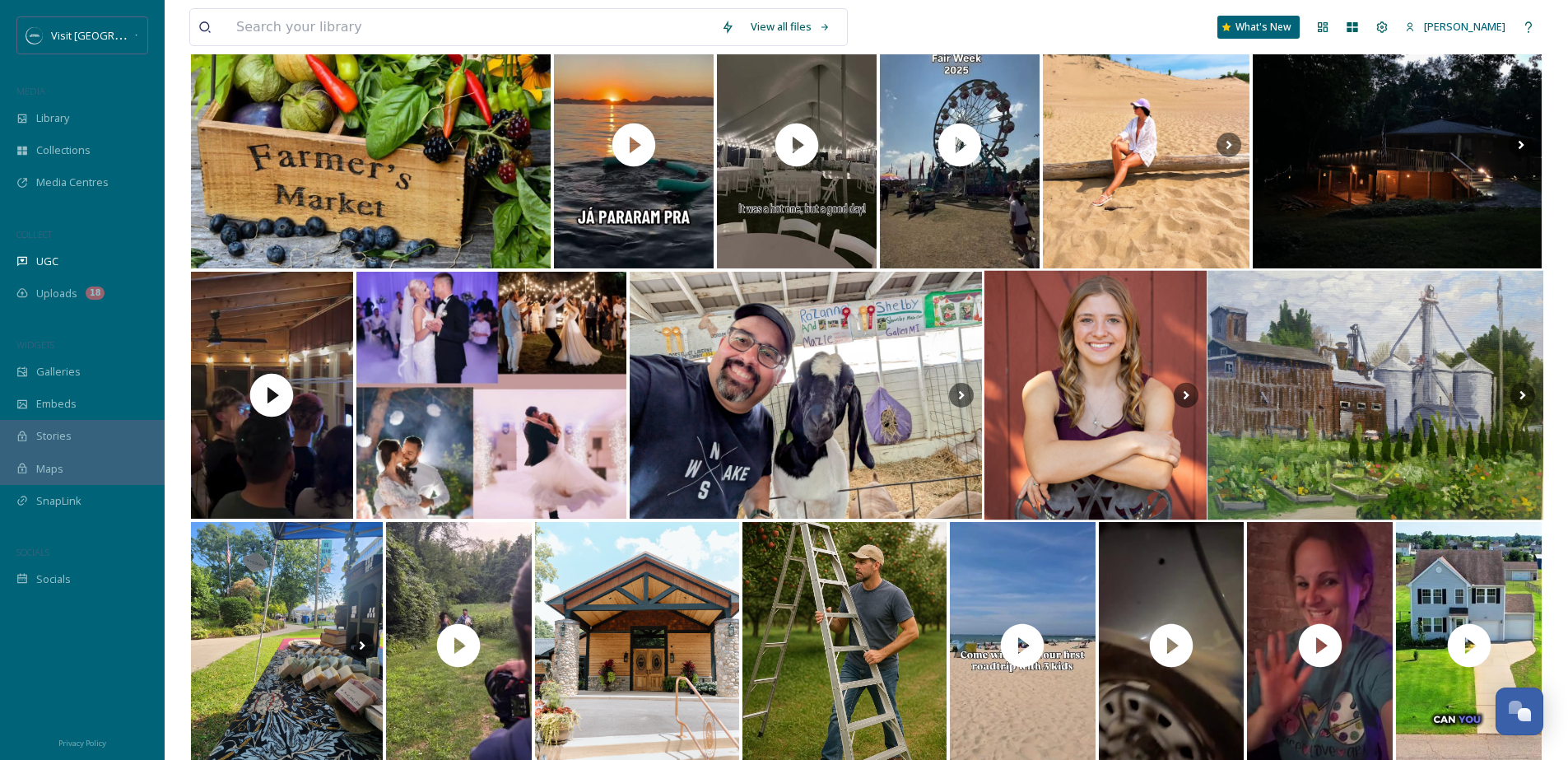
scroll to position [1325, 0]
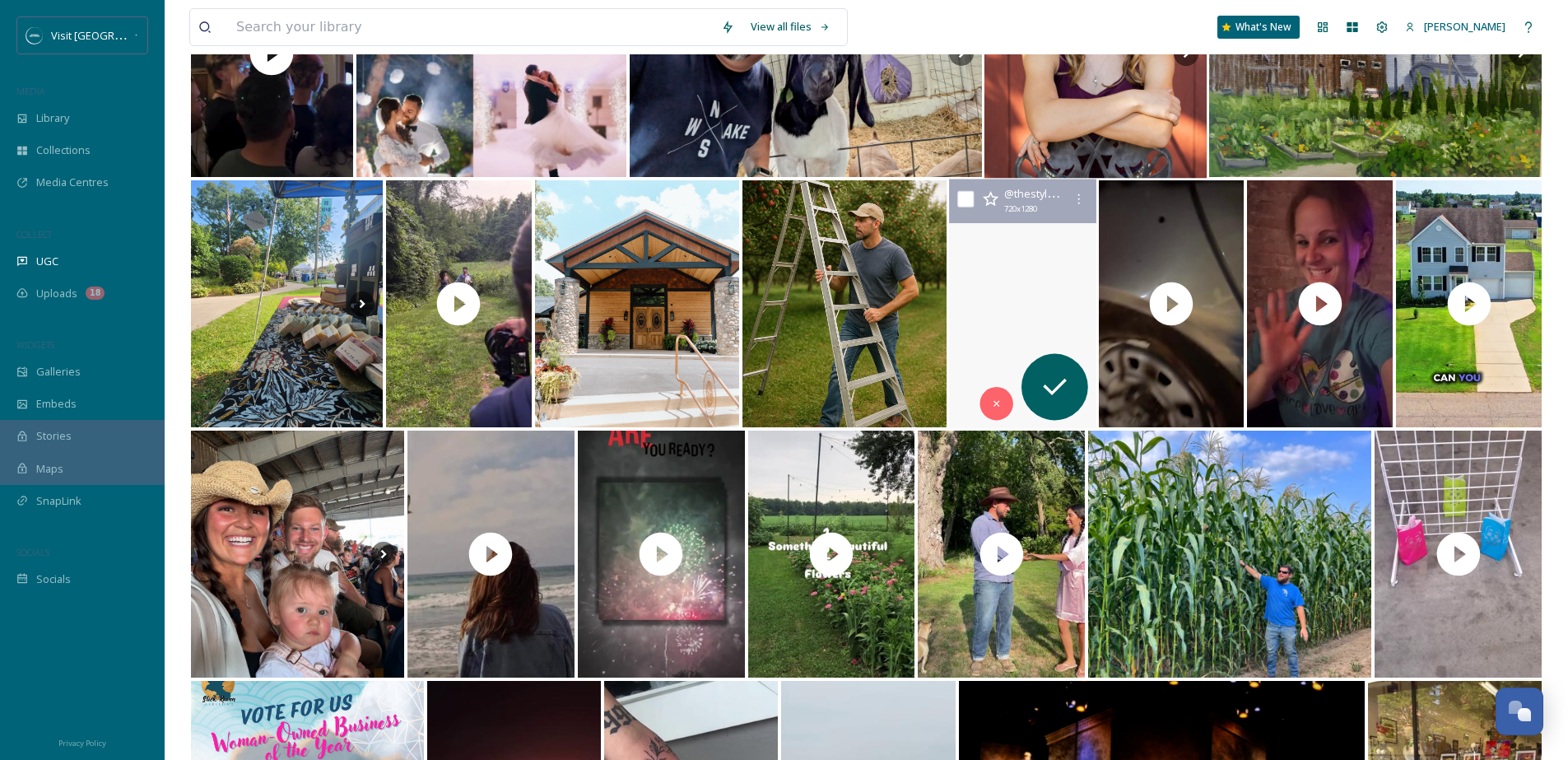
click at [1043, 250] on video "First road trip with 3 kids 🚗💨\a2 nights in Western Michigan for one last summe…" at bounding box center [1022, 303] width 150 height 249
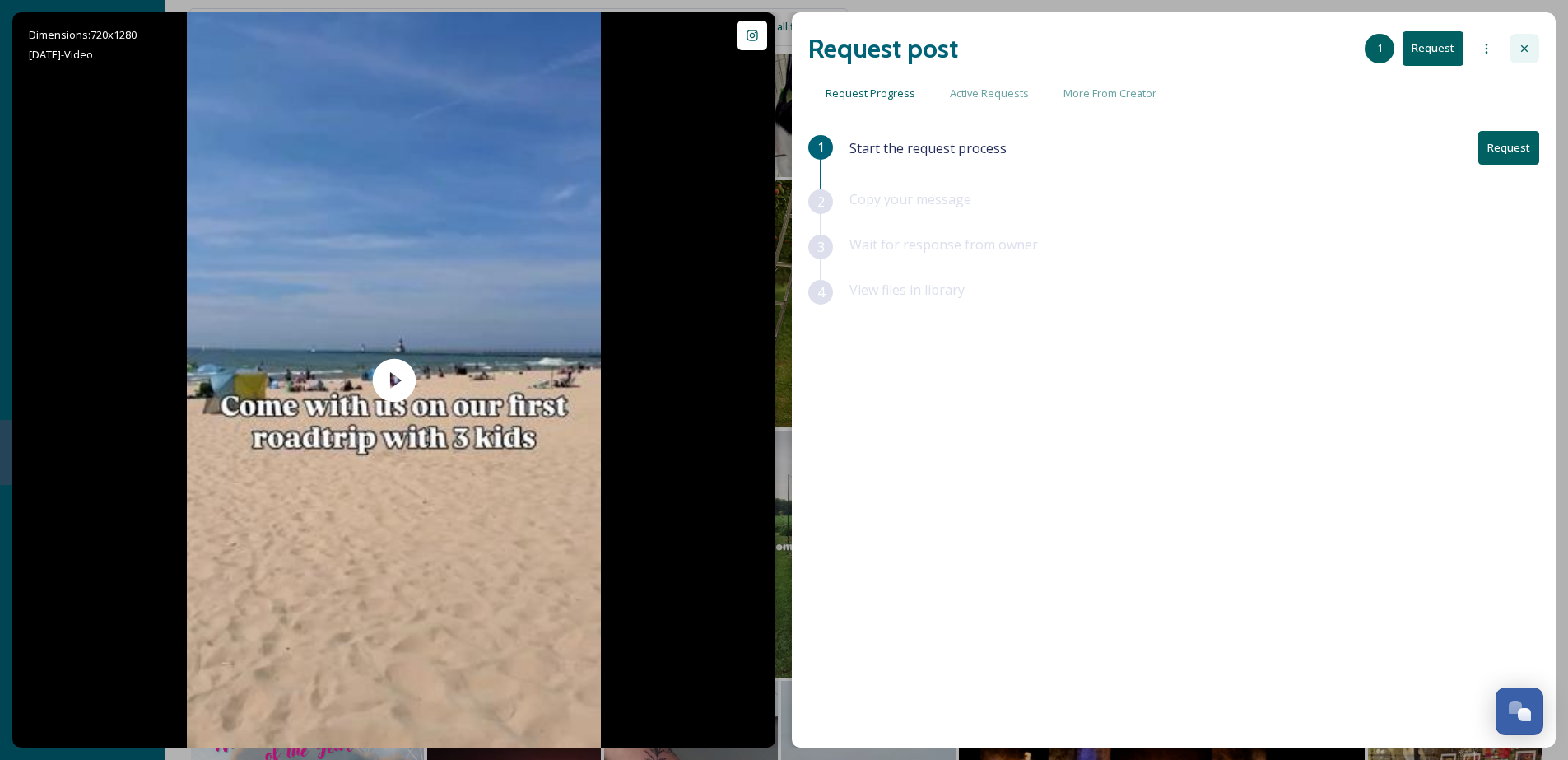
click at [1515, 35] on div at bounding box center [1524, 49] width 30 height 30
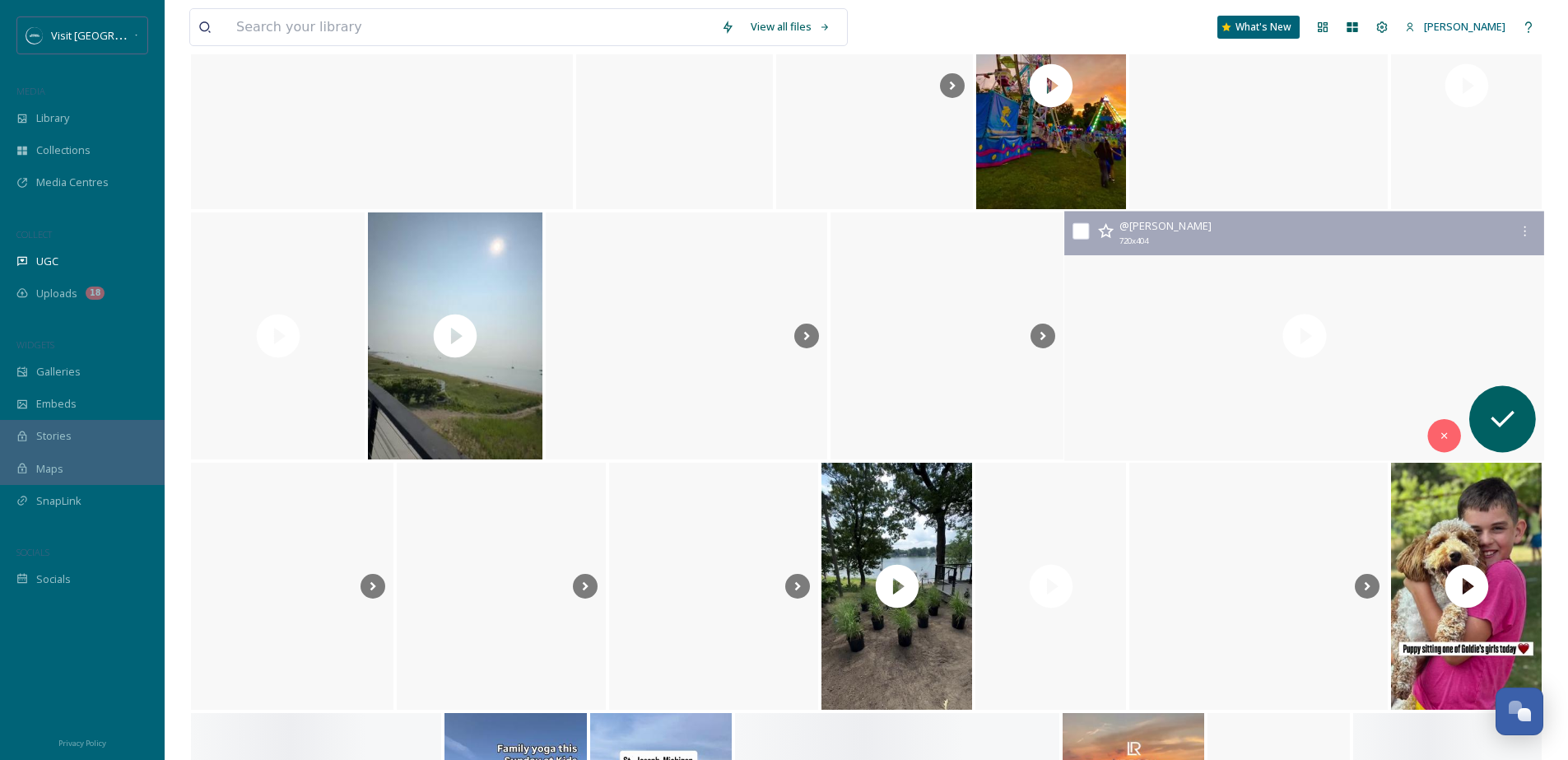
scroll to position [6549, 0]
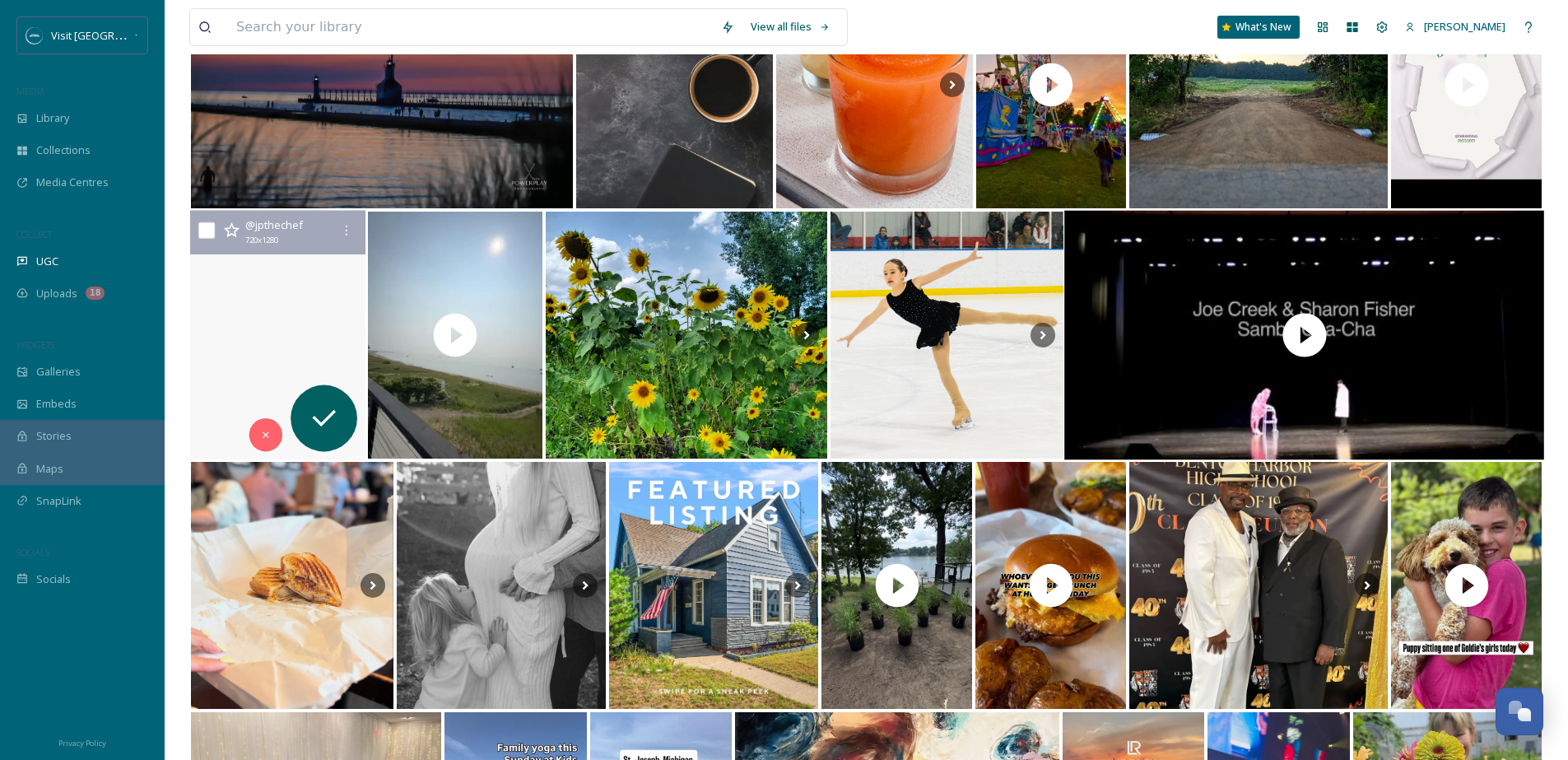
click at [309, 273] on video "Thank you tiffany_kline for having us out for Avery's birthday! 🎉🎉🎉\a\a#private…" at bounding box center [277, 335] width 175 height 249
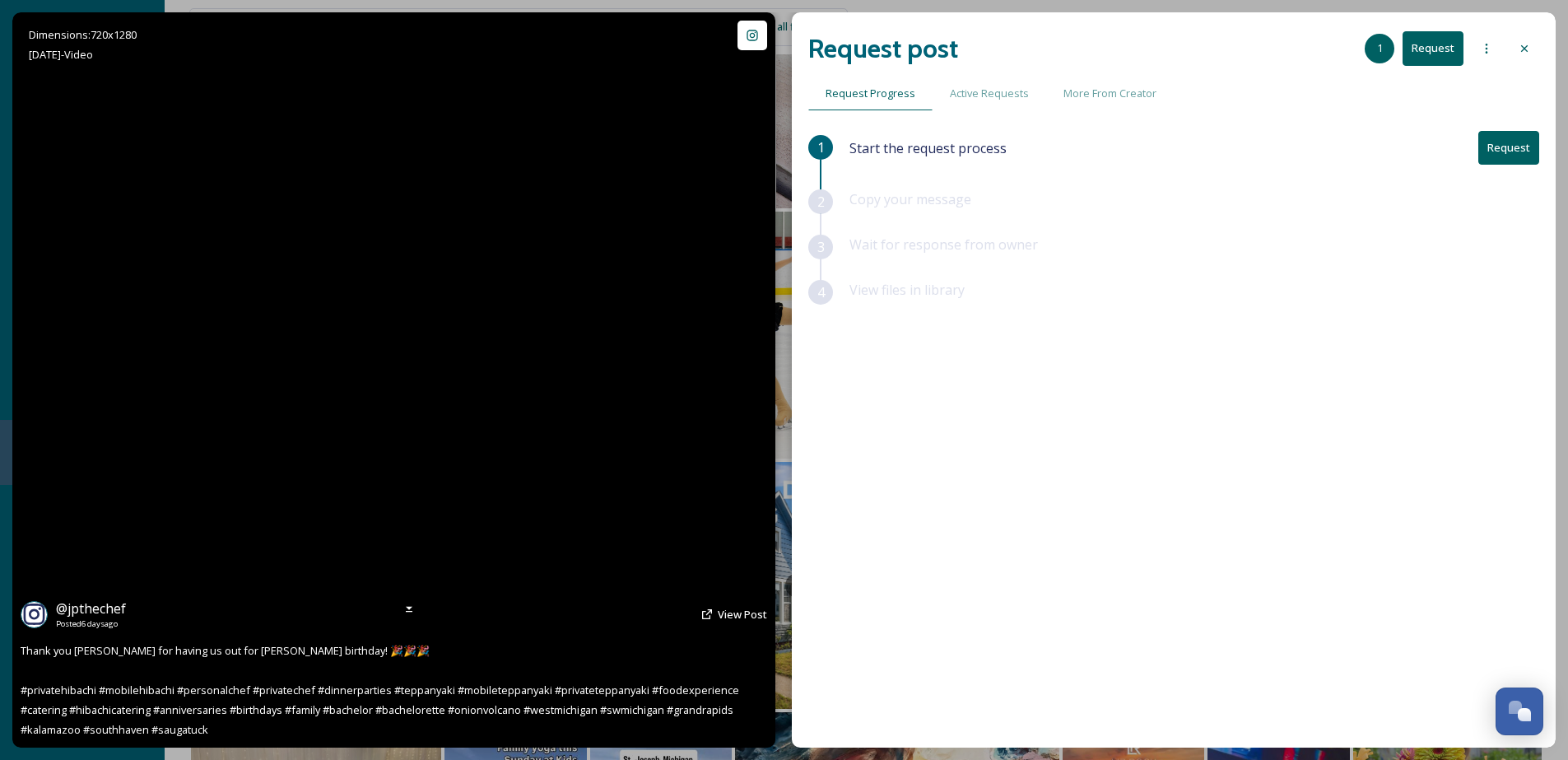
scroll to position [6551, 0]
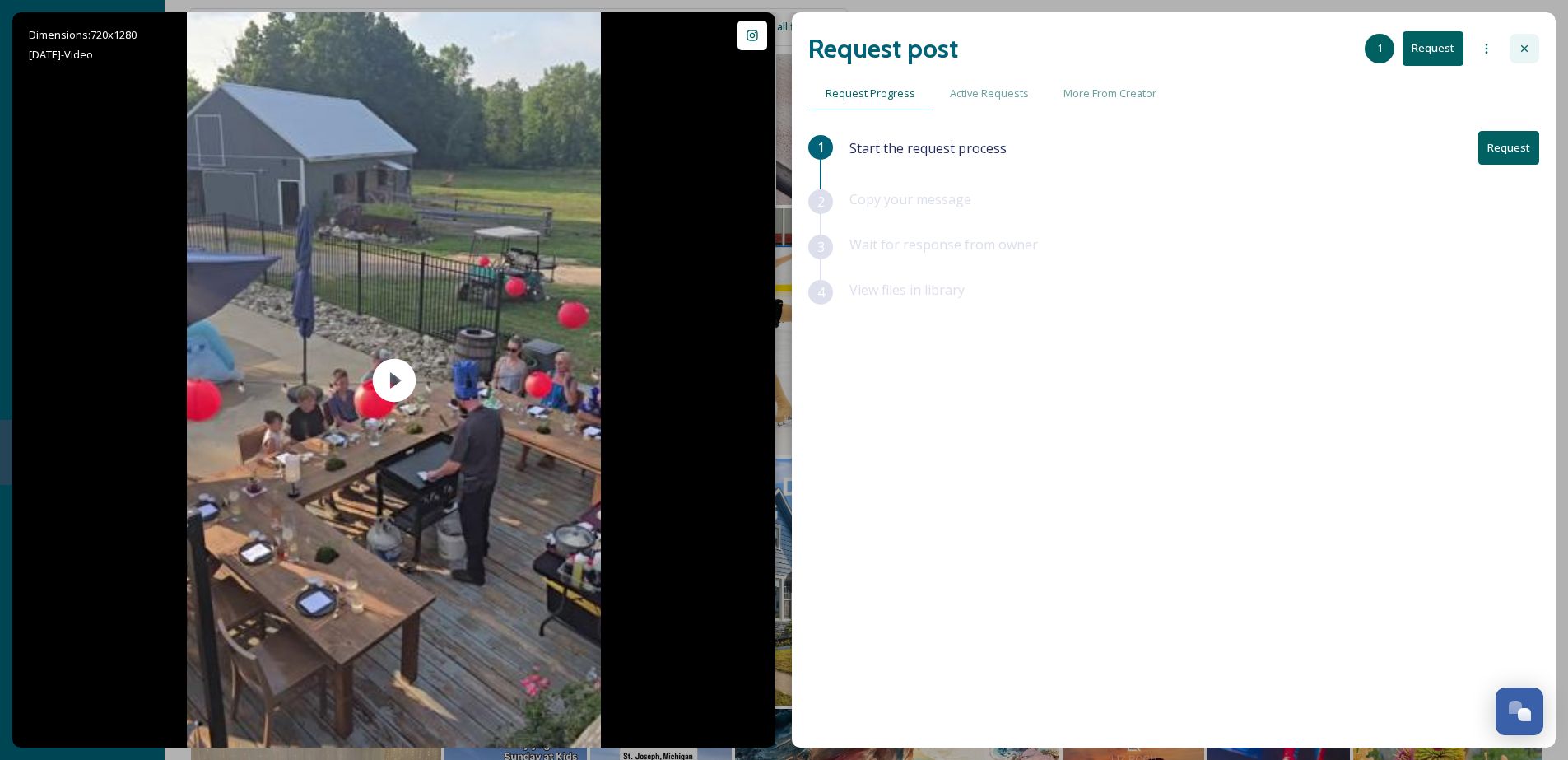
click at [1524, 53] on icon at bounding box center [1525, 49] width 13 height 13
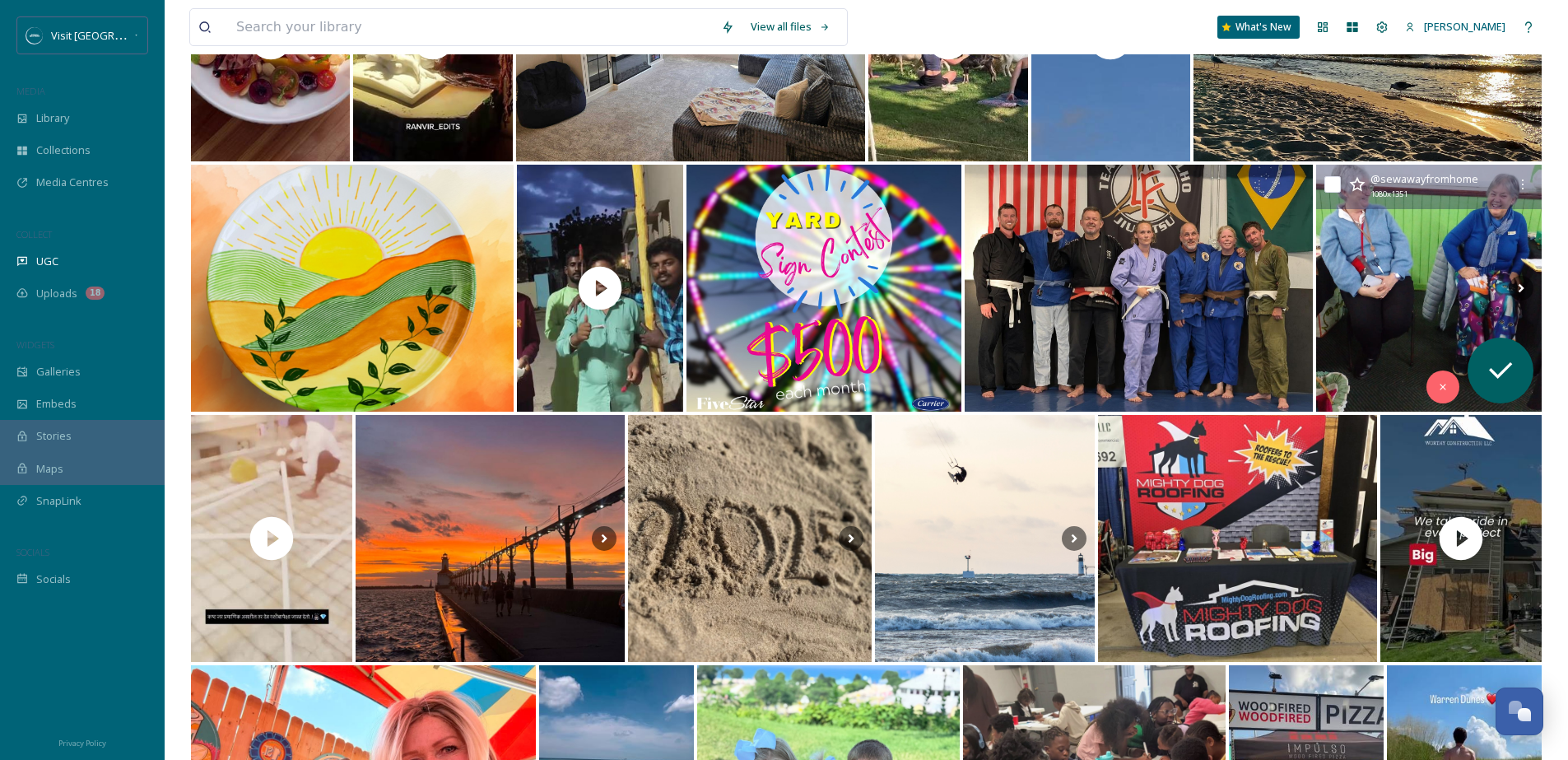
scroll to position [8103, 0]
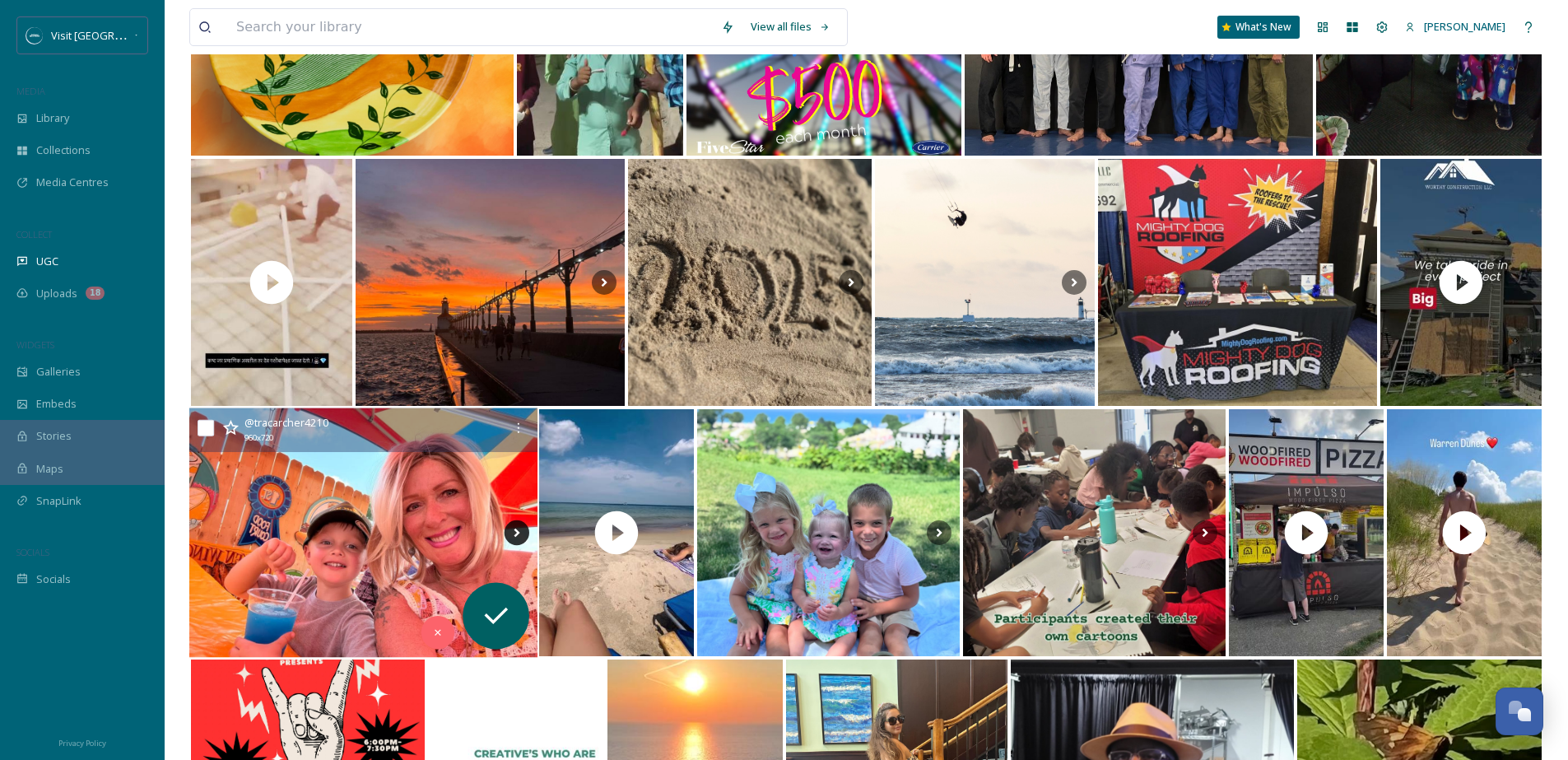
click at [515, 533] on icon at bounding box center [516, 532] width 24 height 24
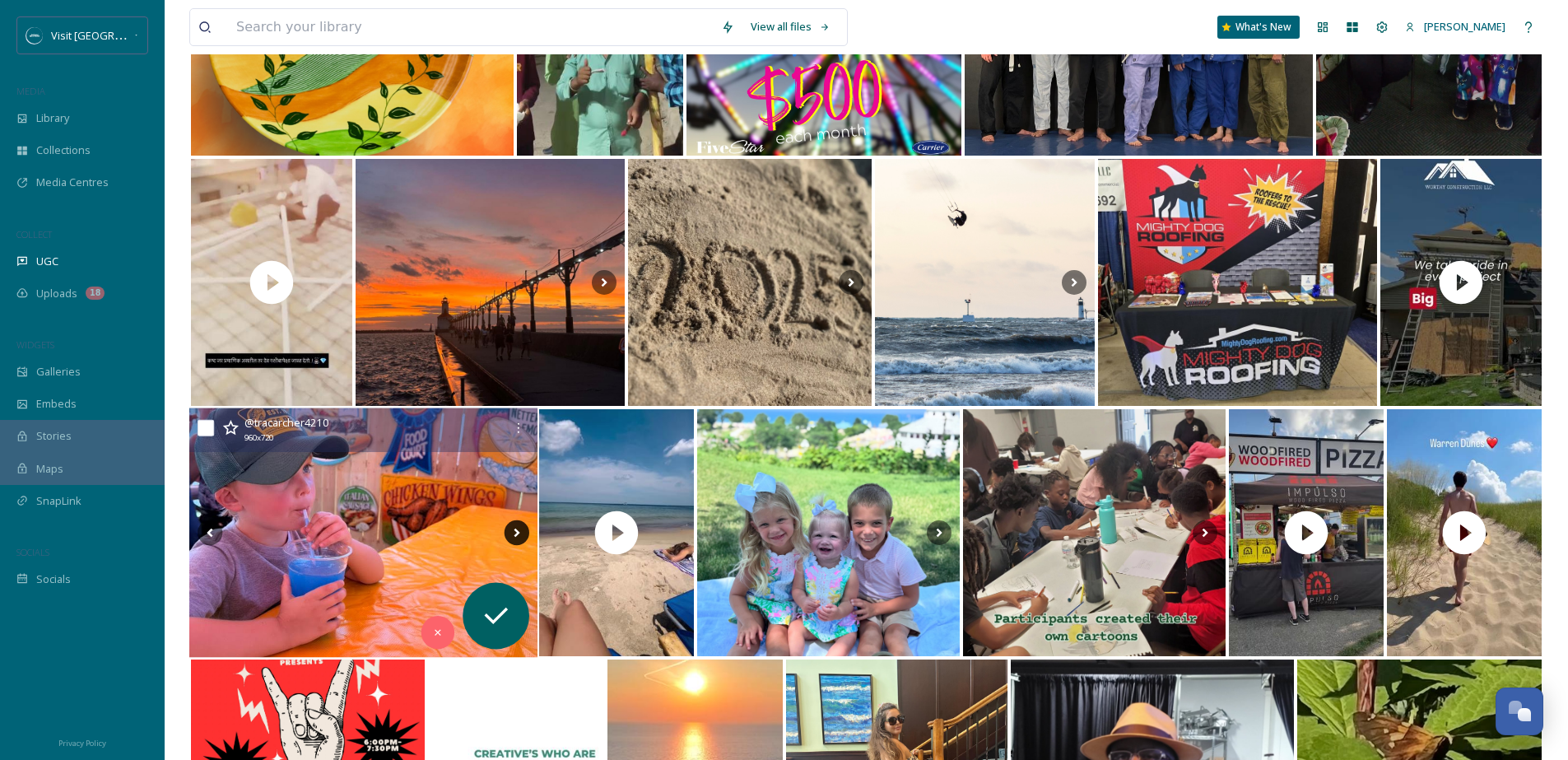
click at [515, 533] on icon at bounding box center [516, 532] width 24 height 24
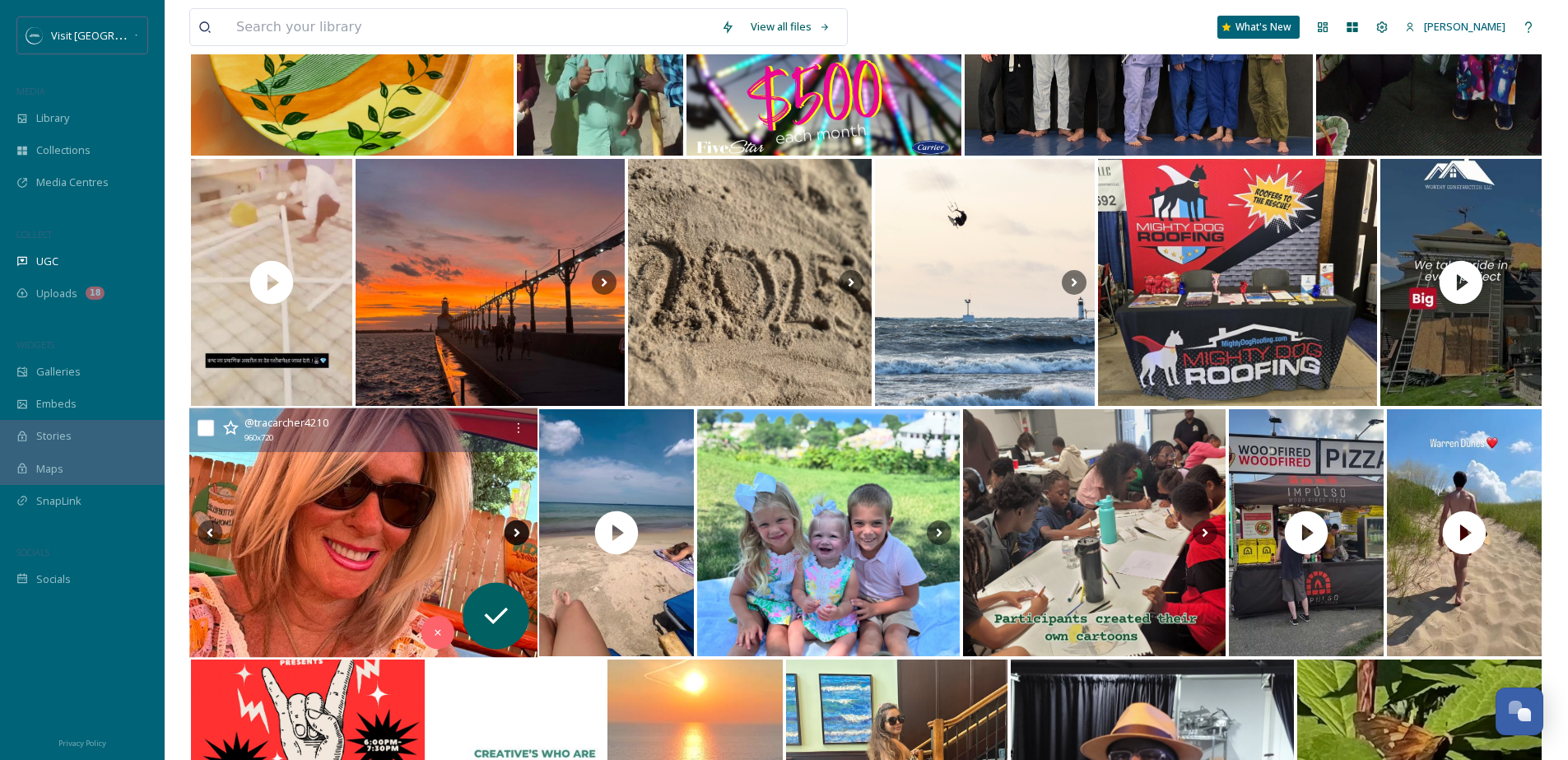
click at [515, 533] on icon at bounding box center [516, 532] width 24 height 24
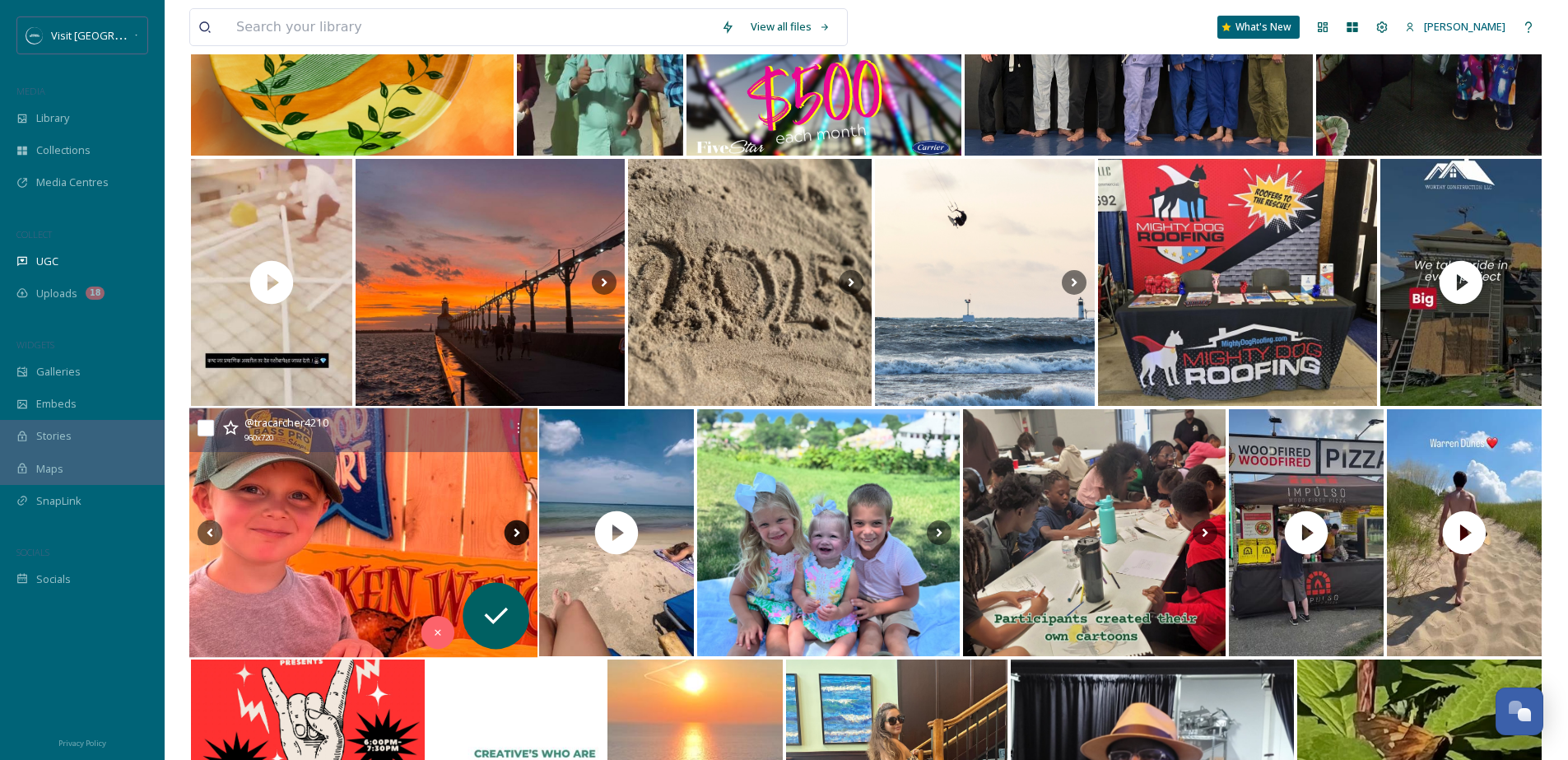
click at [515, 533] on icon at bounding box center [516, 532] width 24 height 24
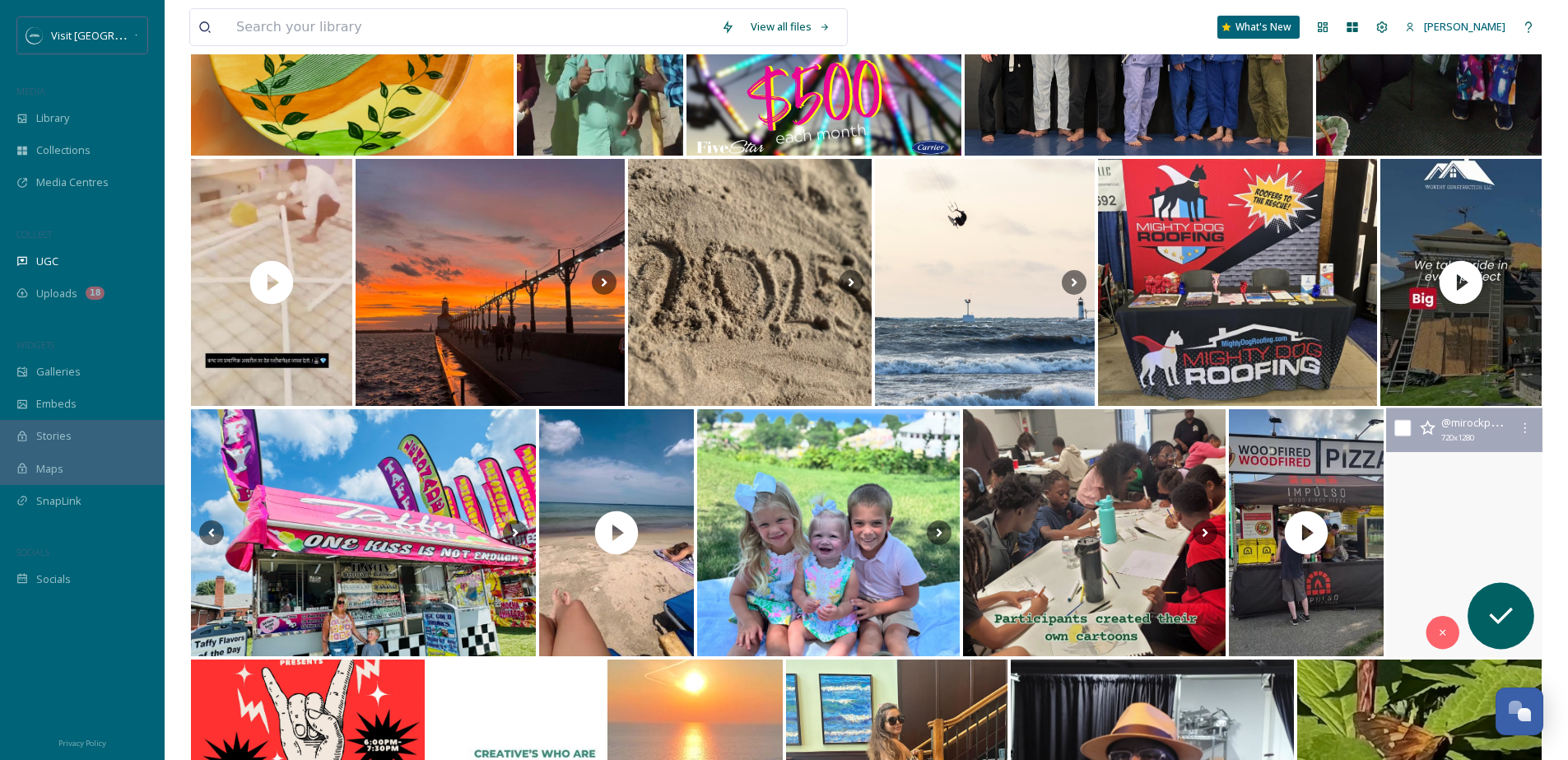
click at [1485, 485] on video "Southwest MI was good to us this weekend. Perfect past minute trip before schoo…" at bounding box center [1465, 532] width 157 height 249
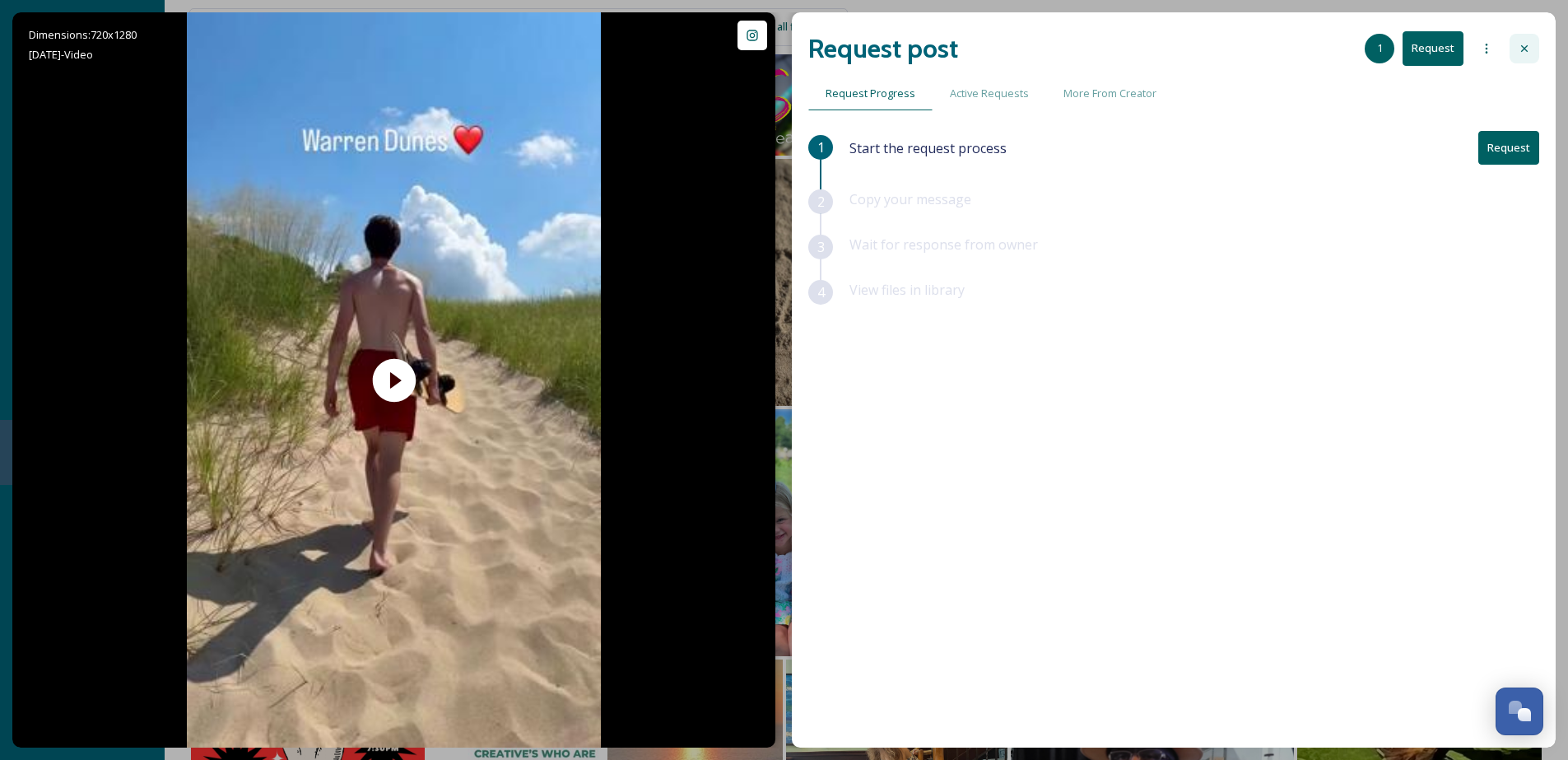
click at [1524, 41] on div at bounding box center [1524, 49] width 30 height 30
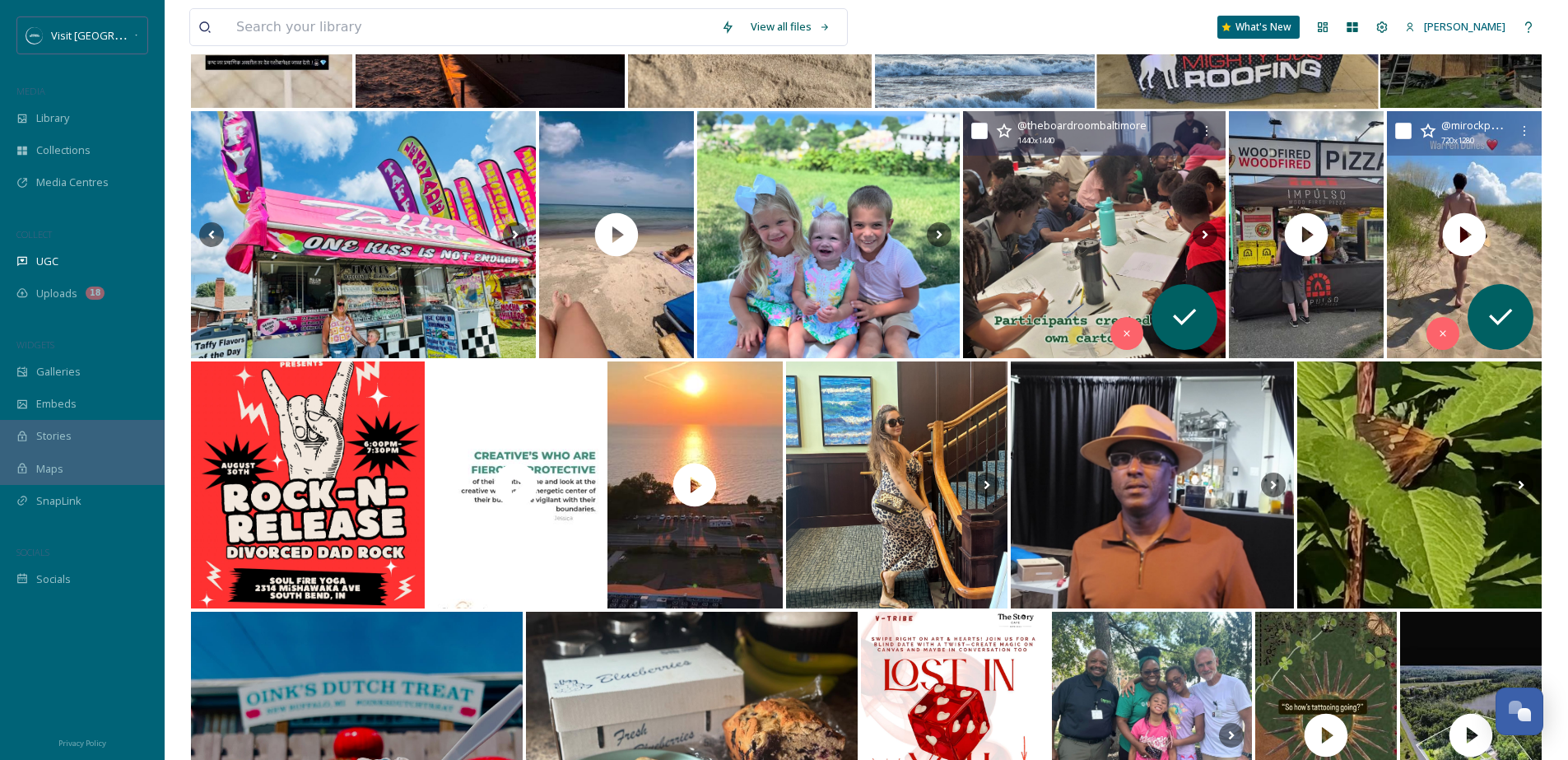
scroll to position [8417, 0]
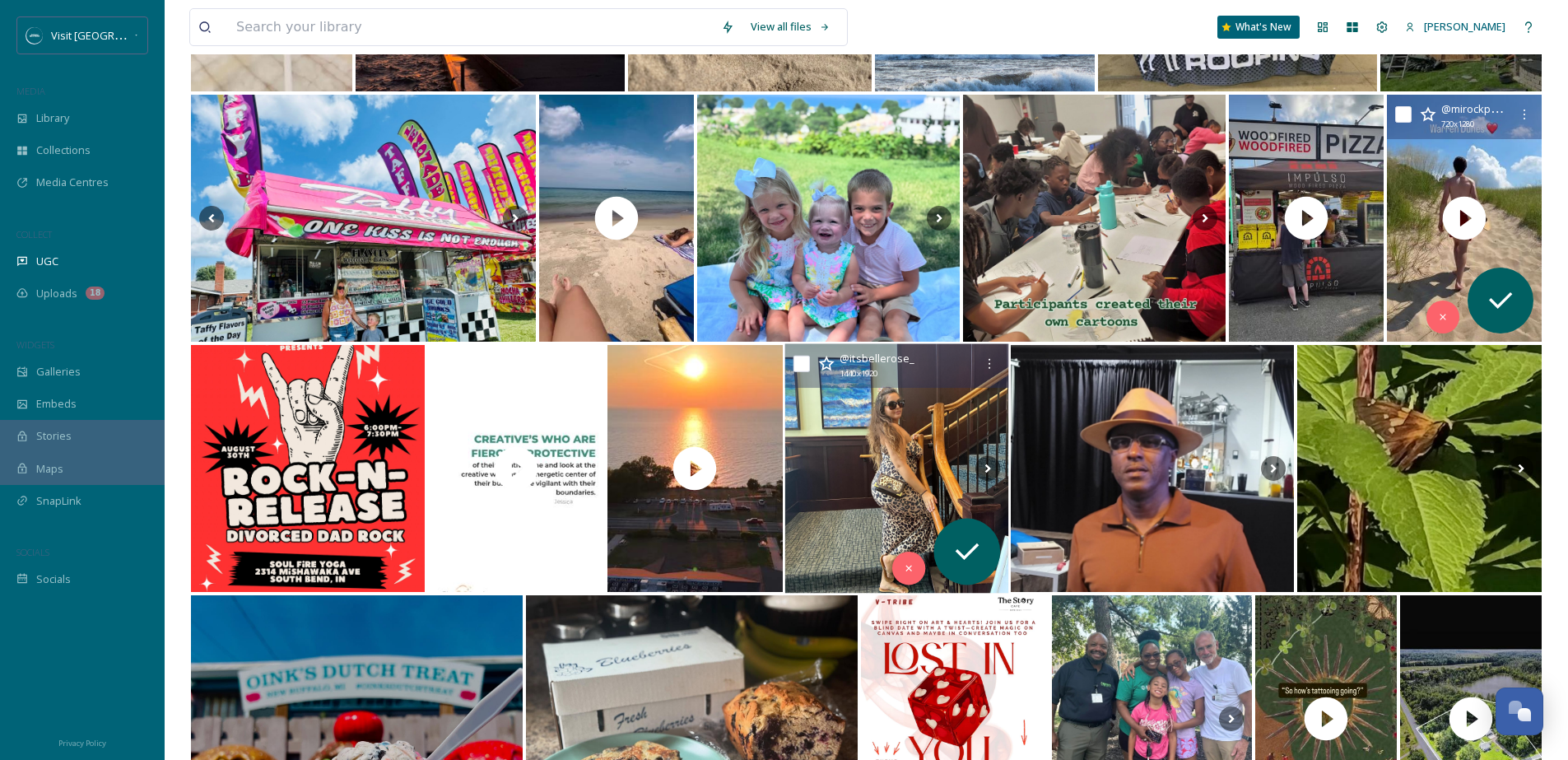
click at [918, 419] on img at bounding box center [896, 469] width 224 height 249
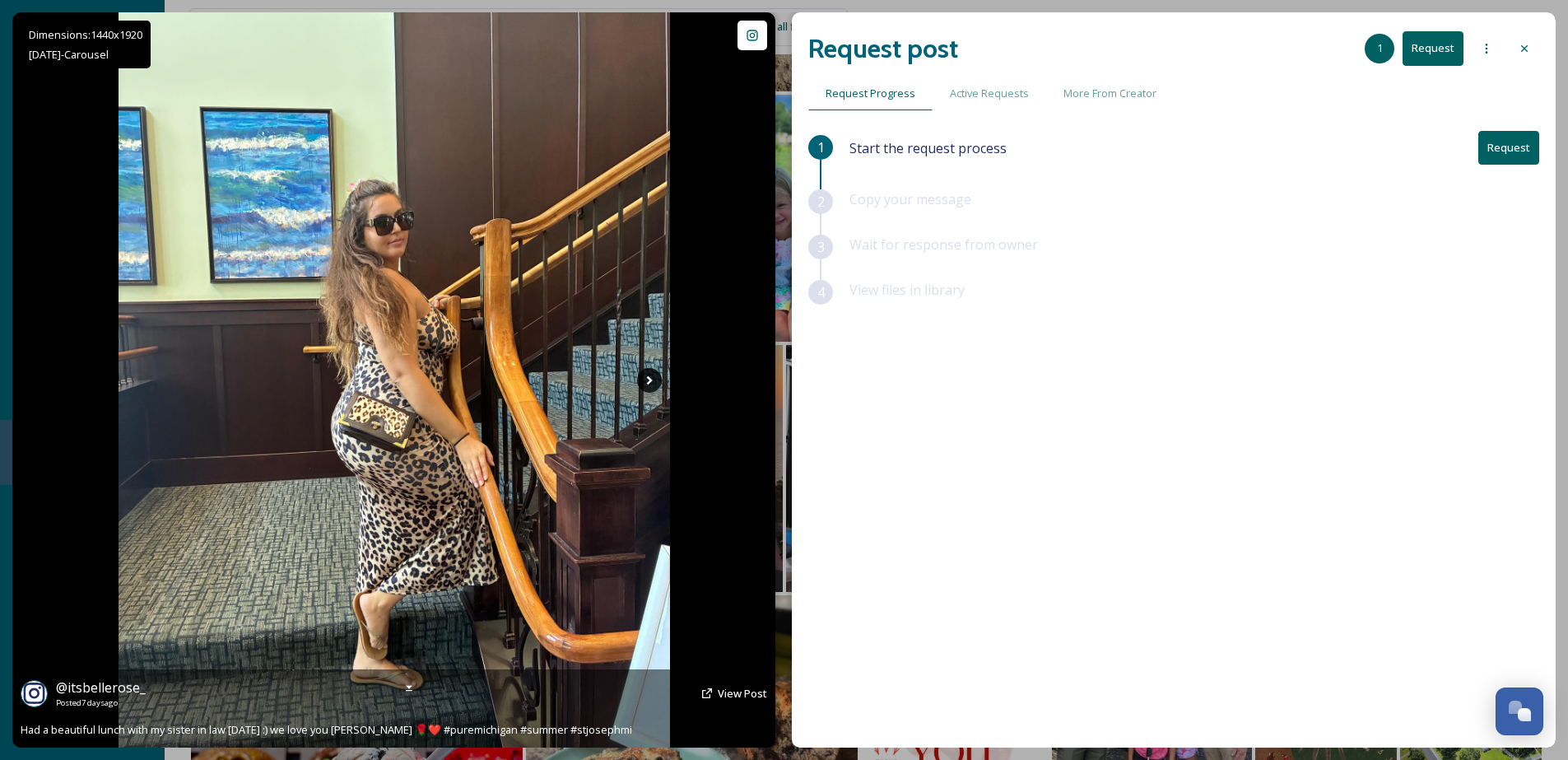
click at [652, 378] on icon at bounding box center [649, 380] width 24 height 24
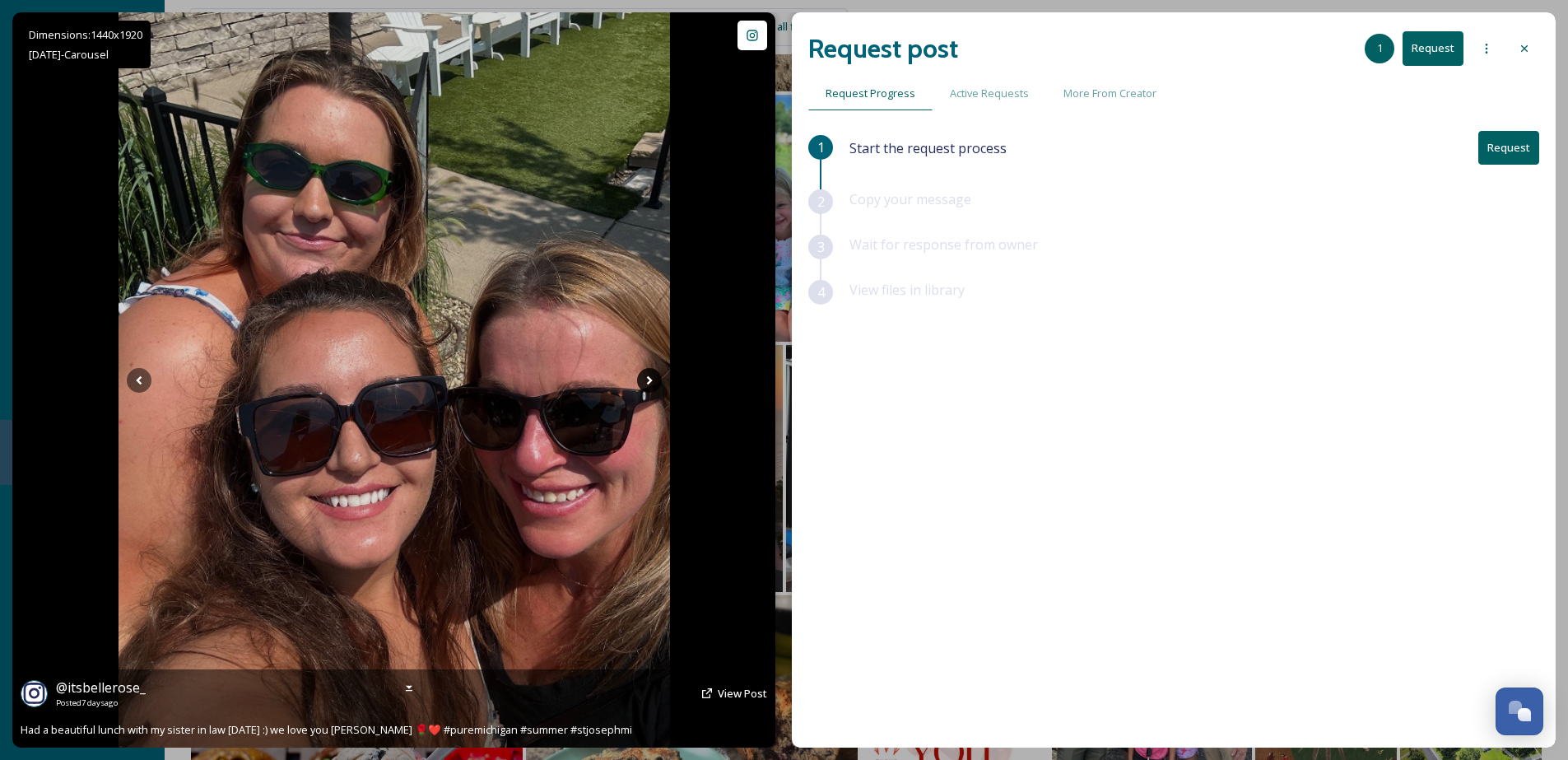
click at [651, 378] on icon at bounding box center [649, 380] width 24 height 24
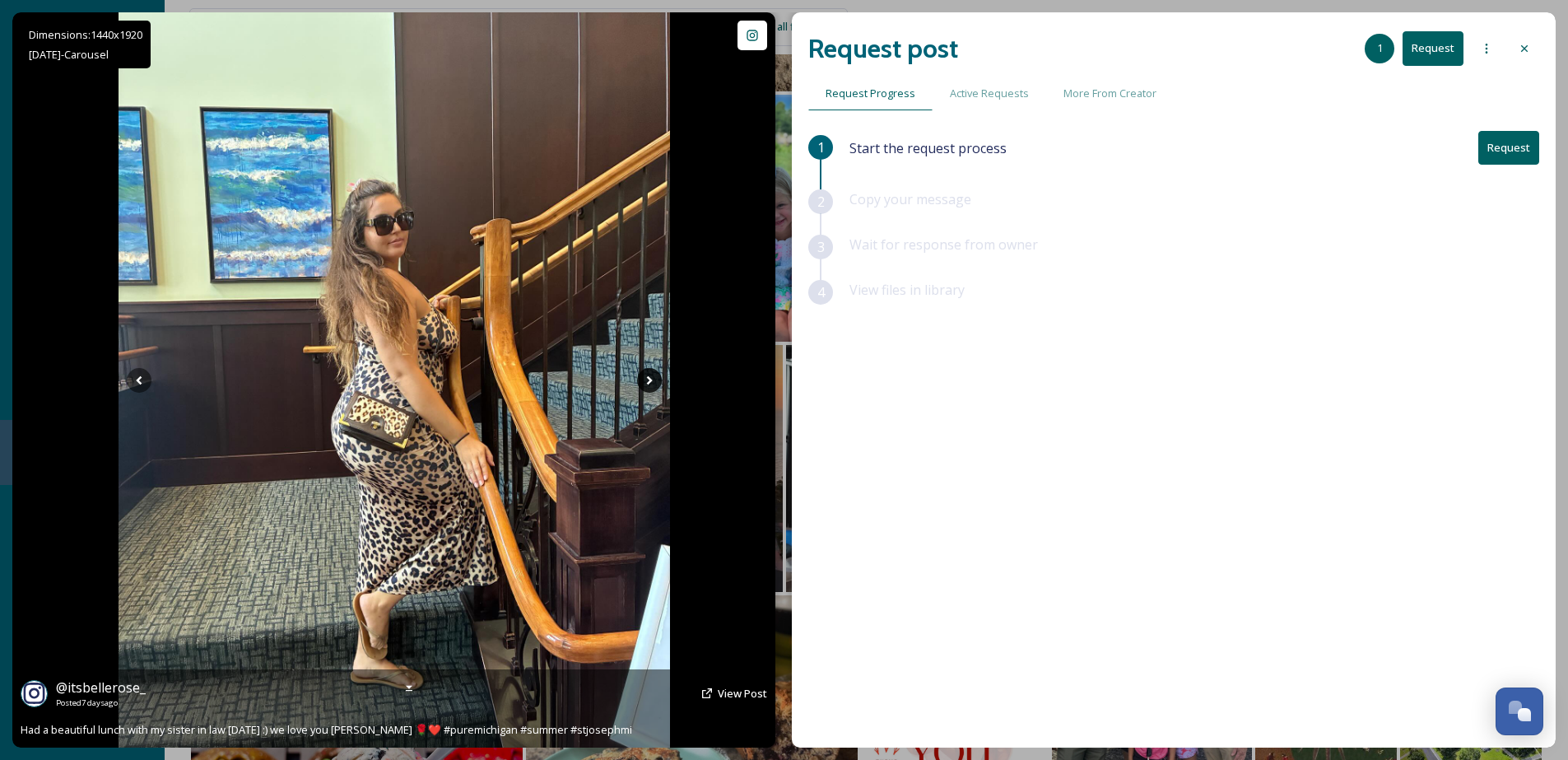
click at [651, 378] on icon at bounding box center [649, 380] width 24 height 24
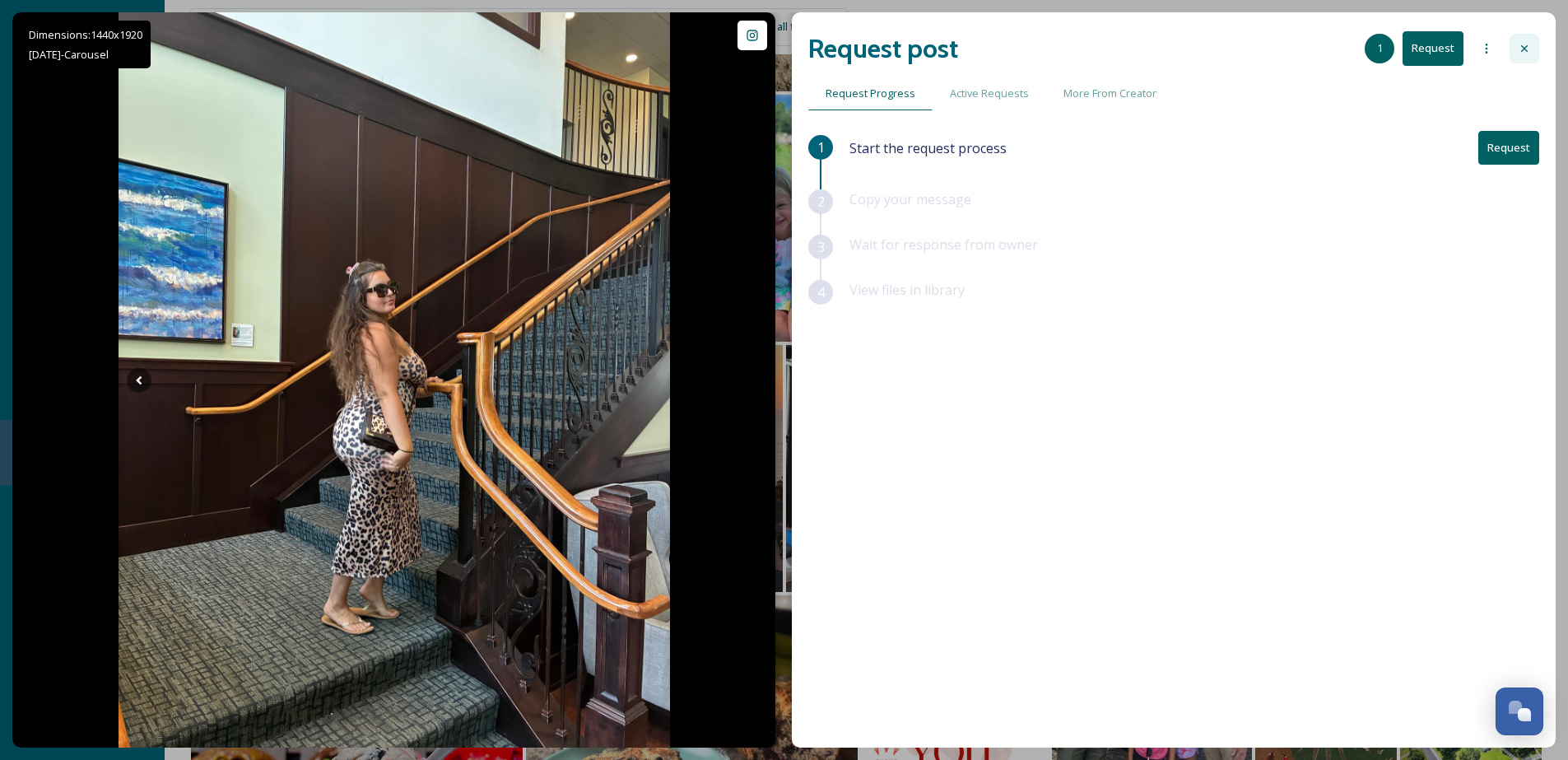
click at [1522, 44] on icon at bounding box center [1525, 49] width 13 height 13
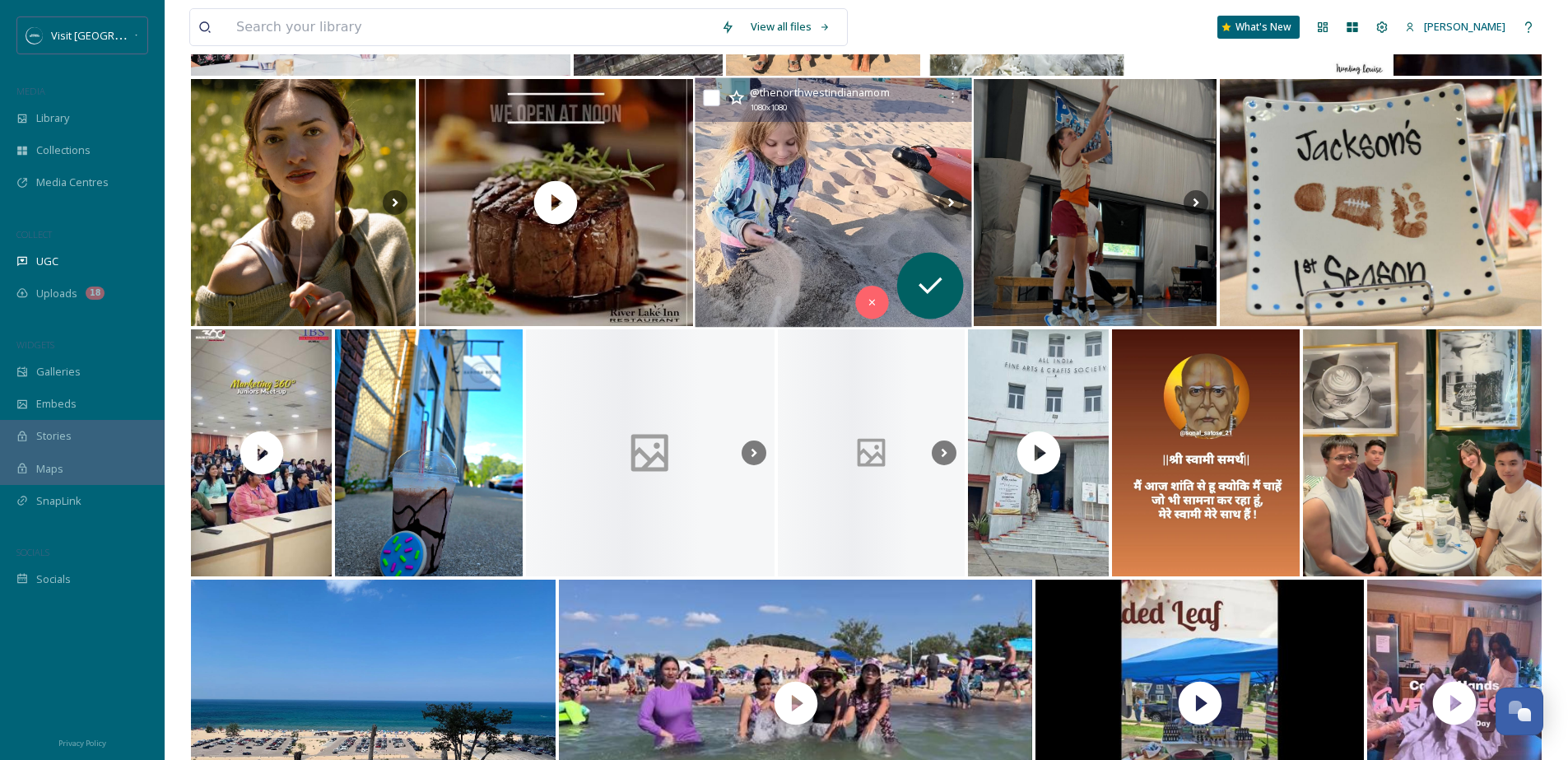
scroll to position [10478, 0]
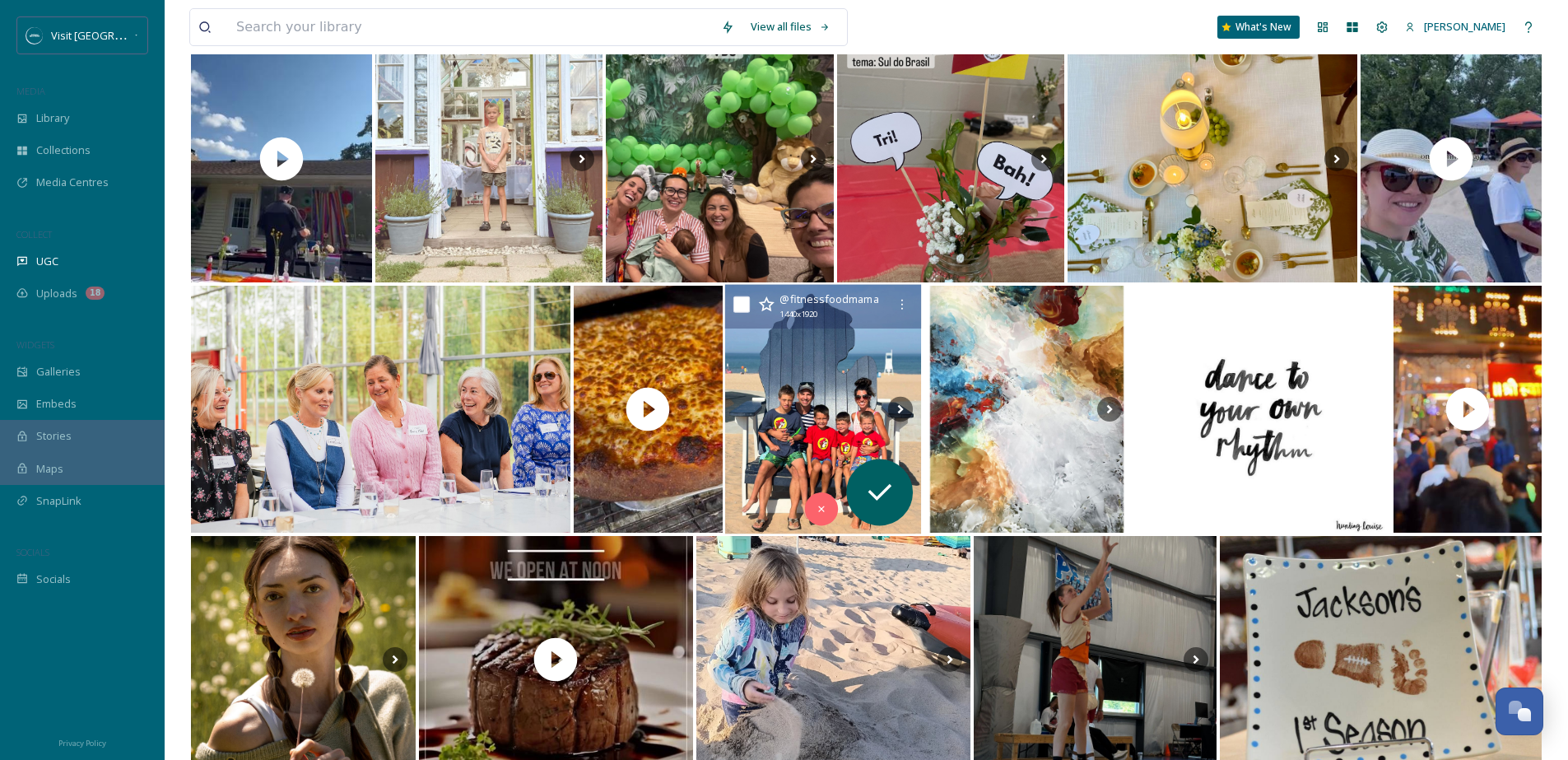
click at [875, 379] on img at bounding box center [822, 409] width 197 height 249
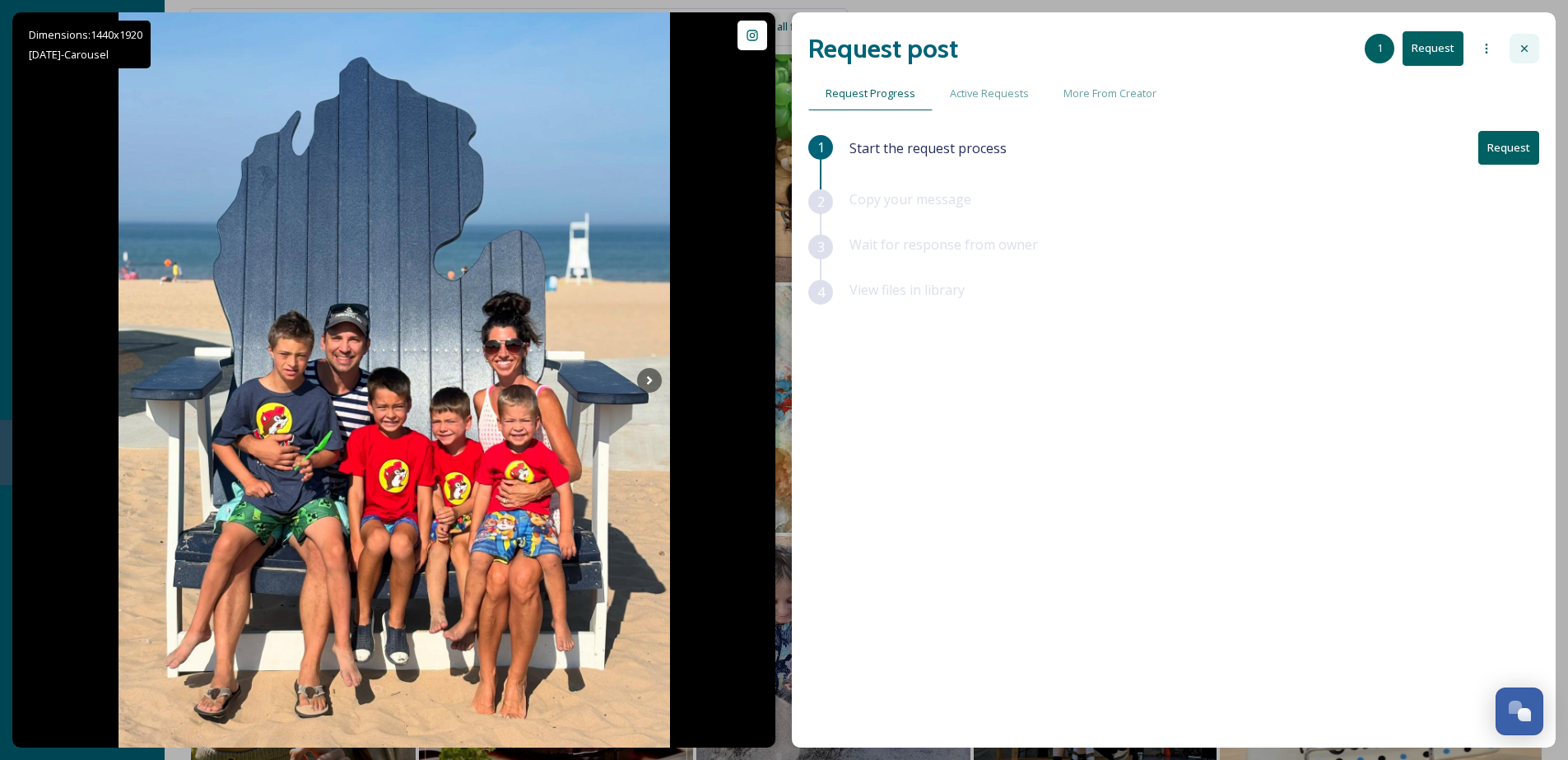
click at [1519, 49] on icon at bounding box center [1525, 49] width 13 height 13
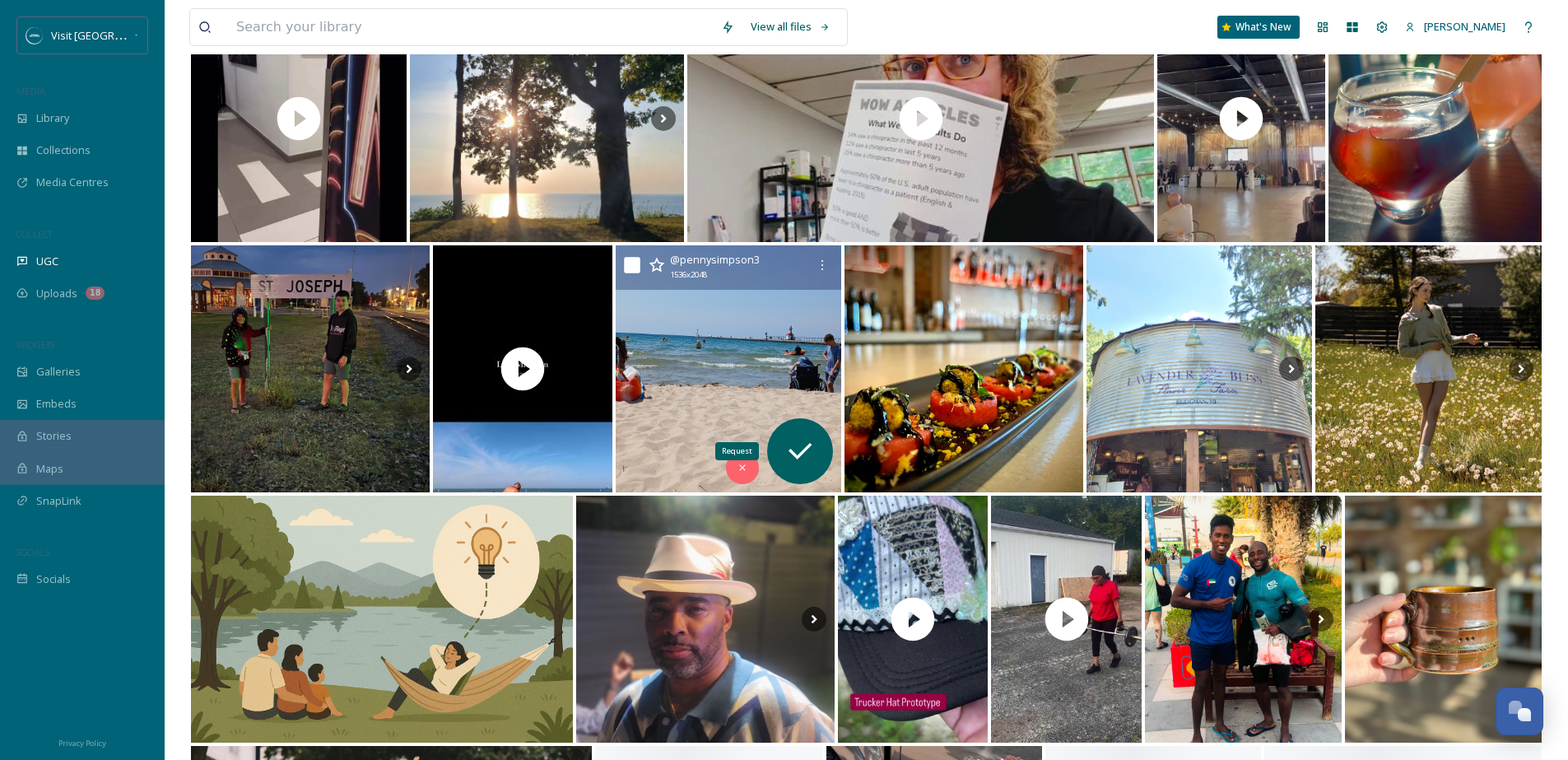
scroll to position [11940, 0]
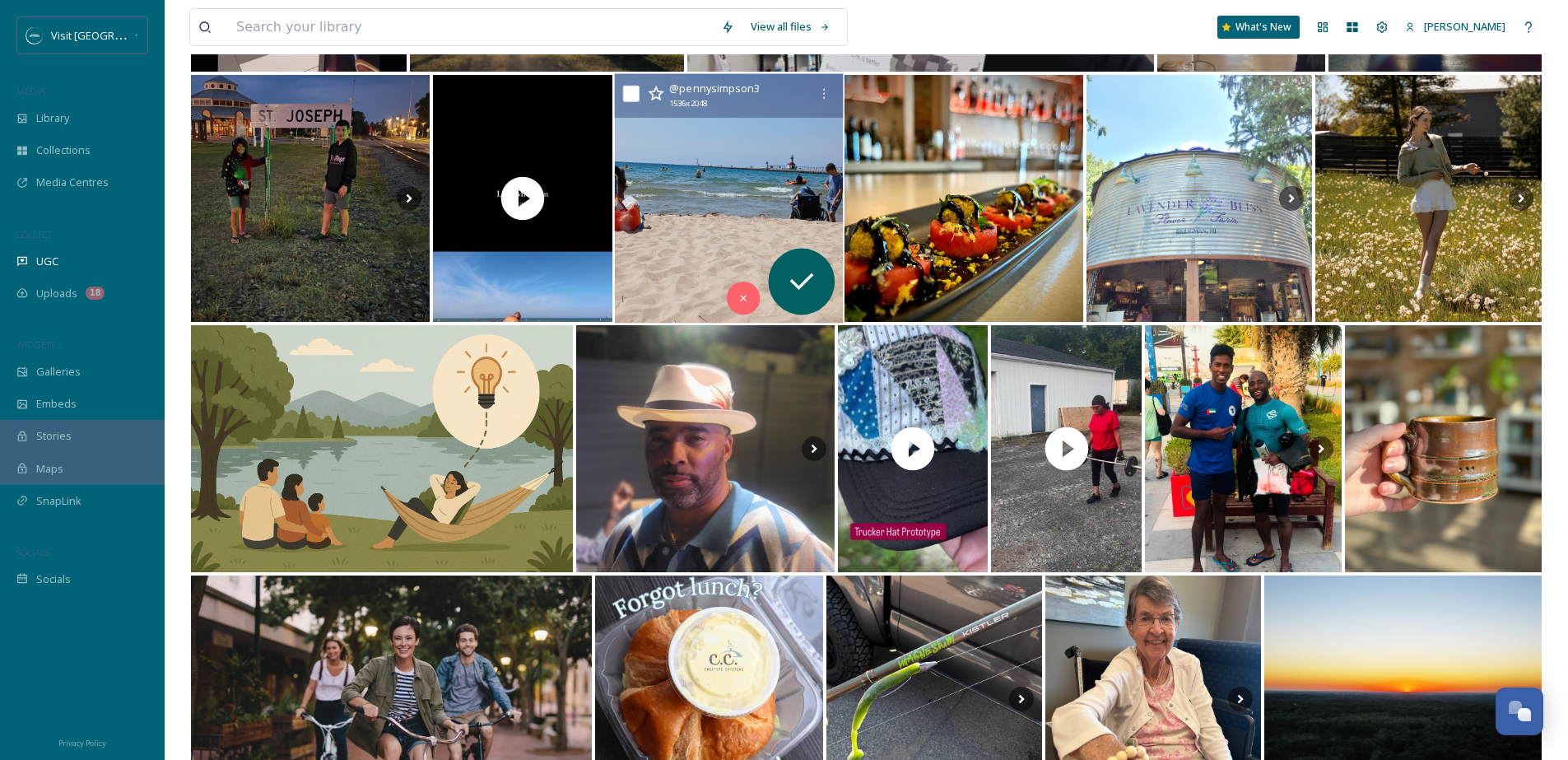
click at [710, 192] on img at bounding box center [729, 198] width 228 height 249
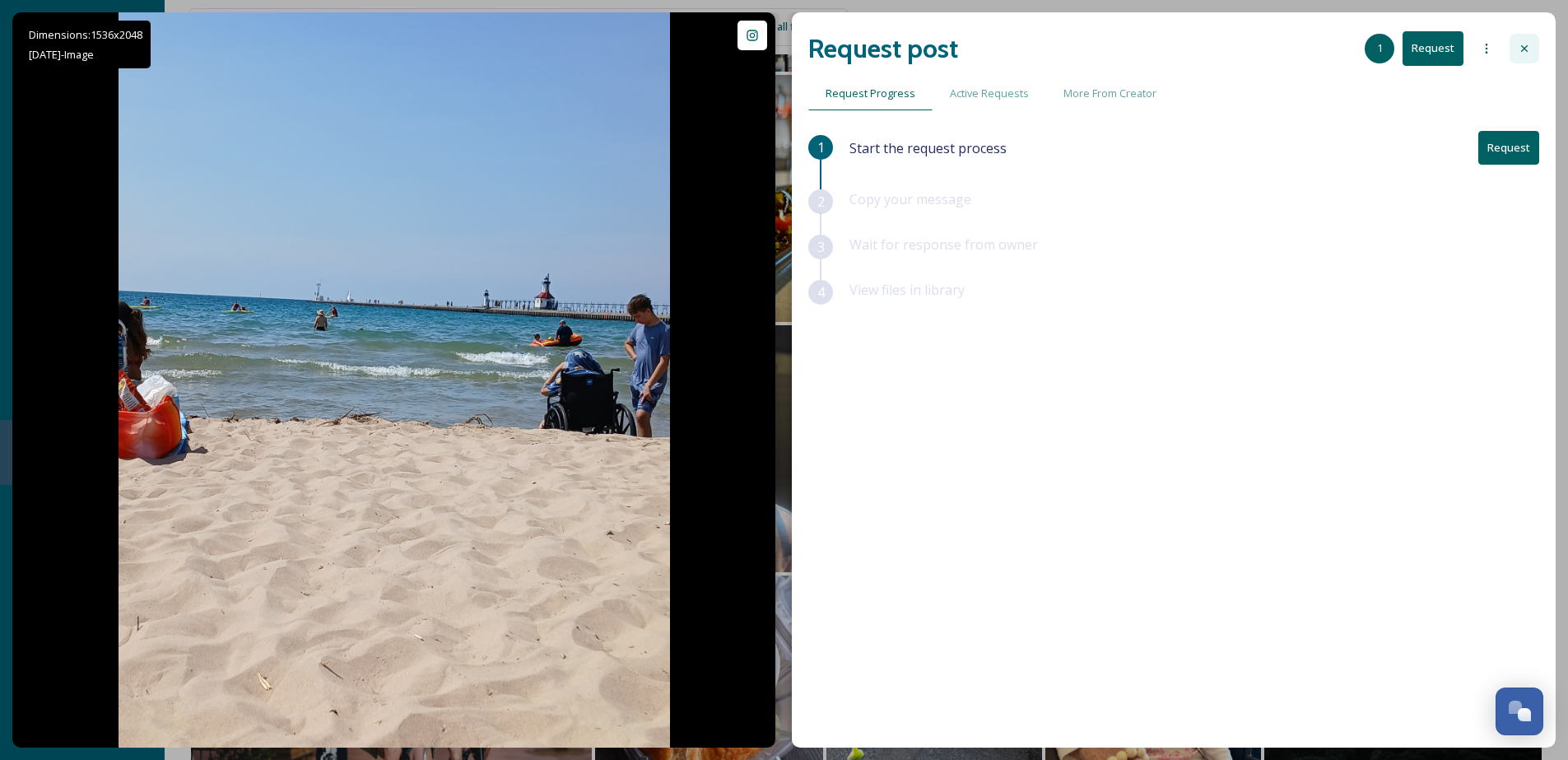
click at [1530, 61] on div at bounding box center [1524, 49] width 30 height 30
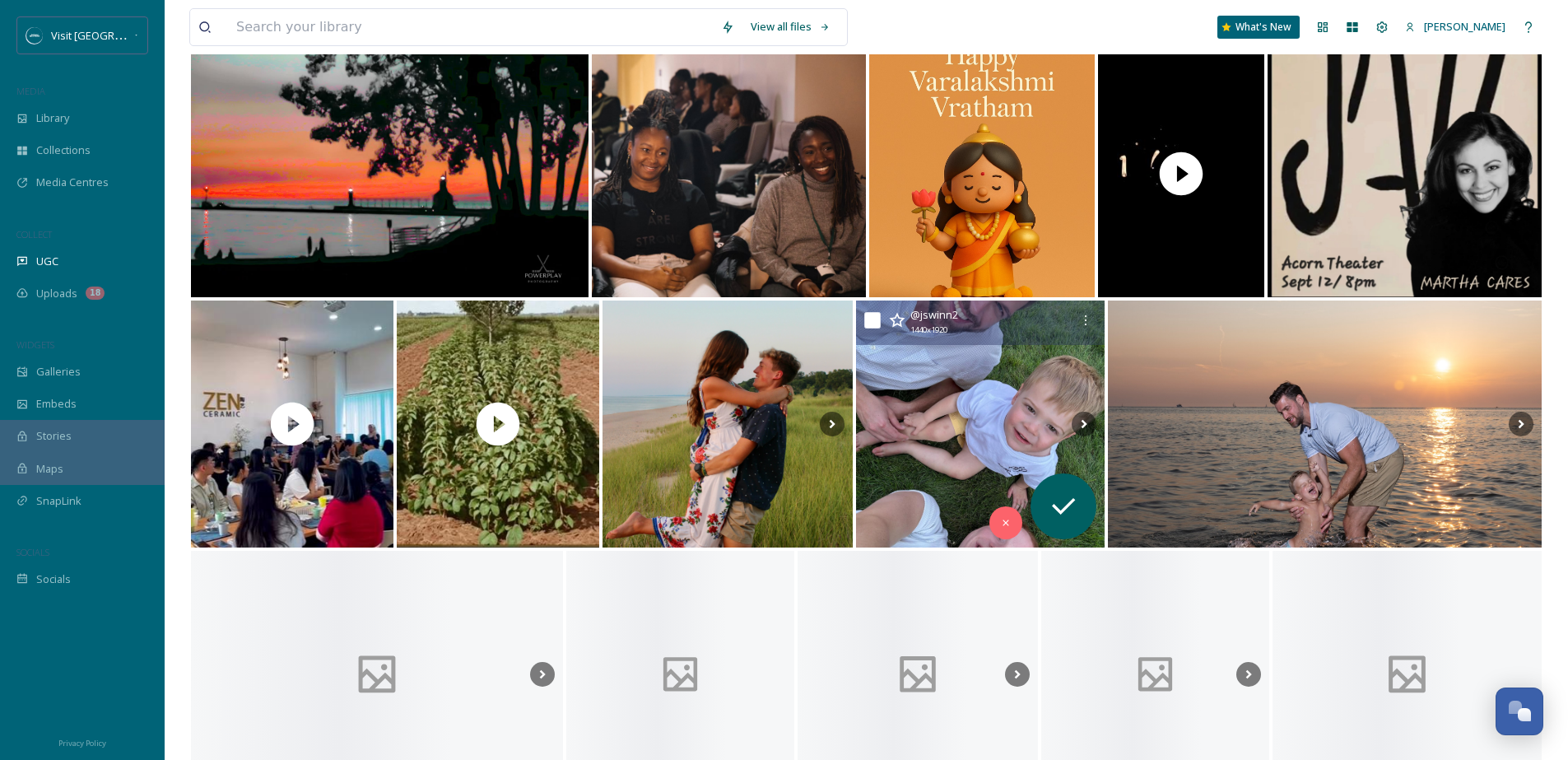
scroll to position [15875, 0]
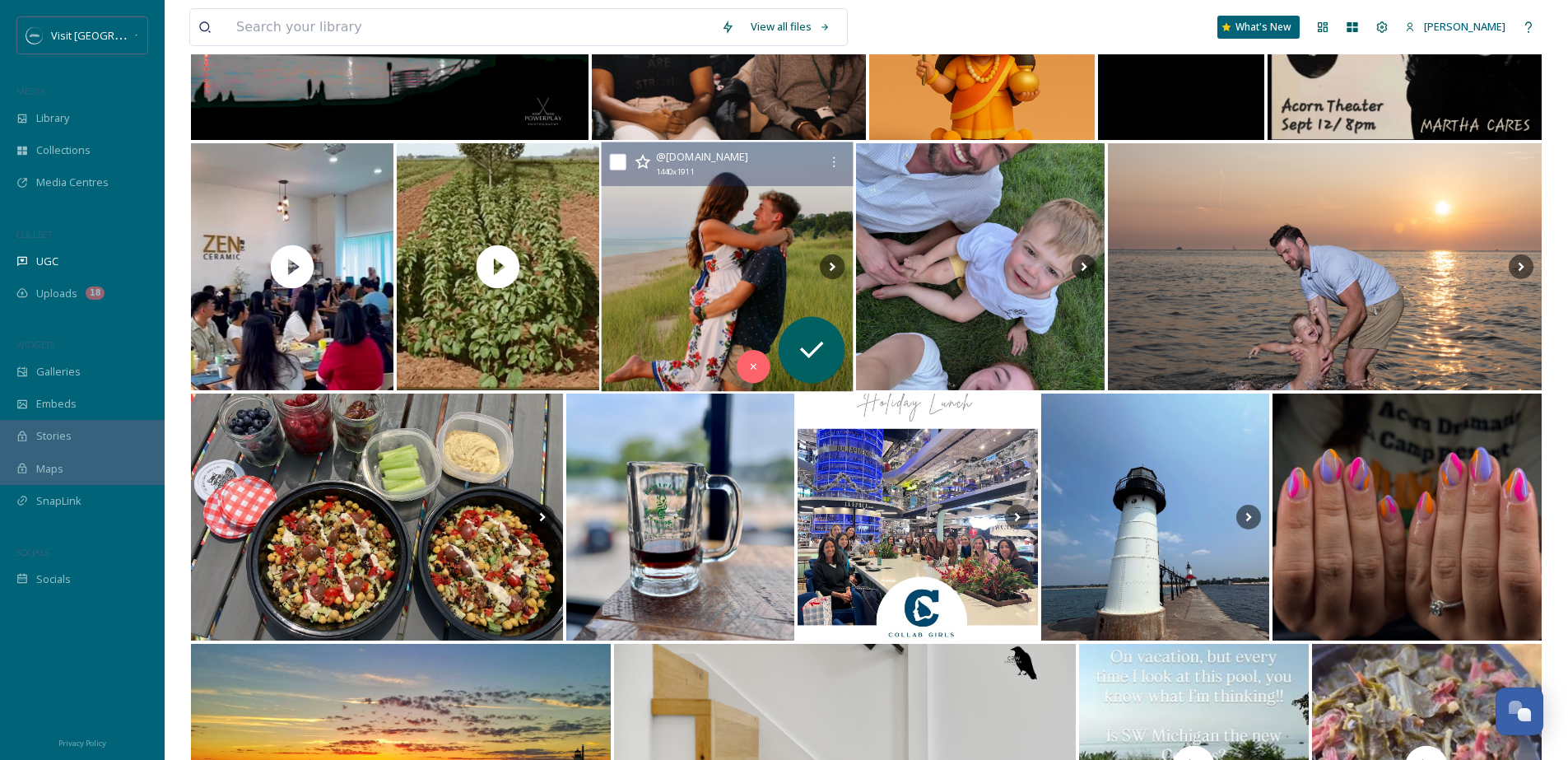
click at [795, 274] on img at bounding box center [728, 266] width 252 height 249
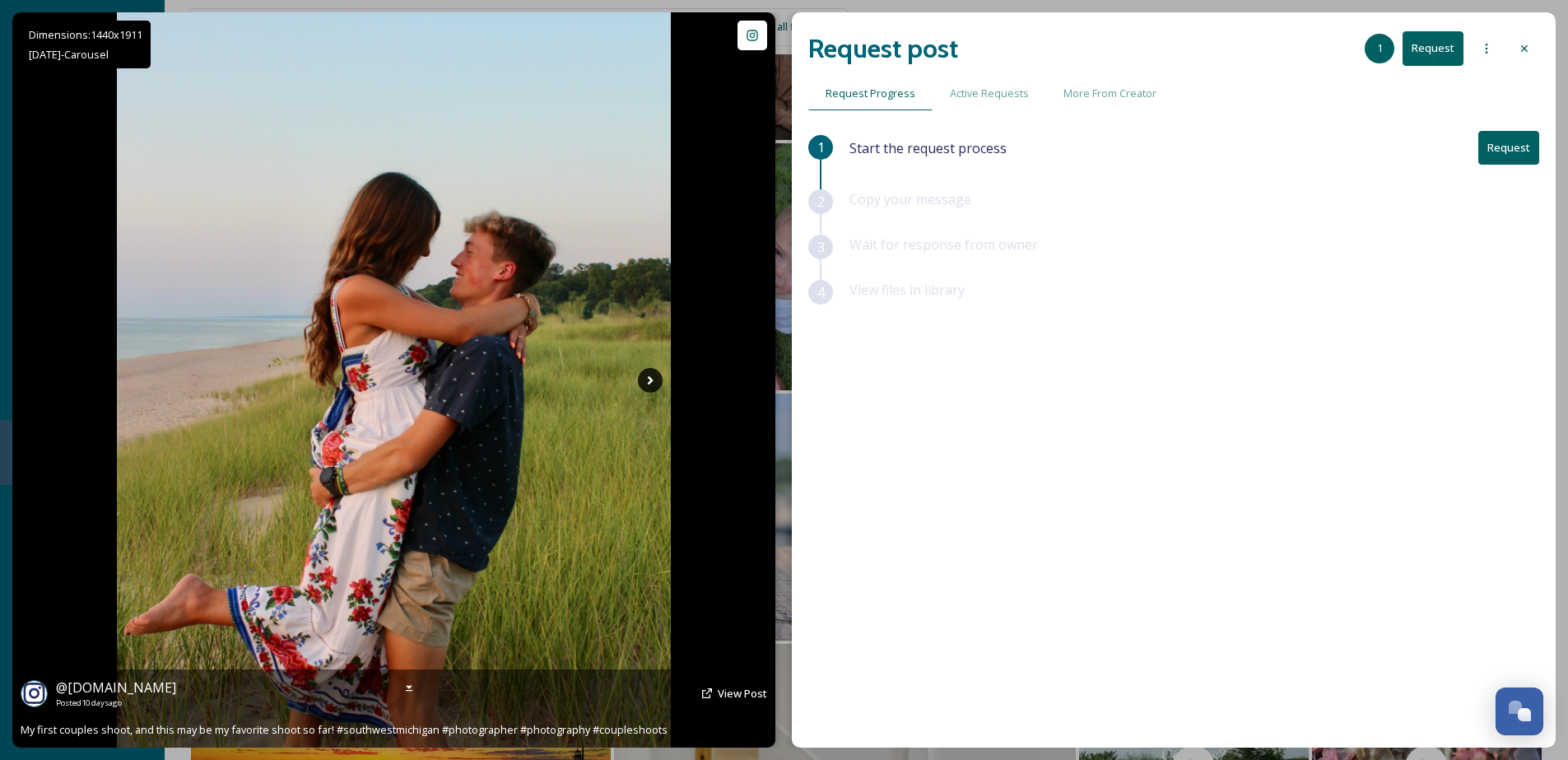
click at [658, 378] on icon at bounding box center [650, 380] width 24 height 24
click at [658, 380] on icon at bounding box center [650, 380] width 24 height 24
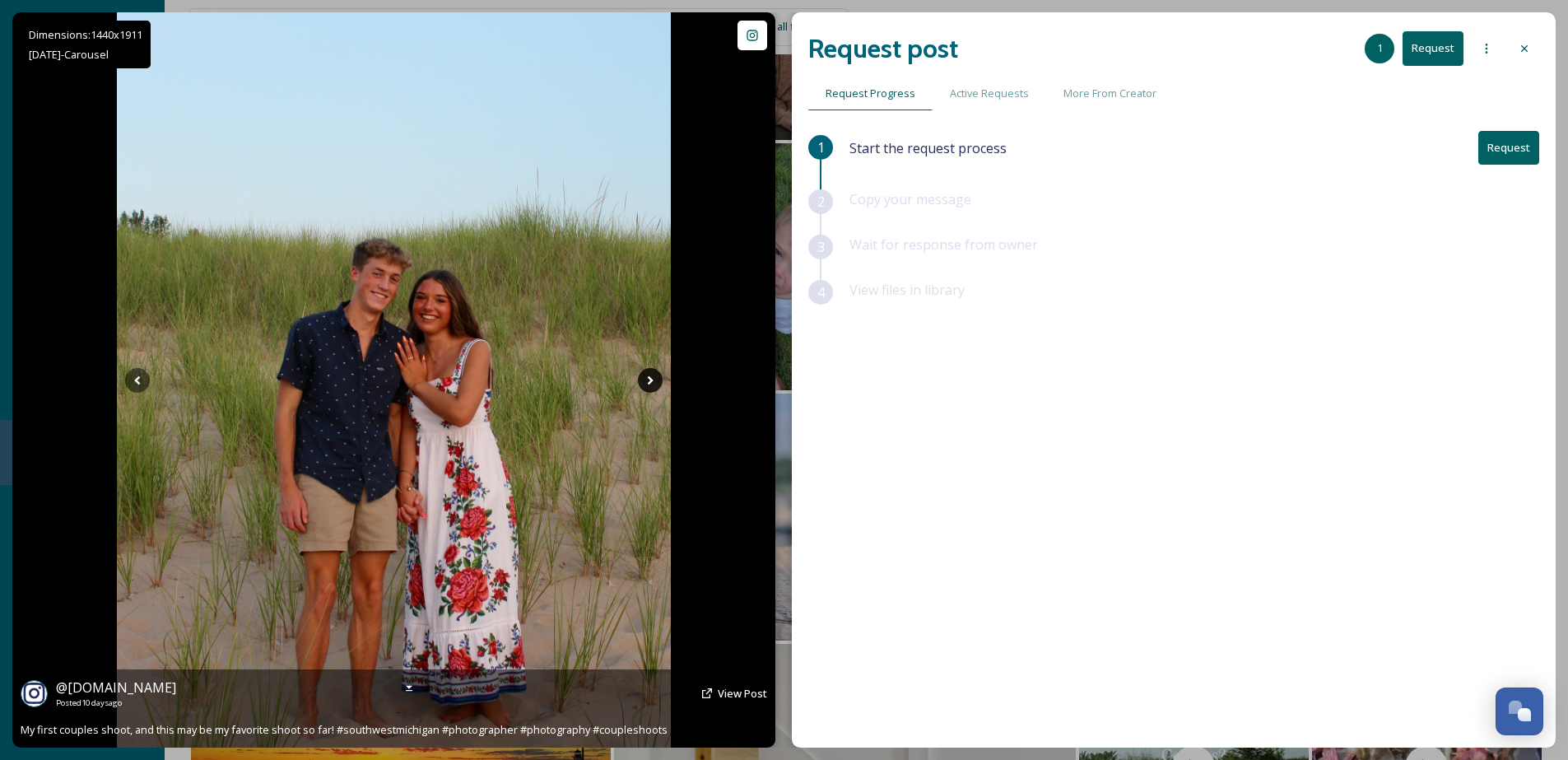
click at [653, 382] on icon at bounding box center [650, 380] width 24 height 24
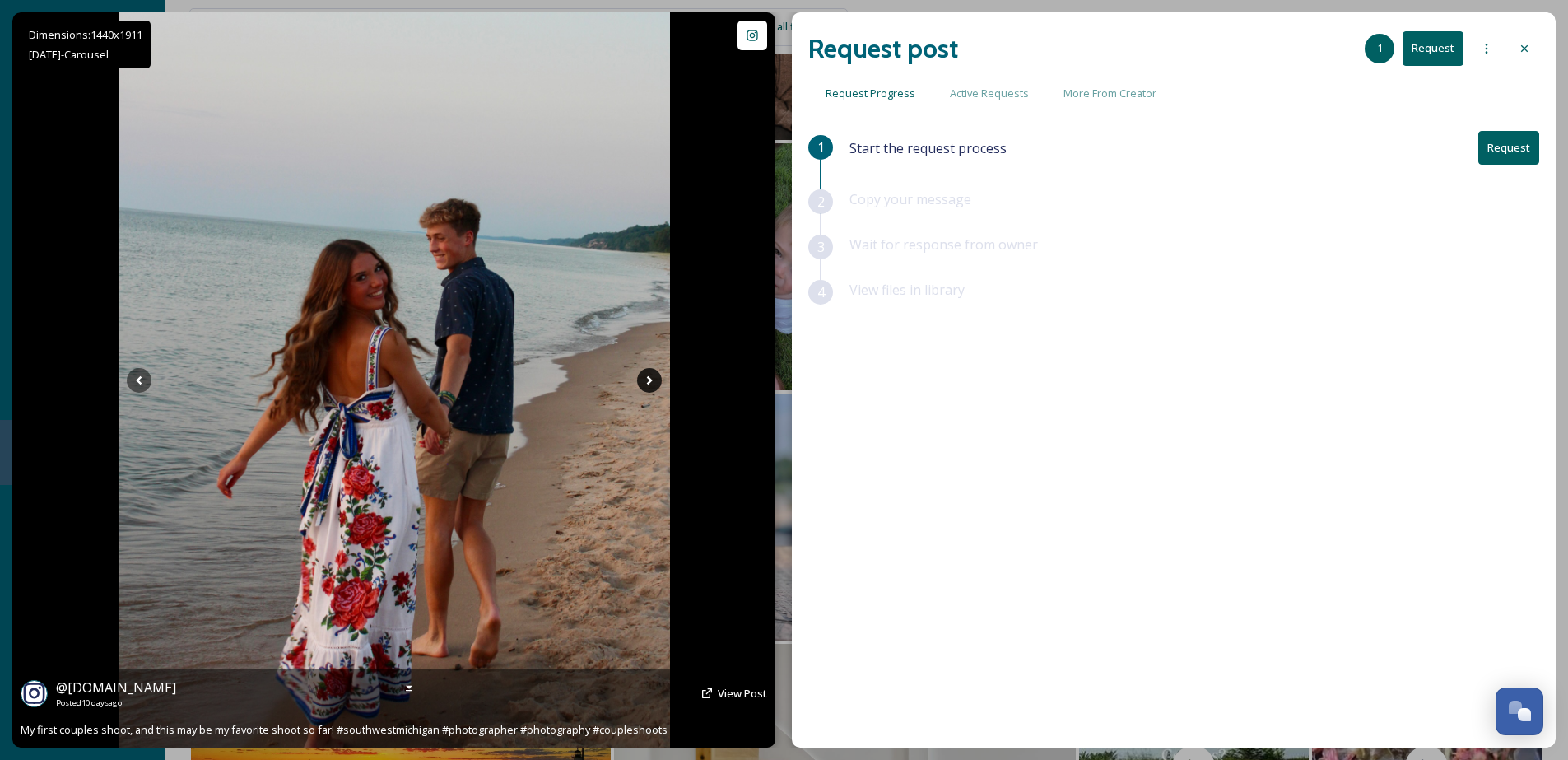
click at [653, 382] on icon at bounding box center [649, 380] width 24 height 24
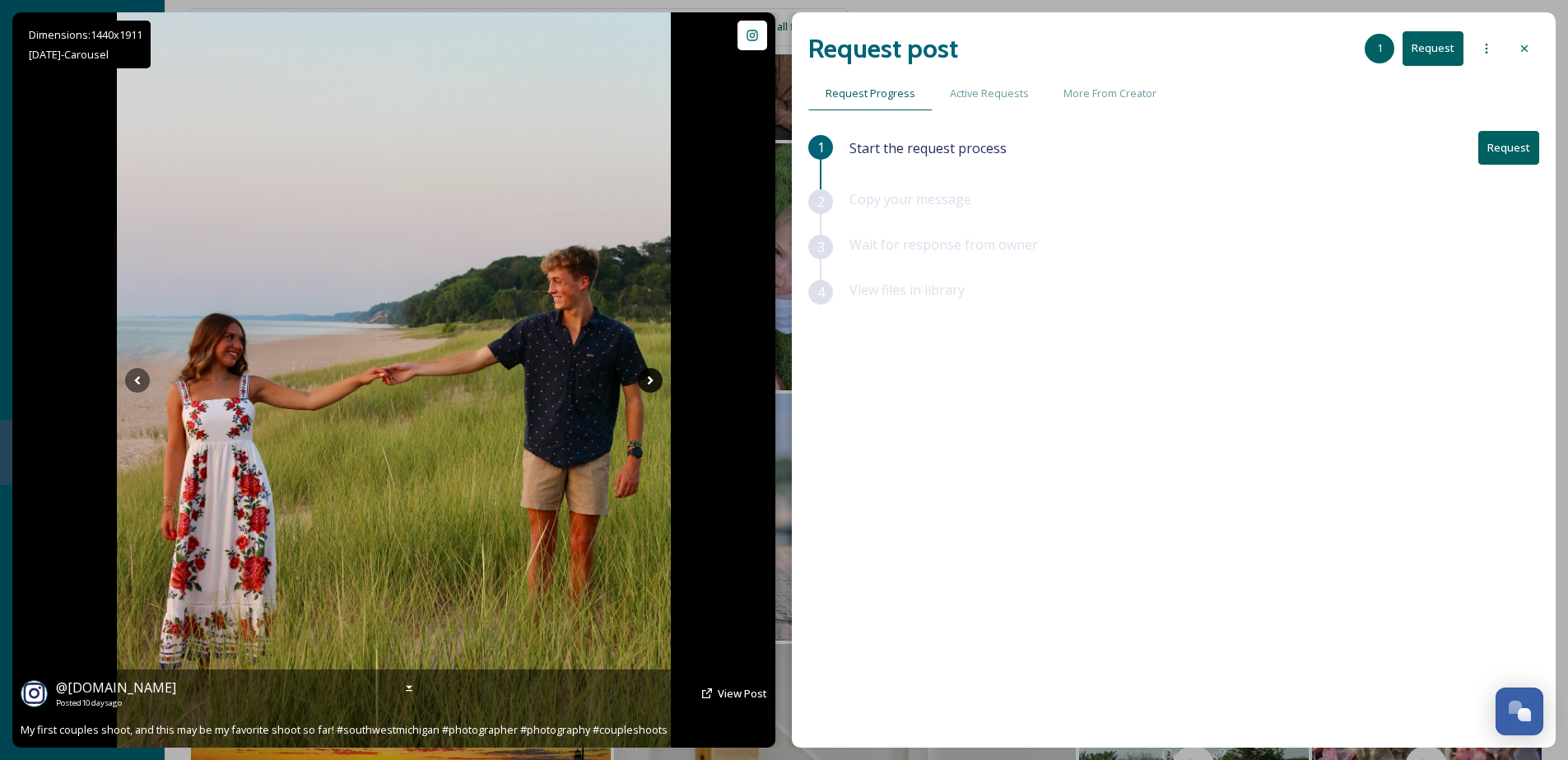
click at [653, 382] on icon at bounding box center [650, 380] width 24 height 24
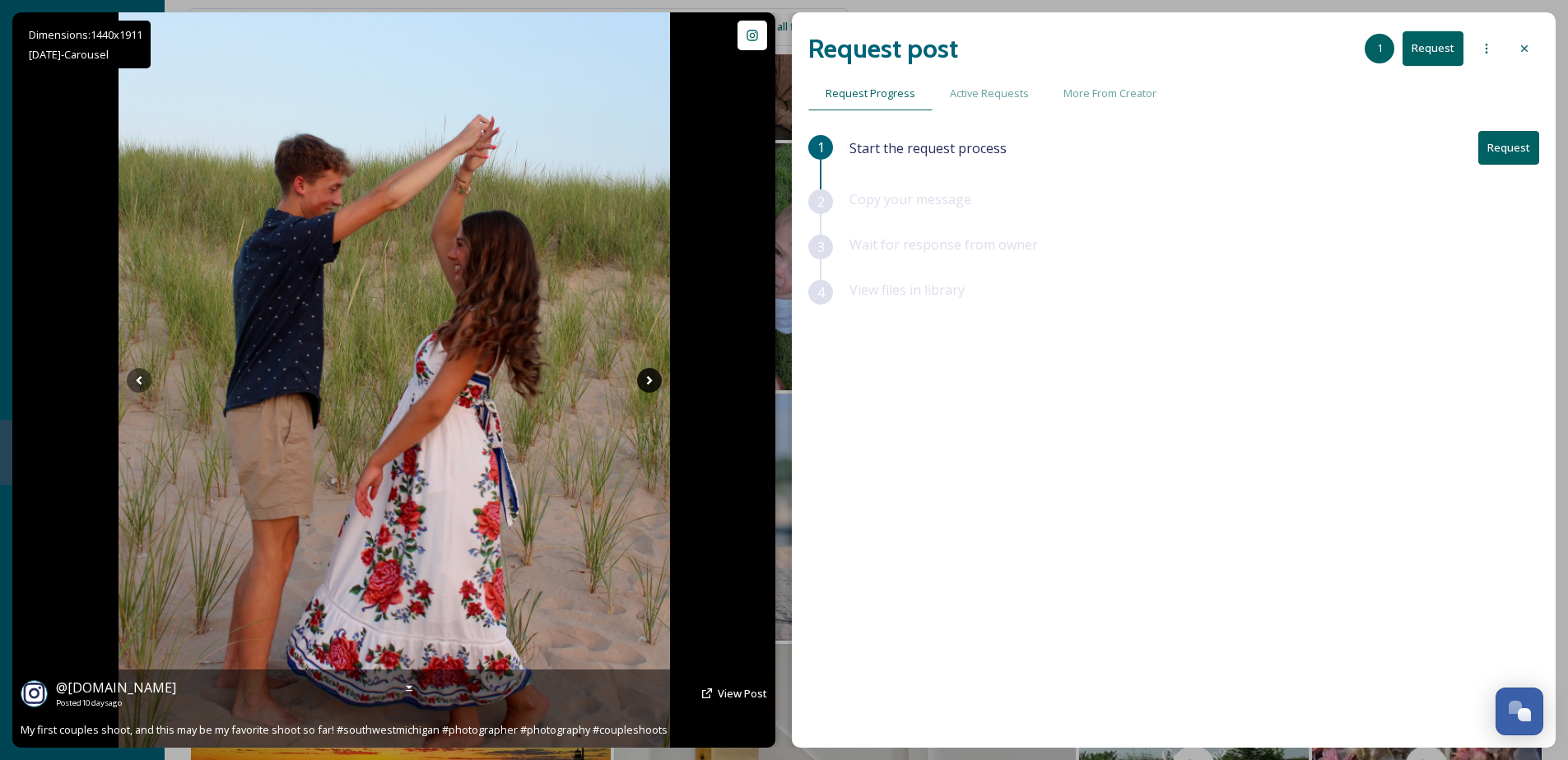
click at [653, 382] on icon at bounding box center [649, 380] width 24 height 24
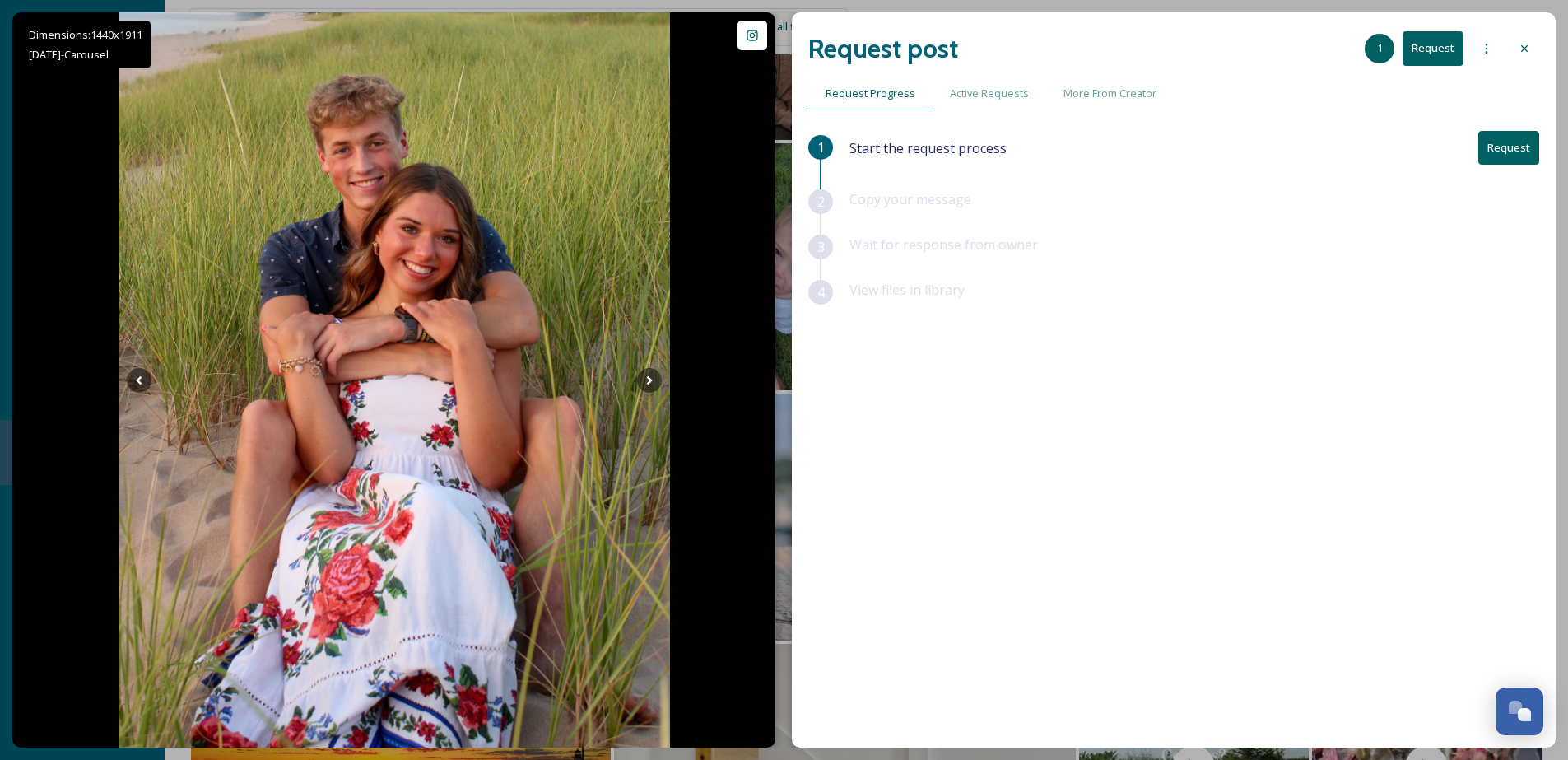
drag, startPoint x: 1512, startPoint y: 47, endPoint x: 1532, endPoint y: 43, distance: 20.4
click at [1519, 49] on div at bounding box center [1524, 49] width 30 height 30
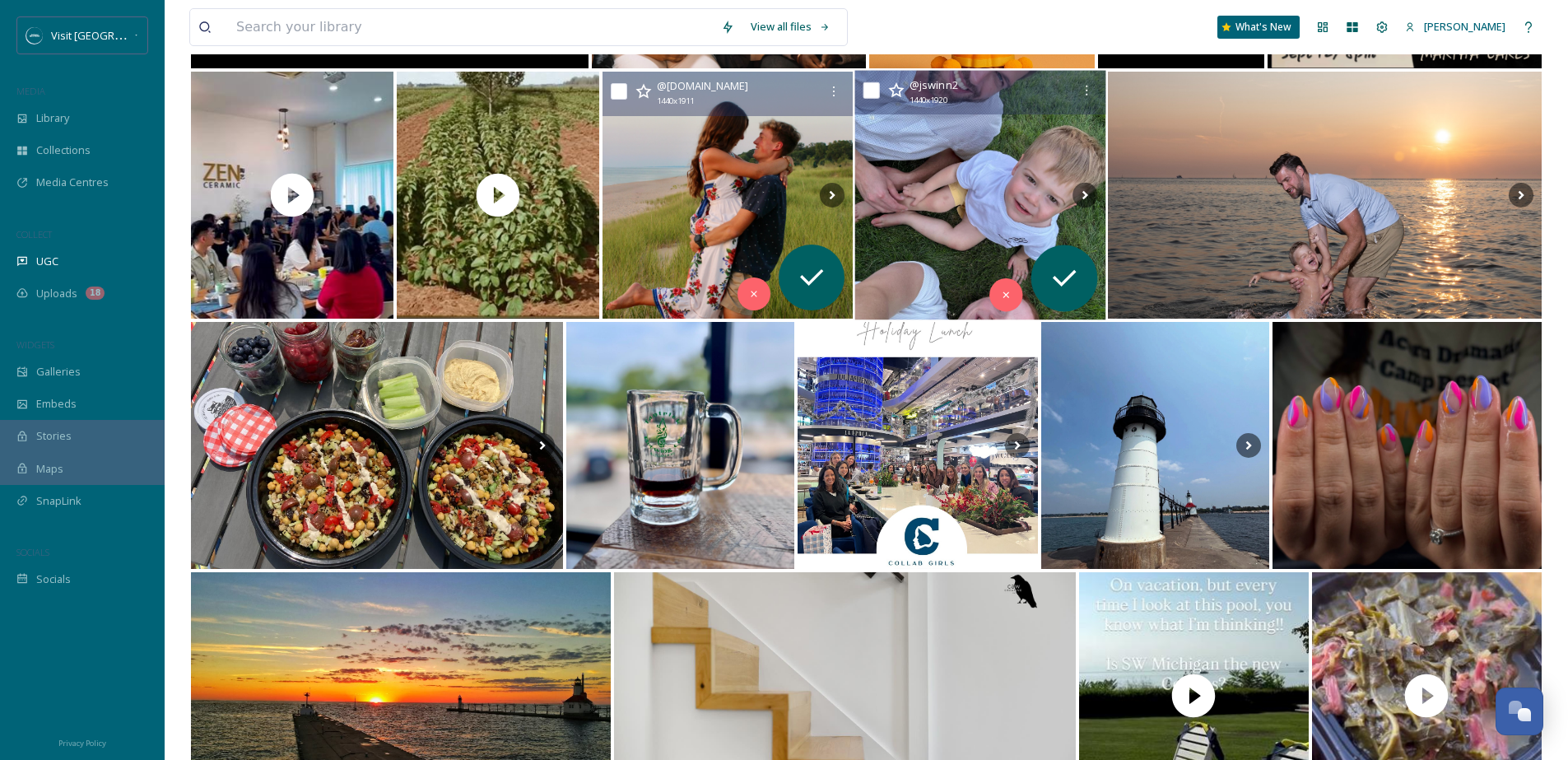
scroll to position [16048, 0]
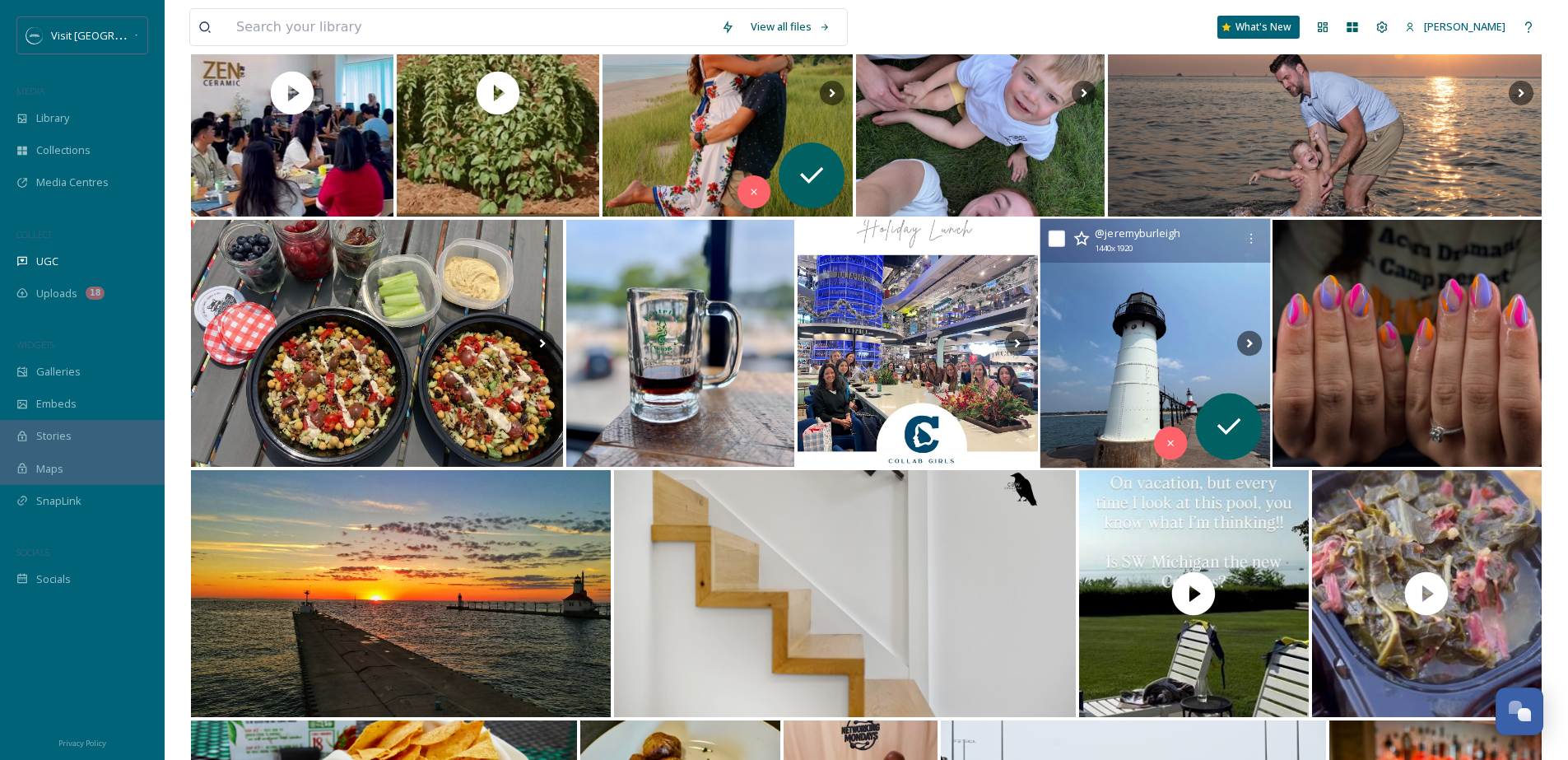
click at [1157, 322] on img at bounding box center [1156, 343] width 230 height 249
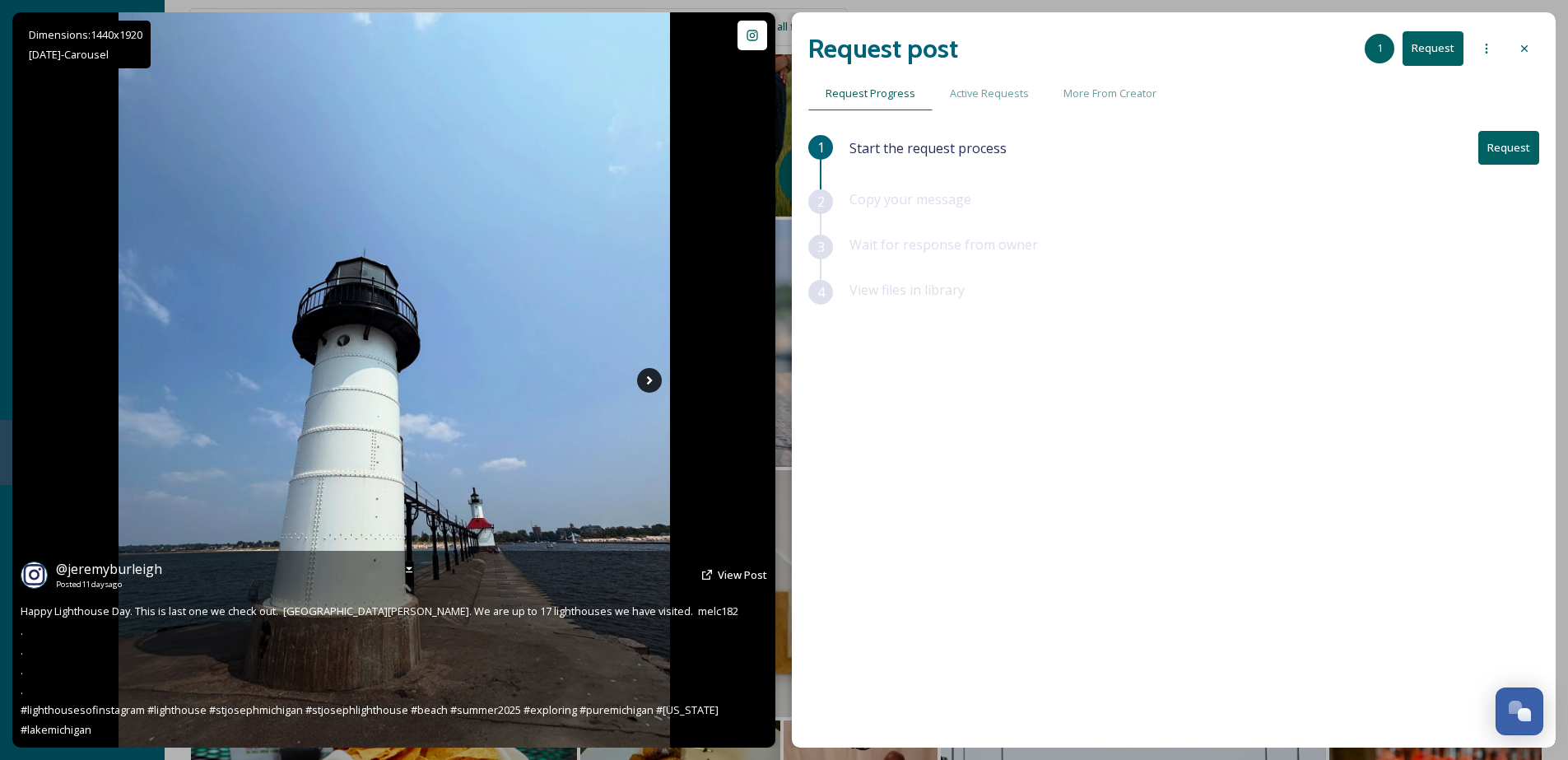
click at [642, 373] on icon at bounding box center [649, 380] width 24 height 24
click at [648, 380] on icon at bounding box center [649, 380] width 24 height 24
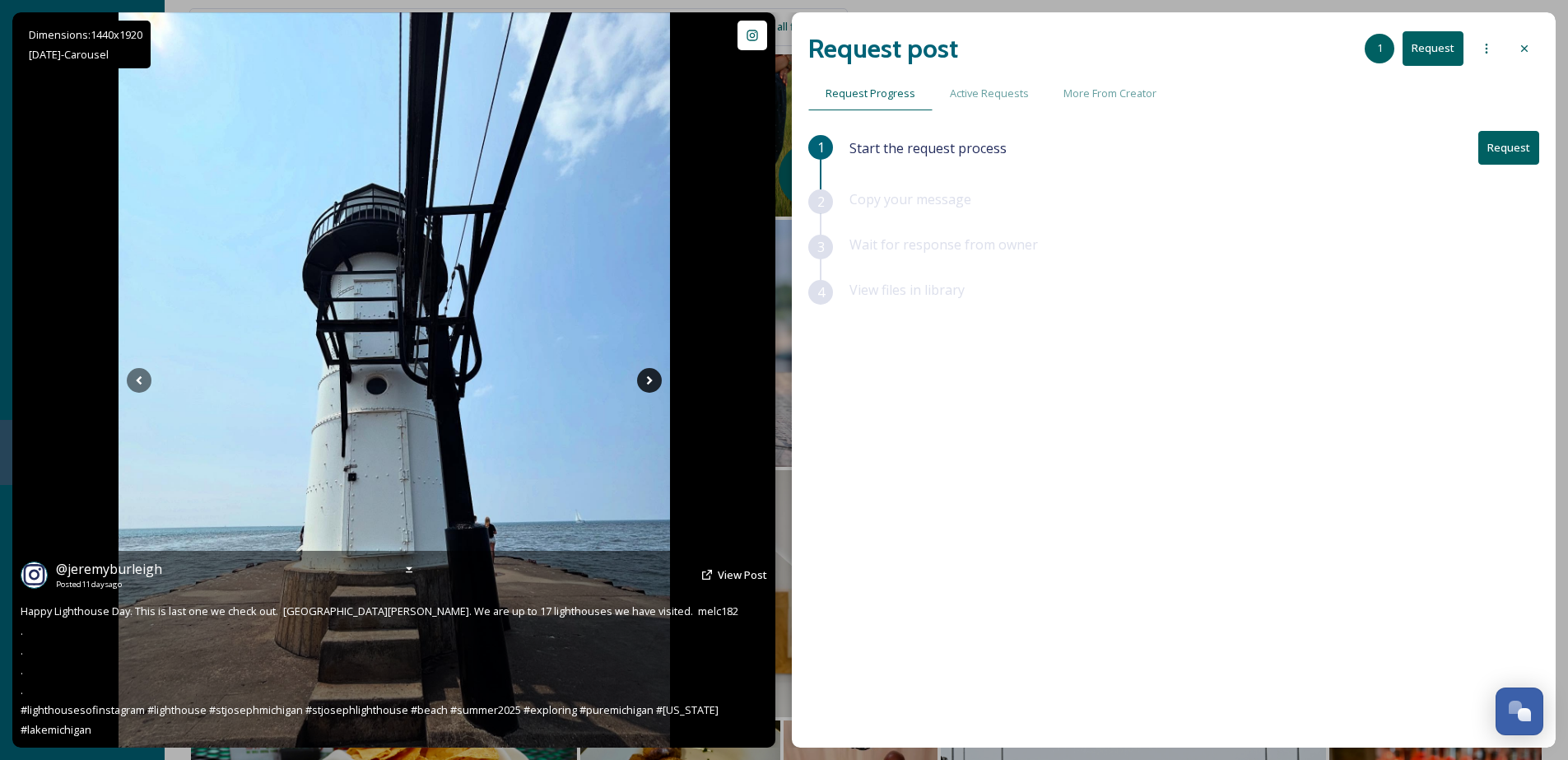
click at [648, 380] on icon at bounding box center [649, 380] width 24 height 24
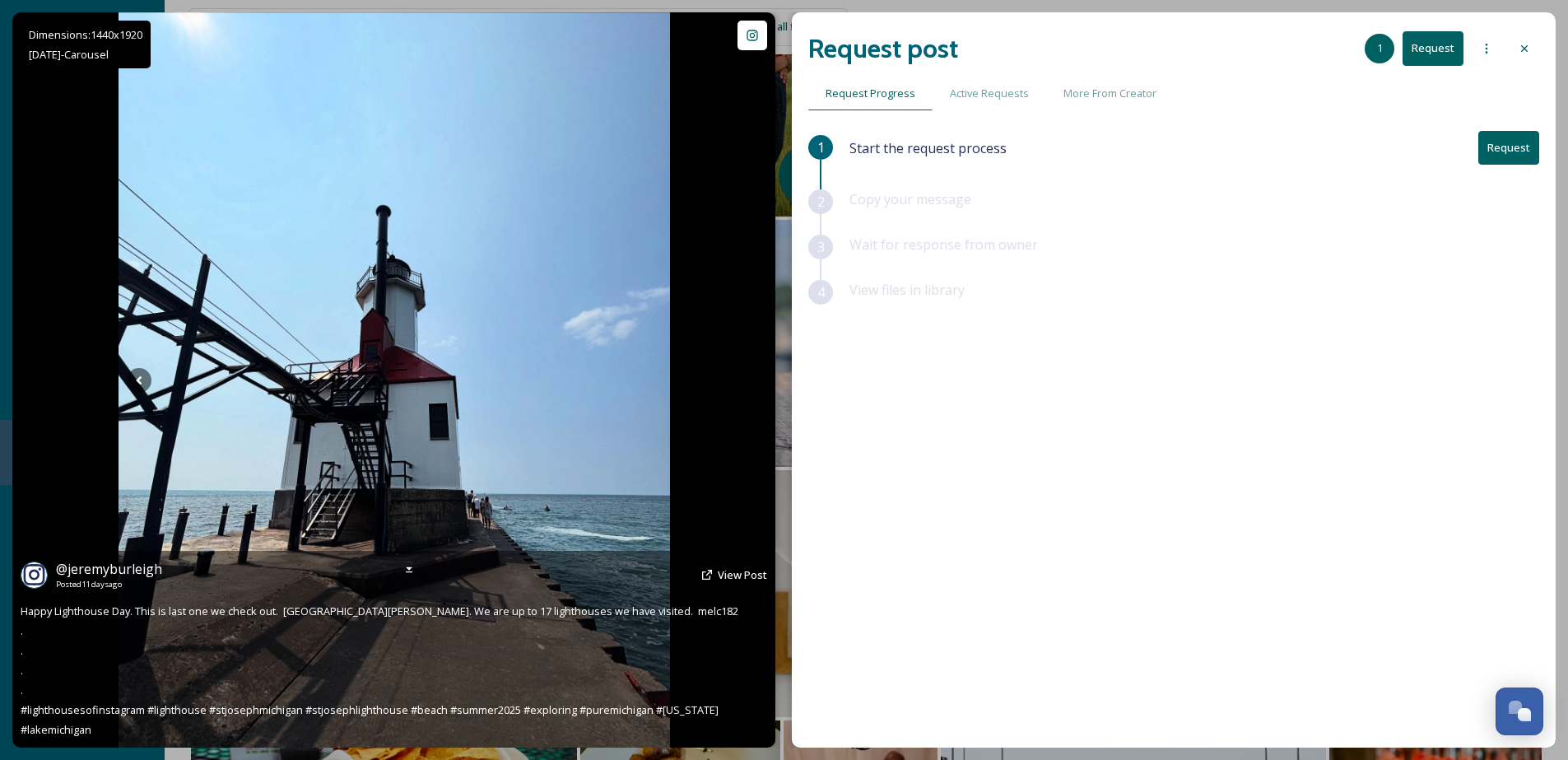
click at [648, 380] on icon at bounding box center [649, 380] width 24 height 24
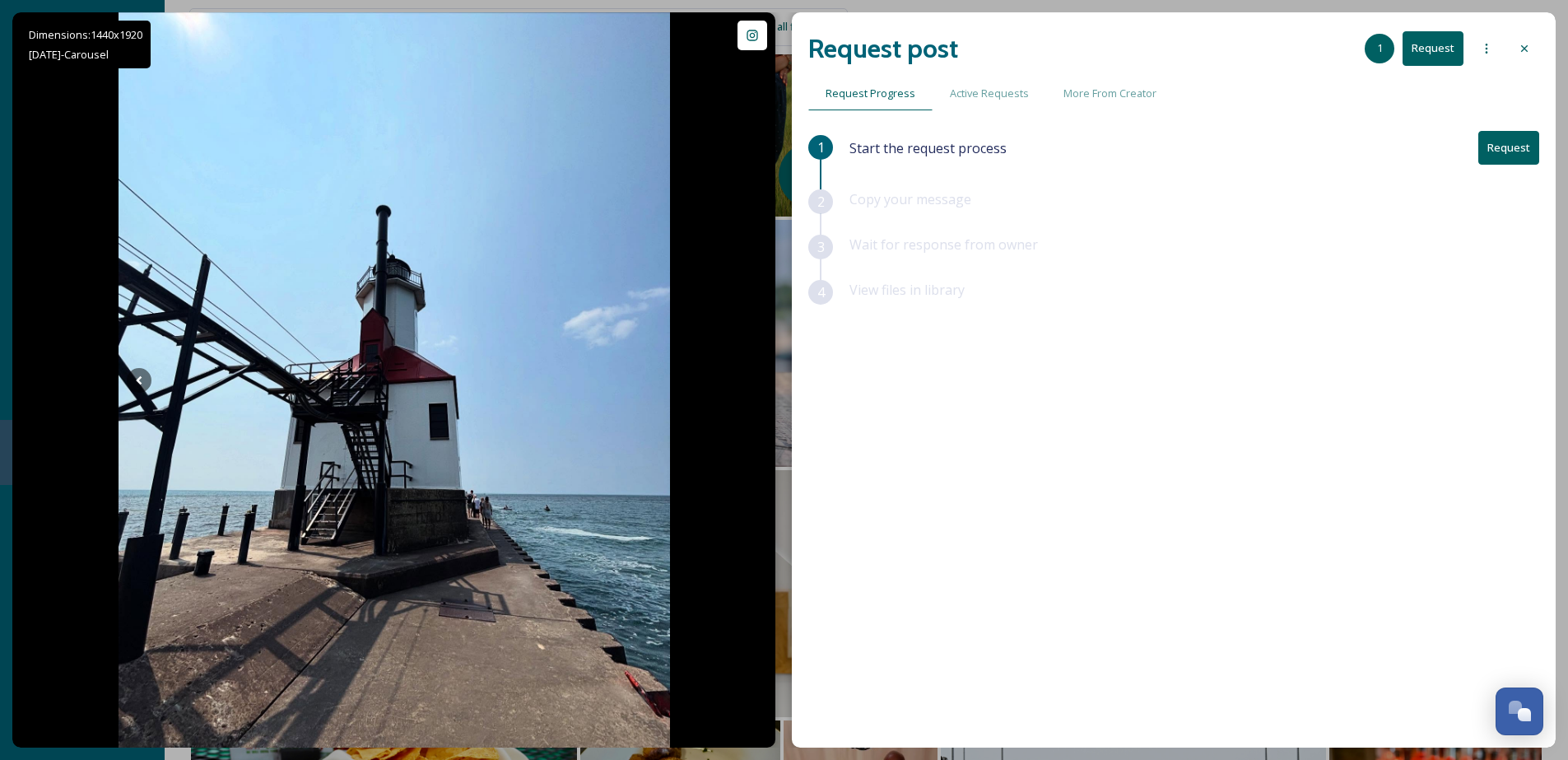
click at [1537, 35] on div at bounding box center [1524, 49] width 30 height 30
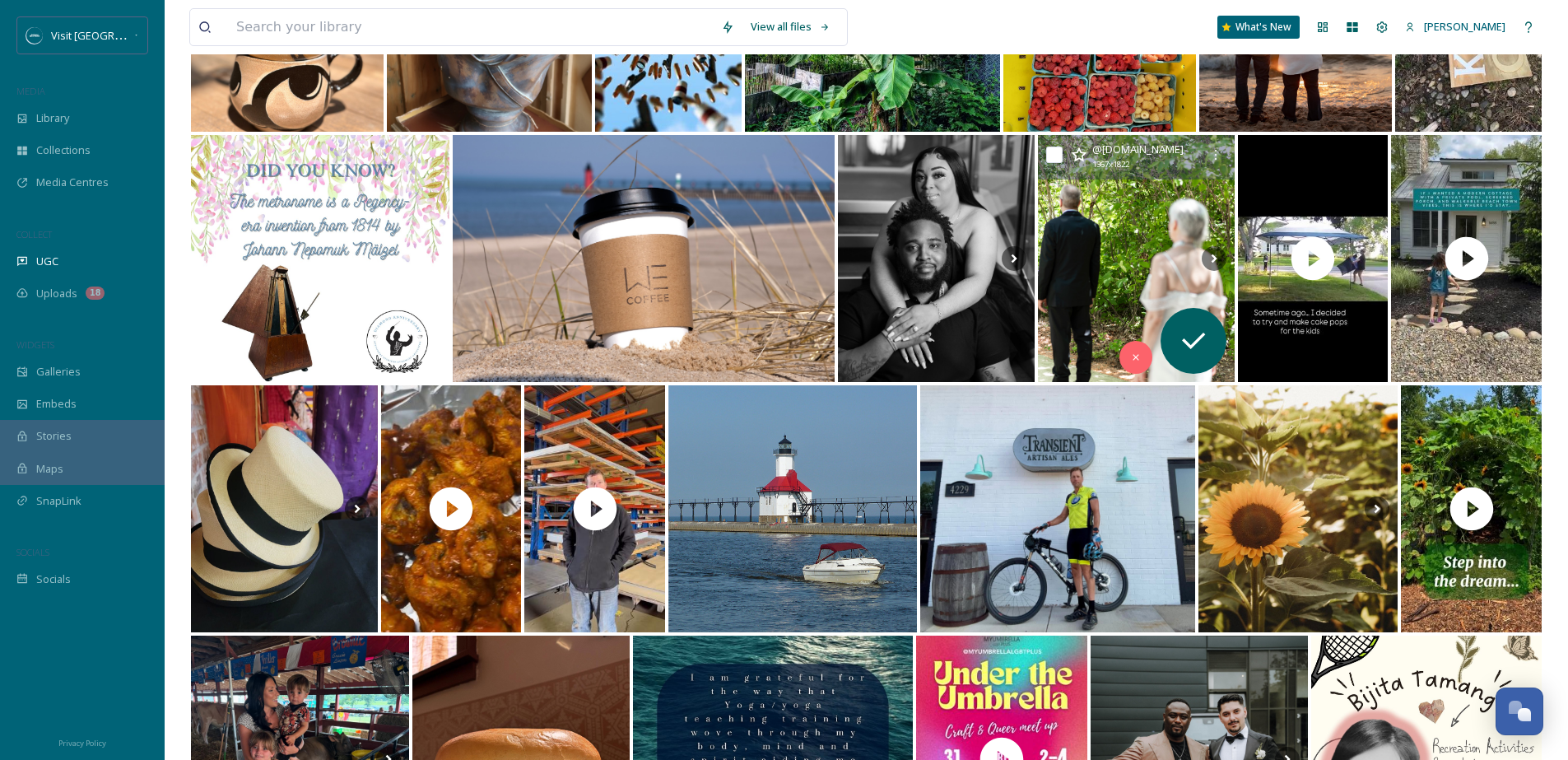
scroll to position [19782, 0]
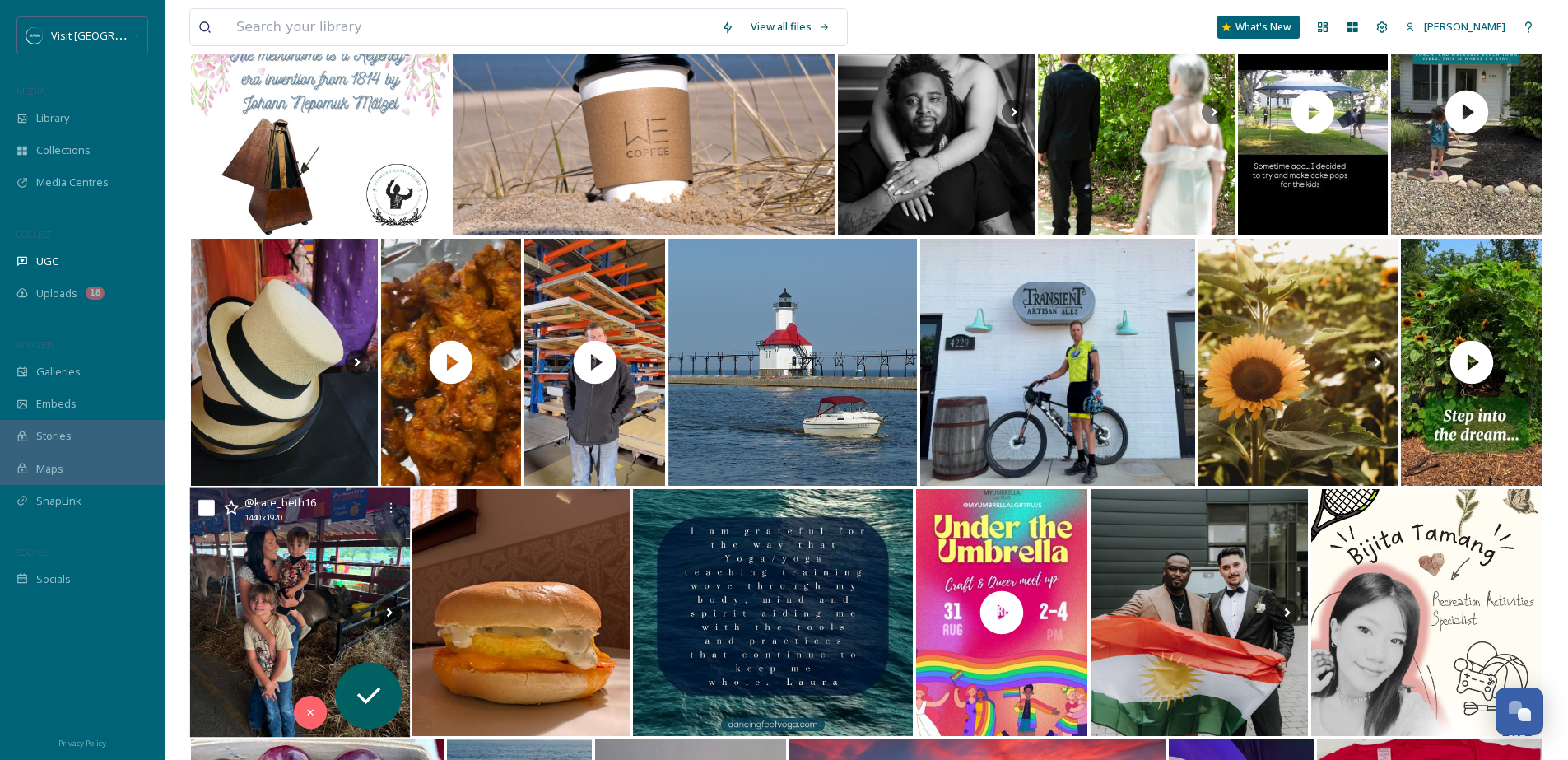
click at [374, 548] on img at bounding box center [300, 612] width 220 height 249
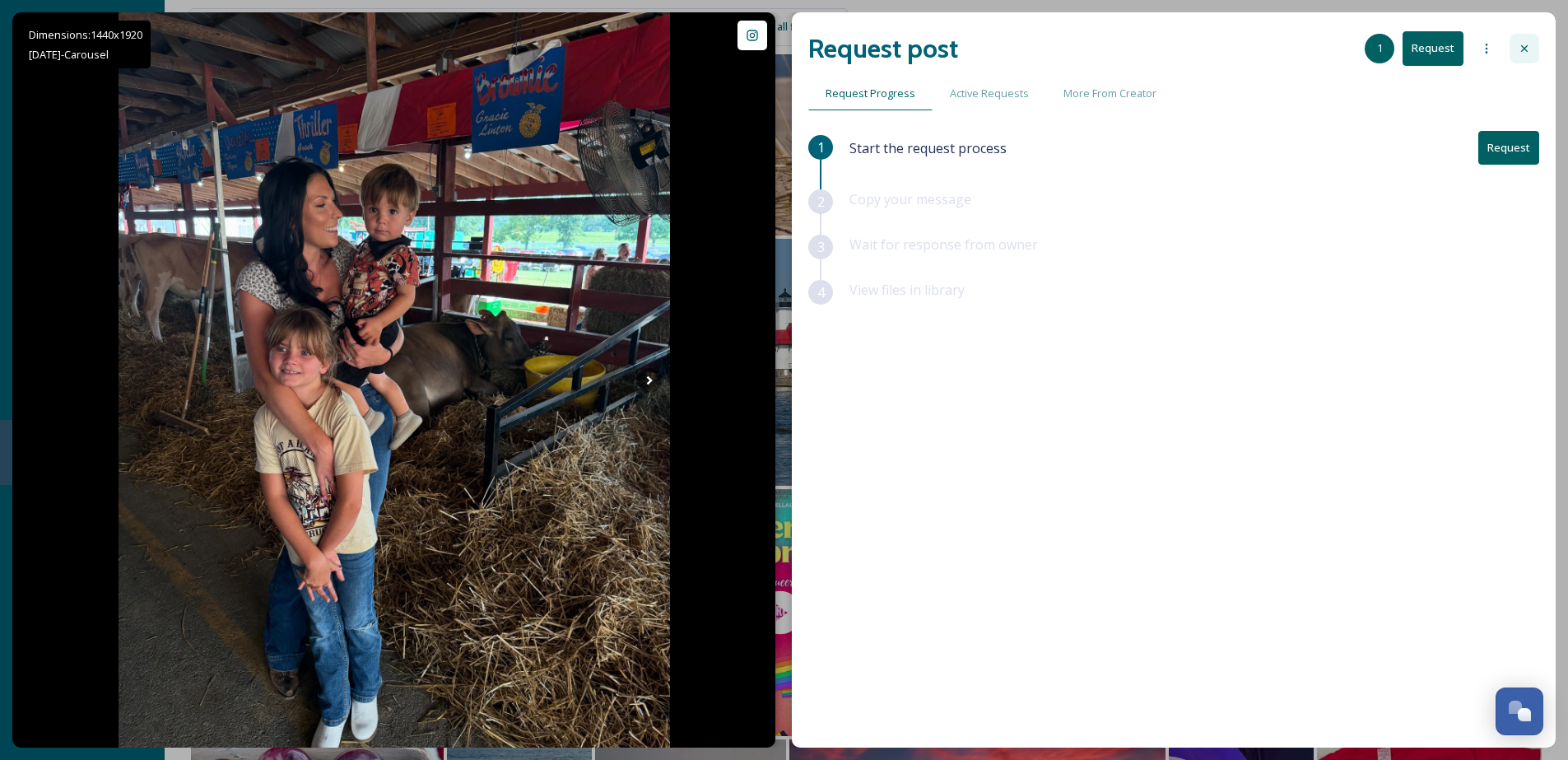
click at [1512, 49] on div at bounding box center [1524, 49] width 30 height 30
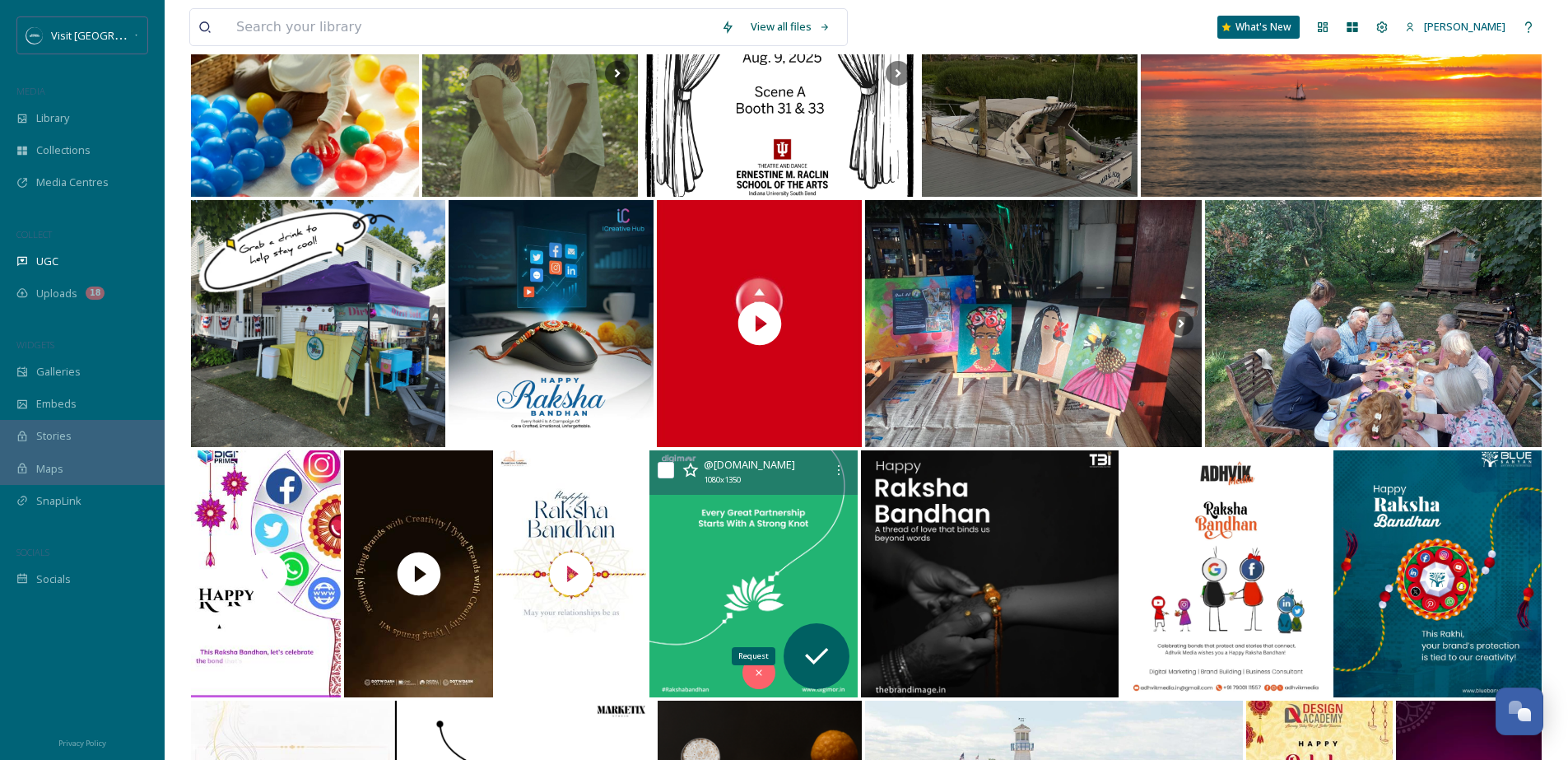
scroll to position [12812, 0]
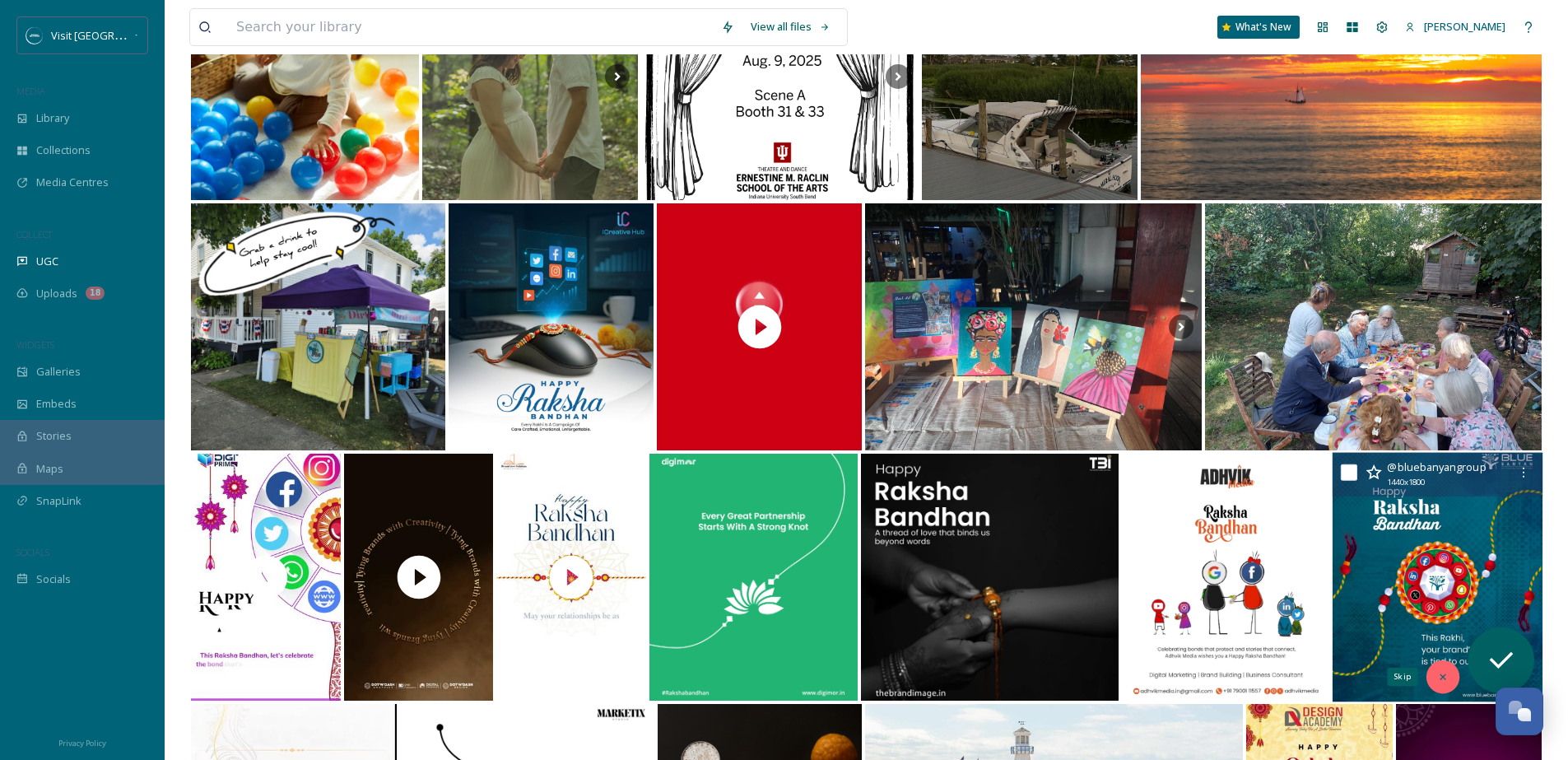
click at [1445, 675] on icon at bounding box center [1443, 676] width 12 height 12
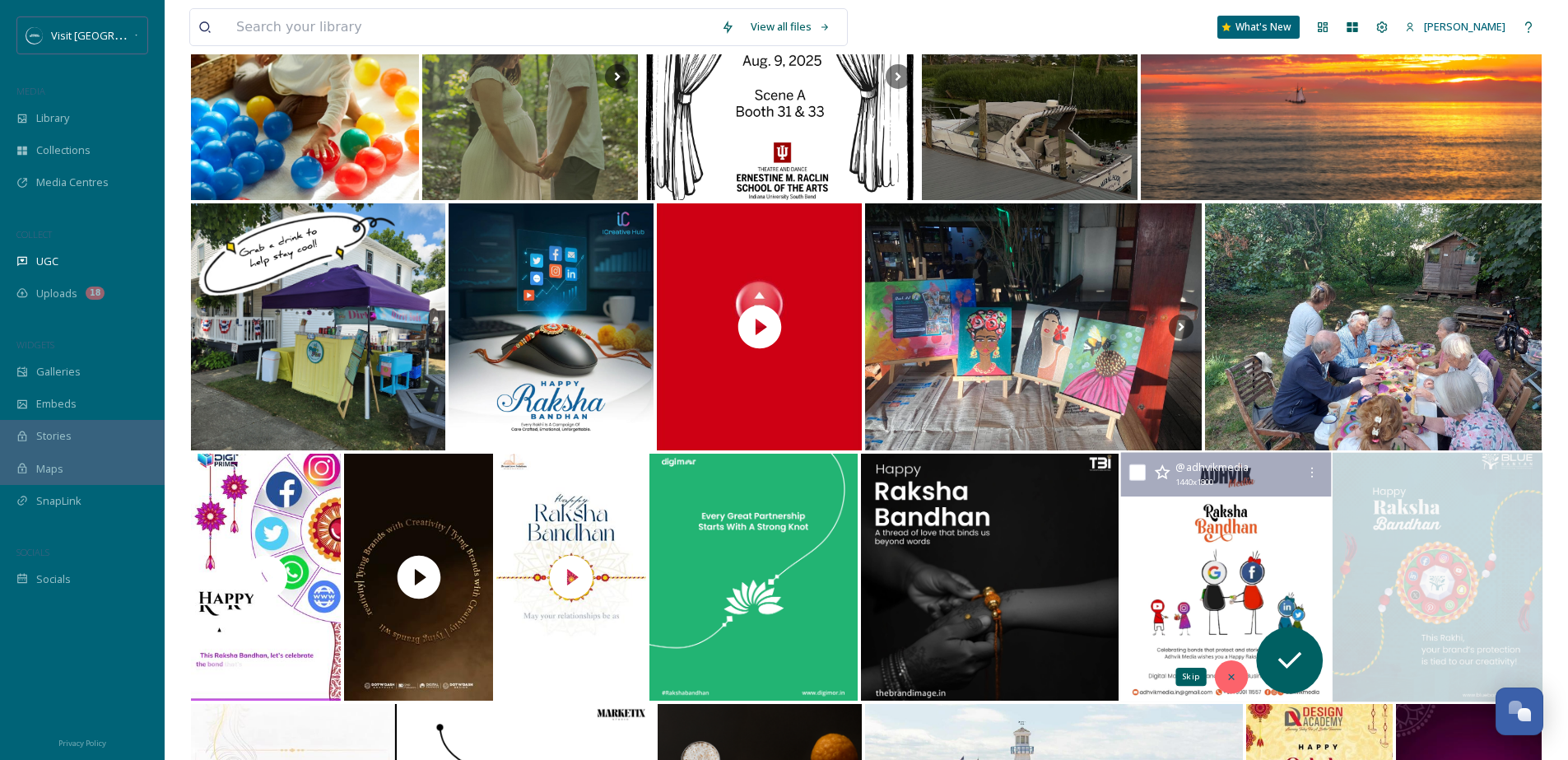
click at [1226, 674] on icon at bounding box center [1232, 676] width 12 height 12
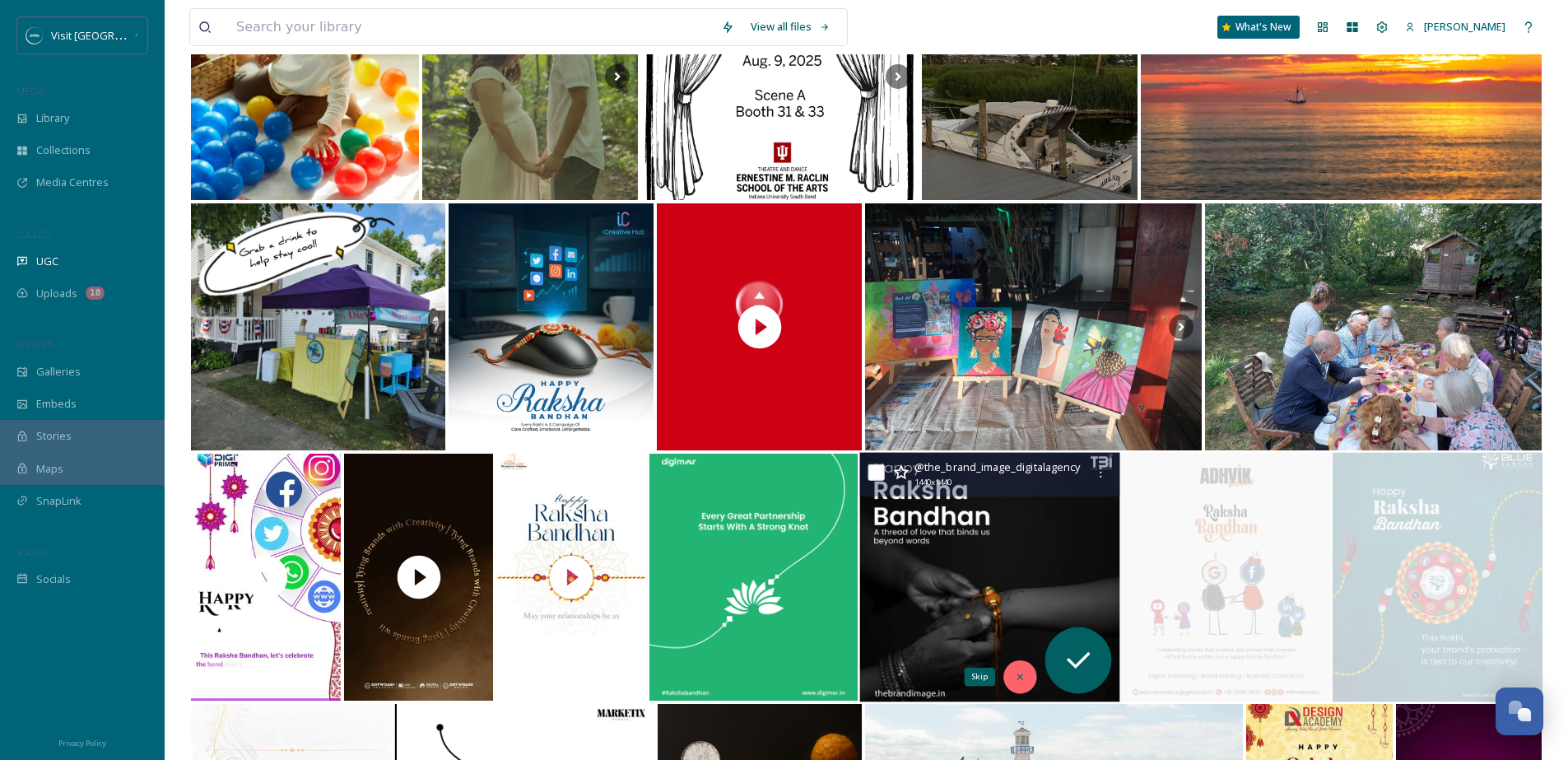
click at [1025, 671] on icon at bounding box center [1019, 676] width 12 height 12
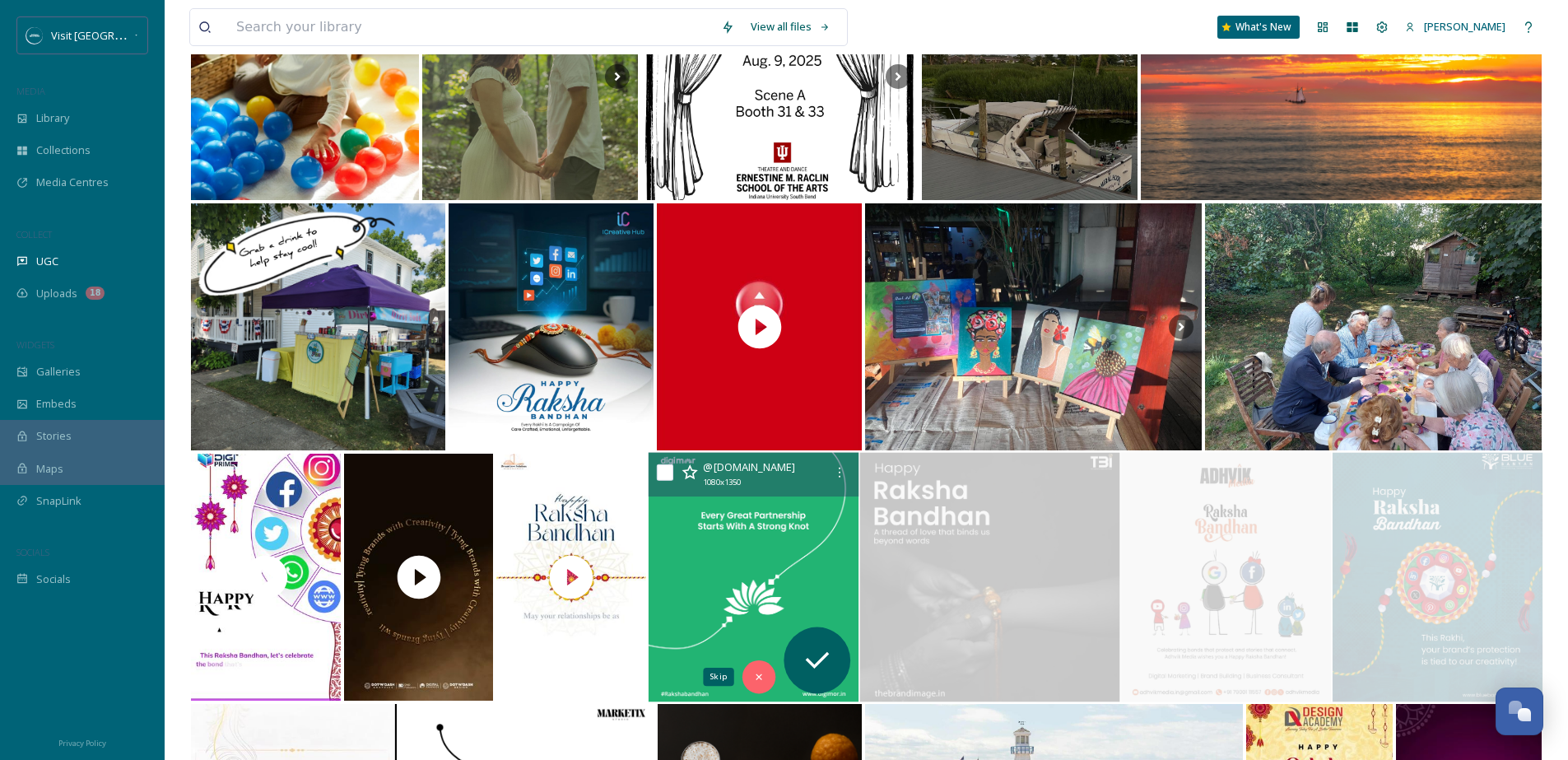
click at [763, 674] on icon at bounding box center [758, 676] width 12 height 12
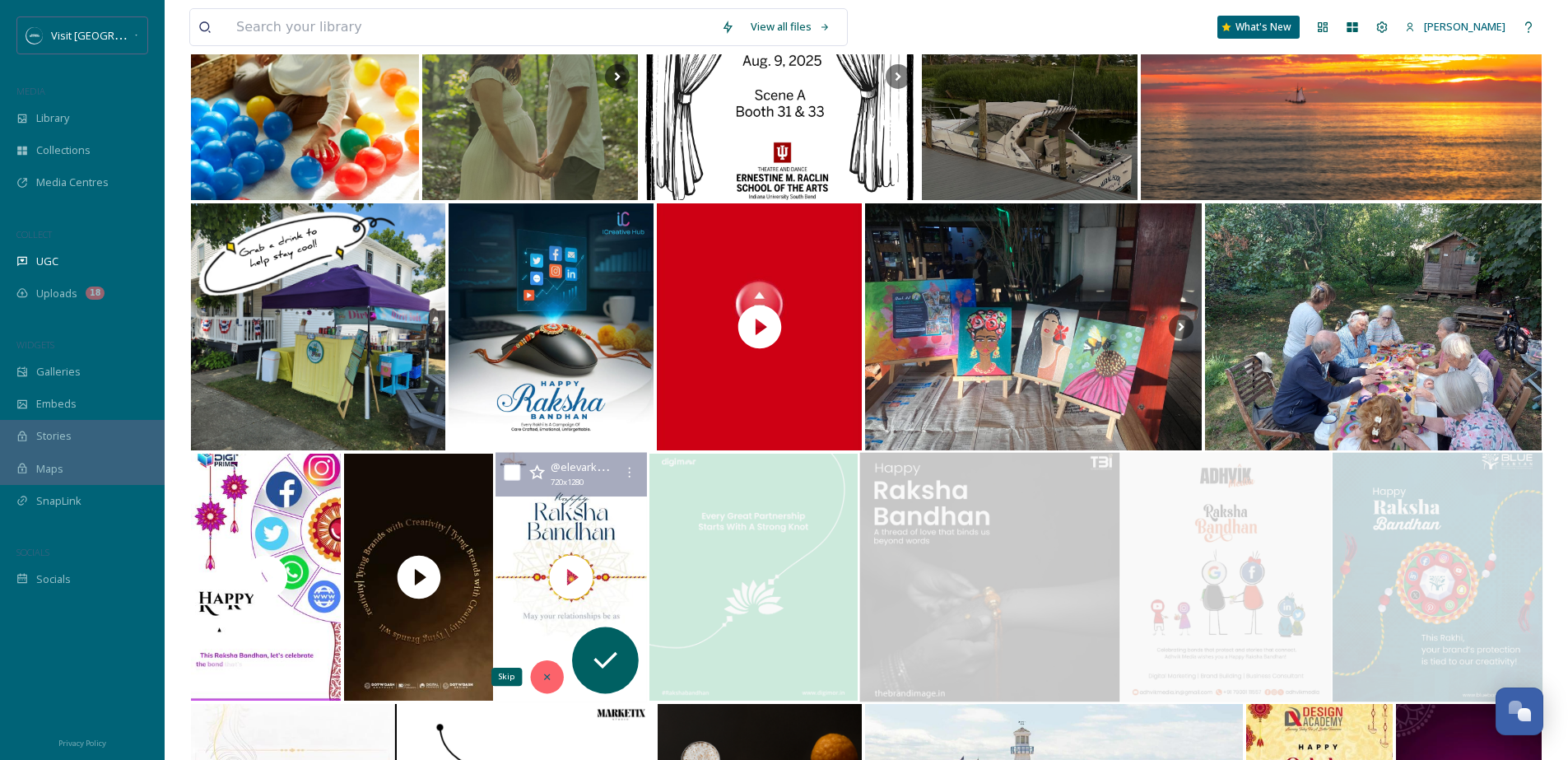
click at [544, 681] on icon at bounding box center [547, 676] width 12 height 12
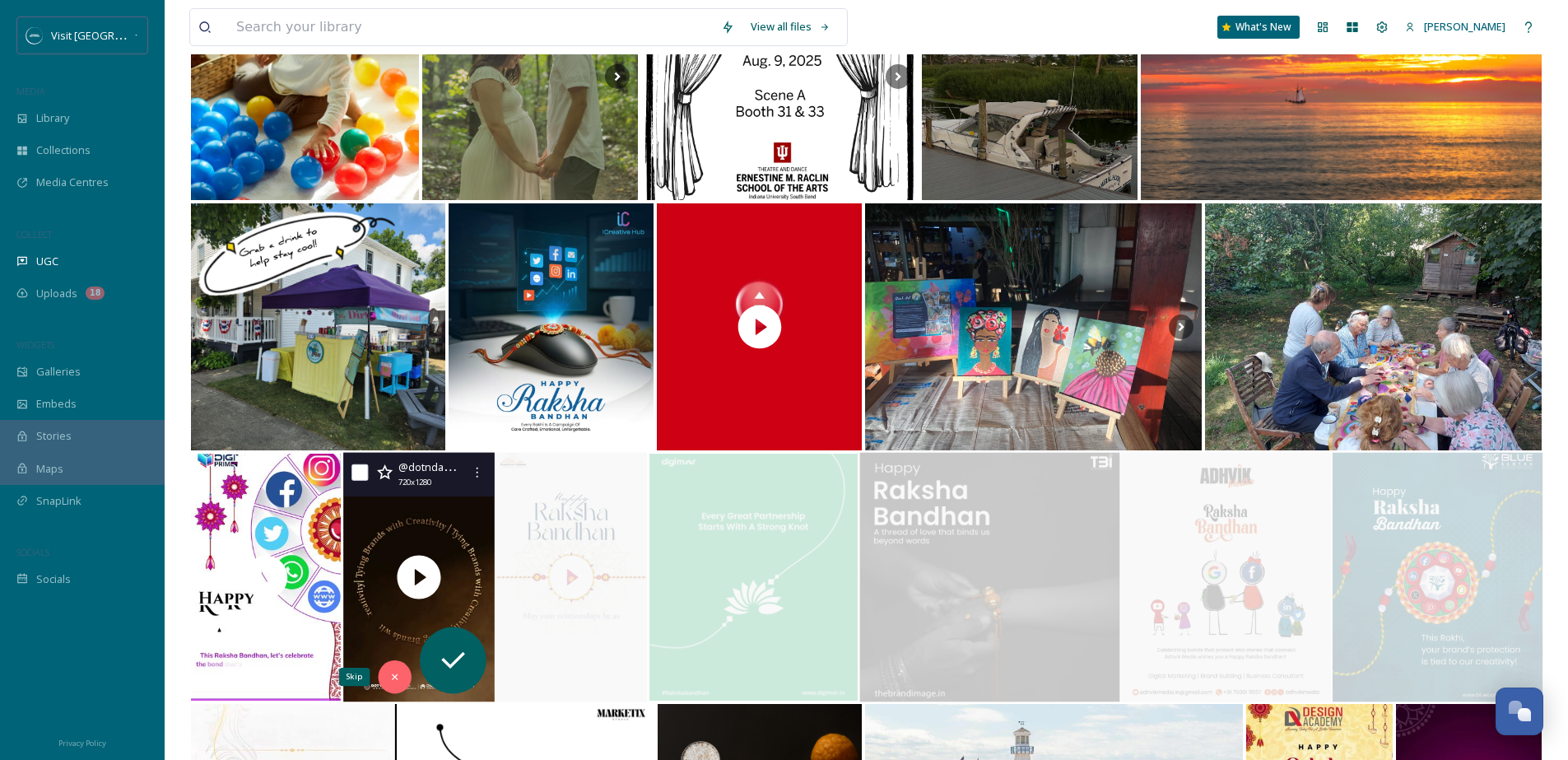
click at [402, 684] on div "Skip" at bounding box center [394, 676] width 33 height 33
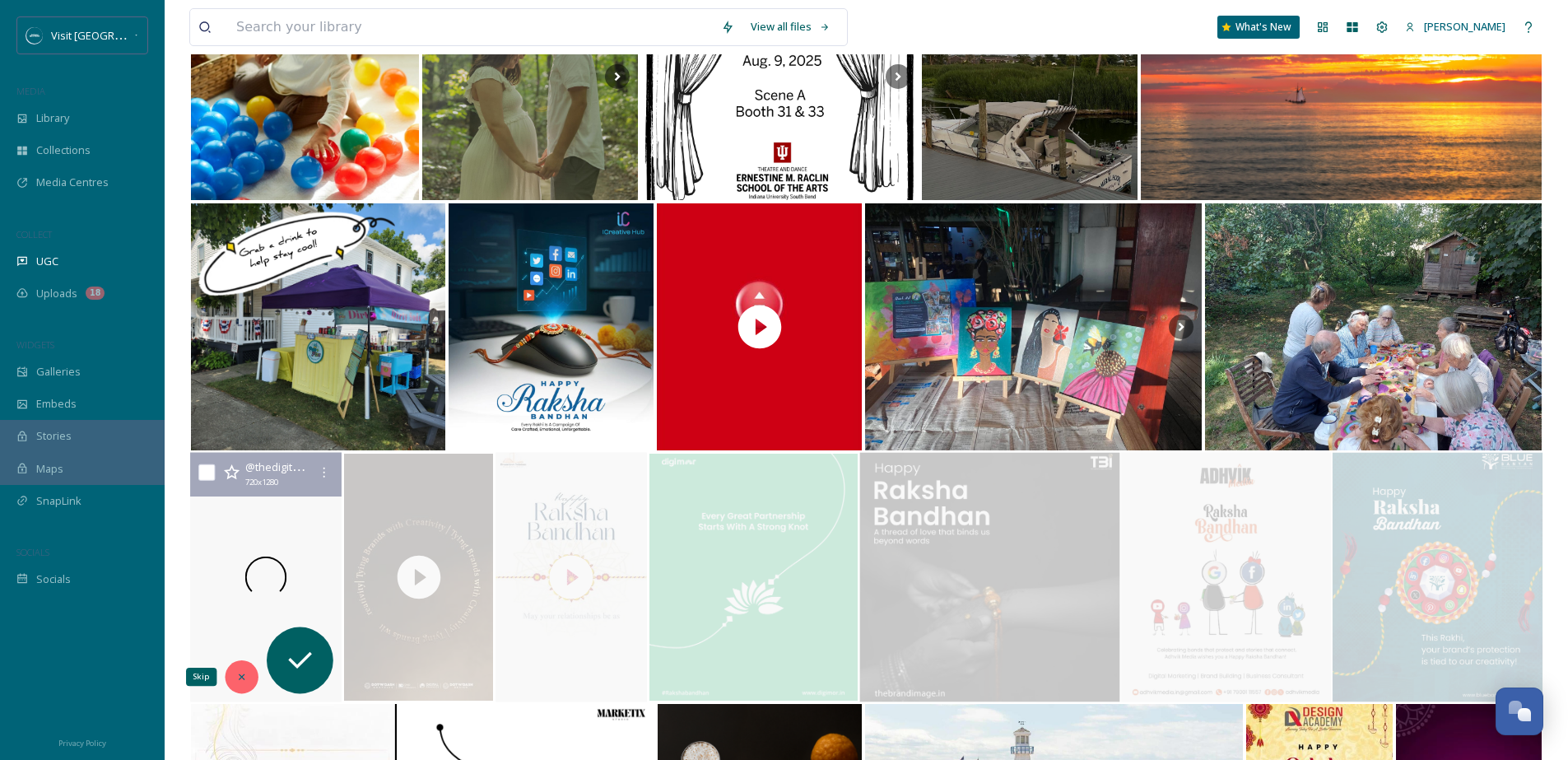
click at [237, 675] on icon at bounding box center [241, 676] width 12 height 12
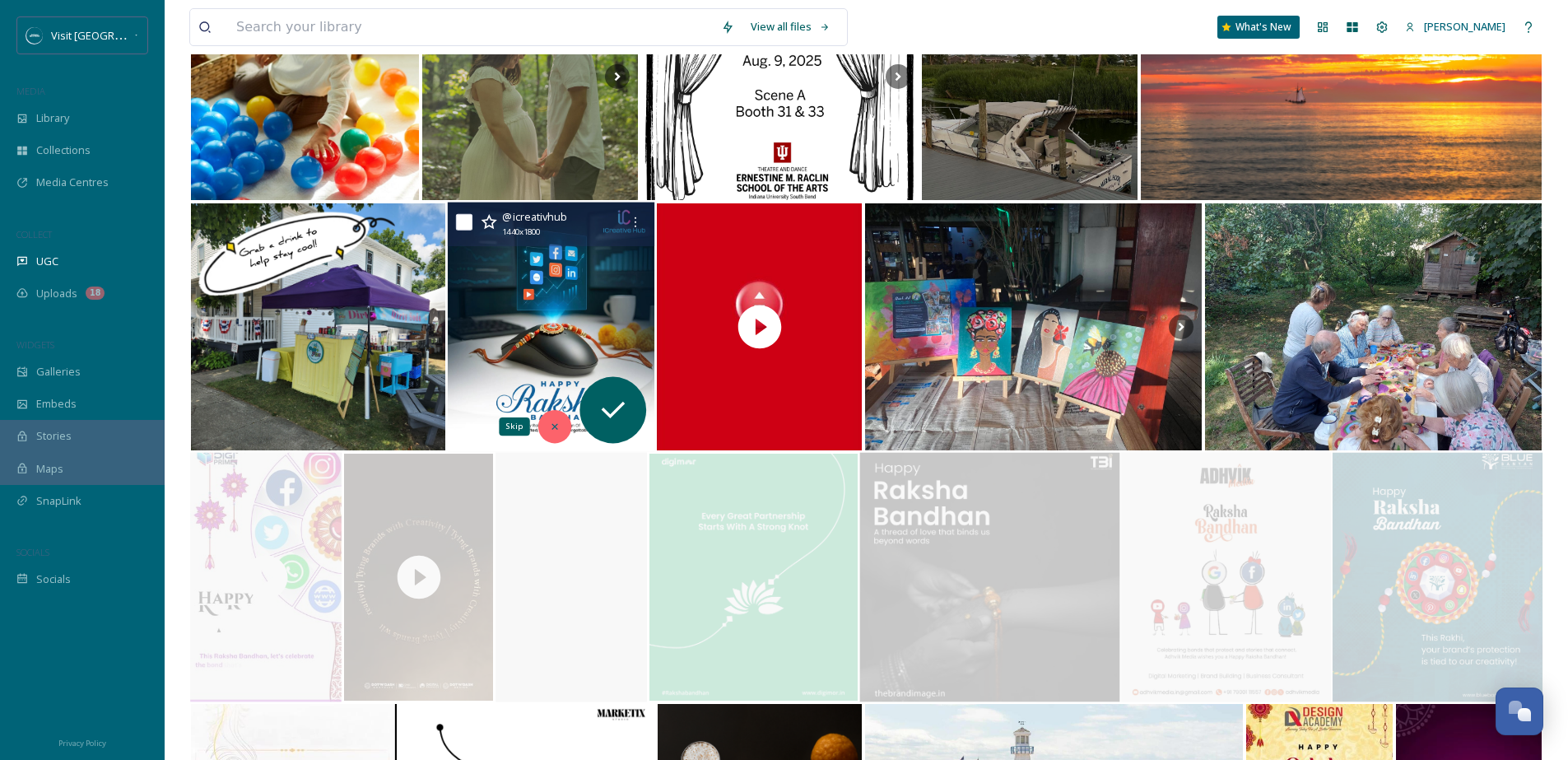
click at [558, 413] on div "Skip" at bounding box center [554, 426] width 33 height 33
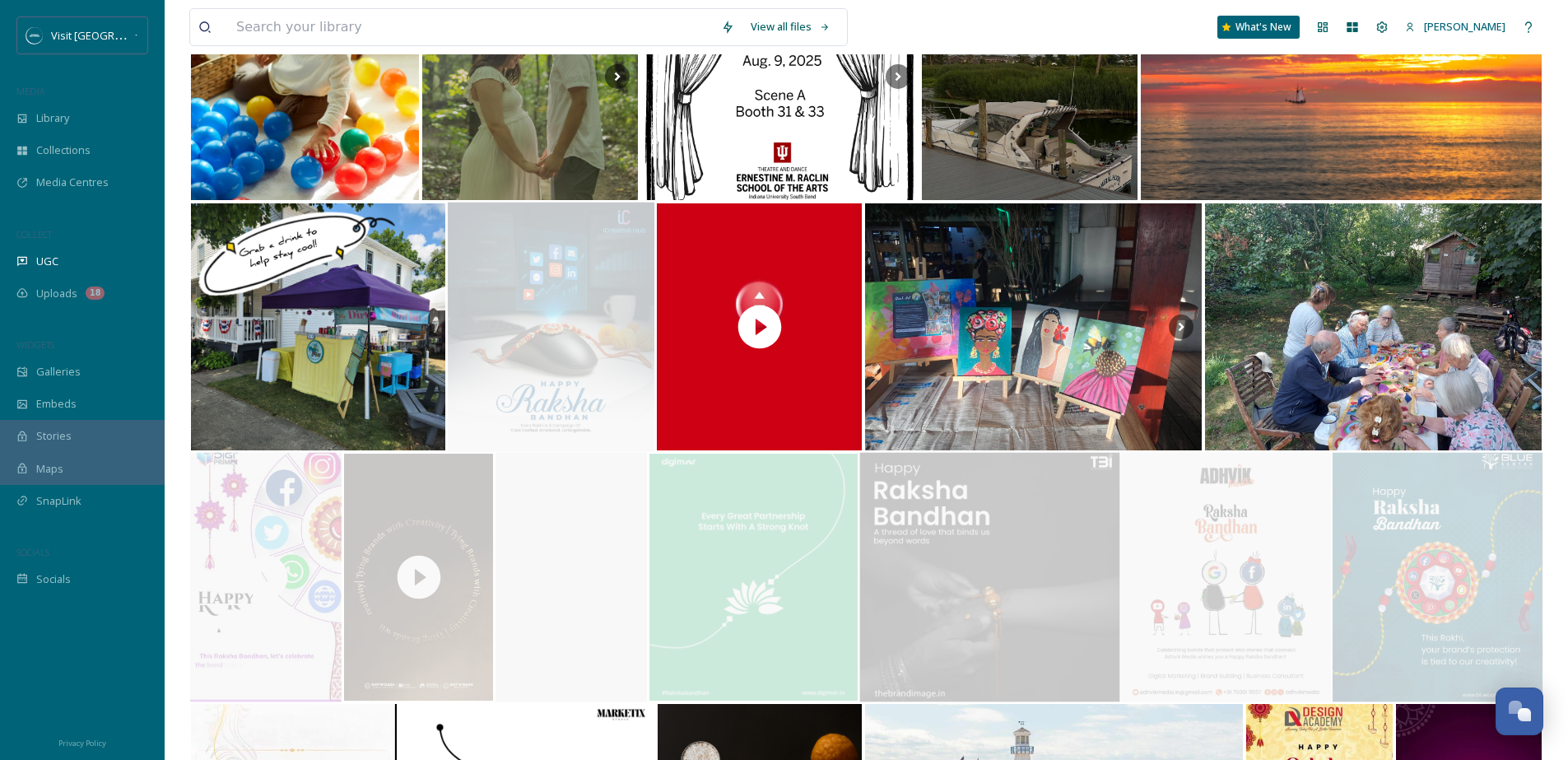
scroll to position [12443, 0]
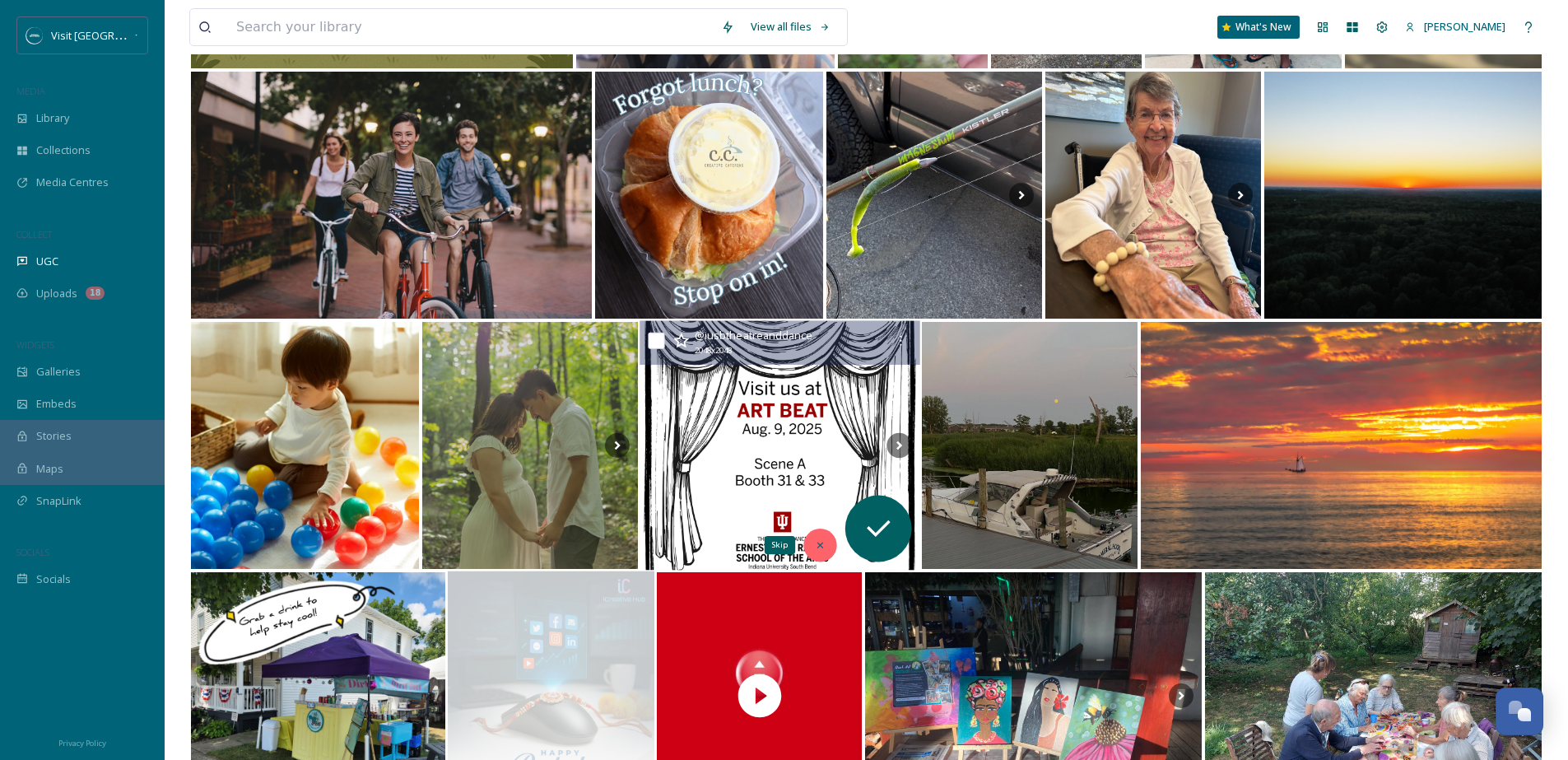
click at [813, 541] on div "Skip" at bounding box center [820, 545] width 33 height 33
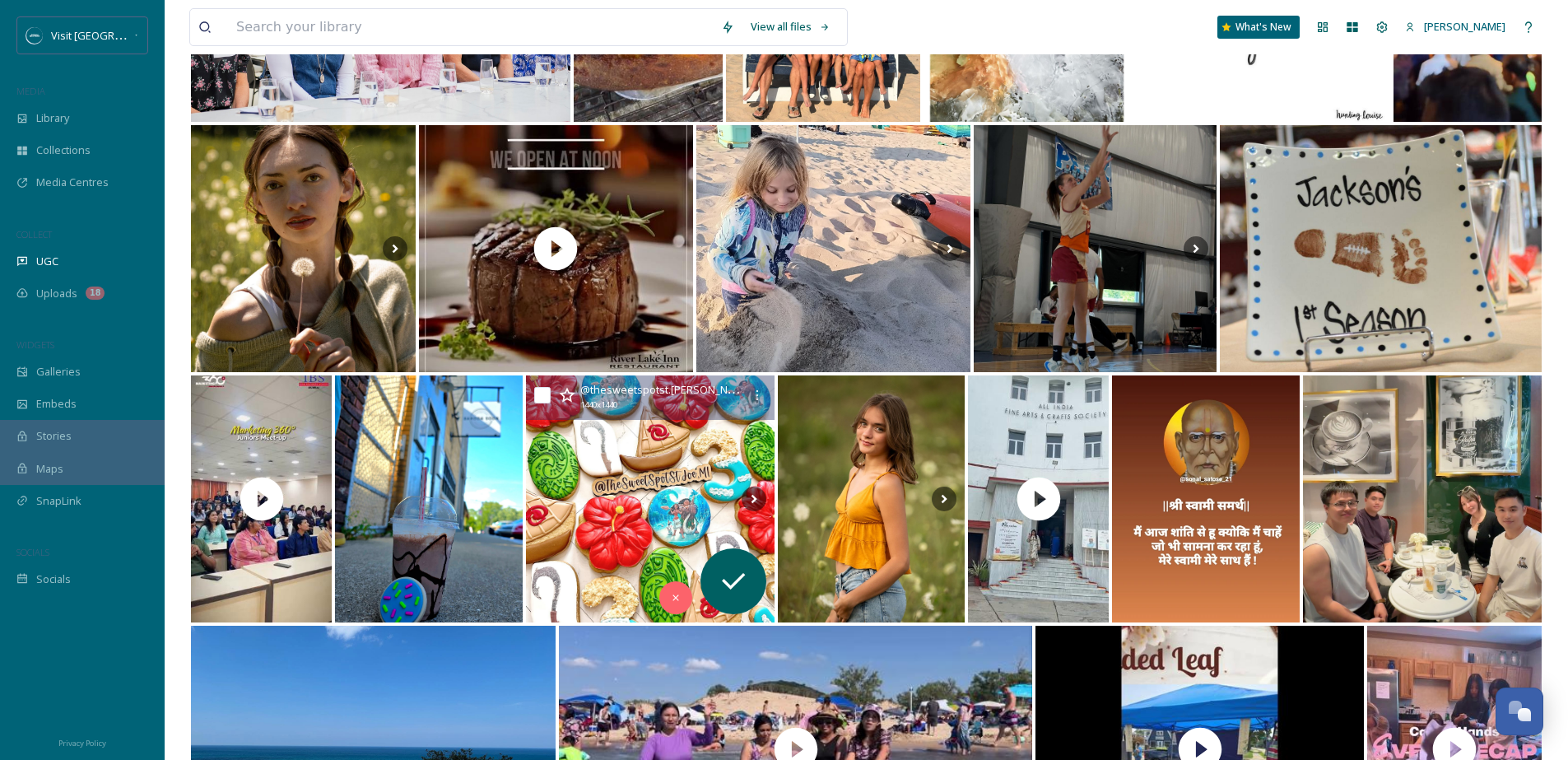
scroll to position [10886, 0]
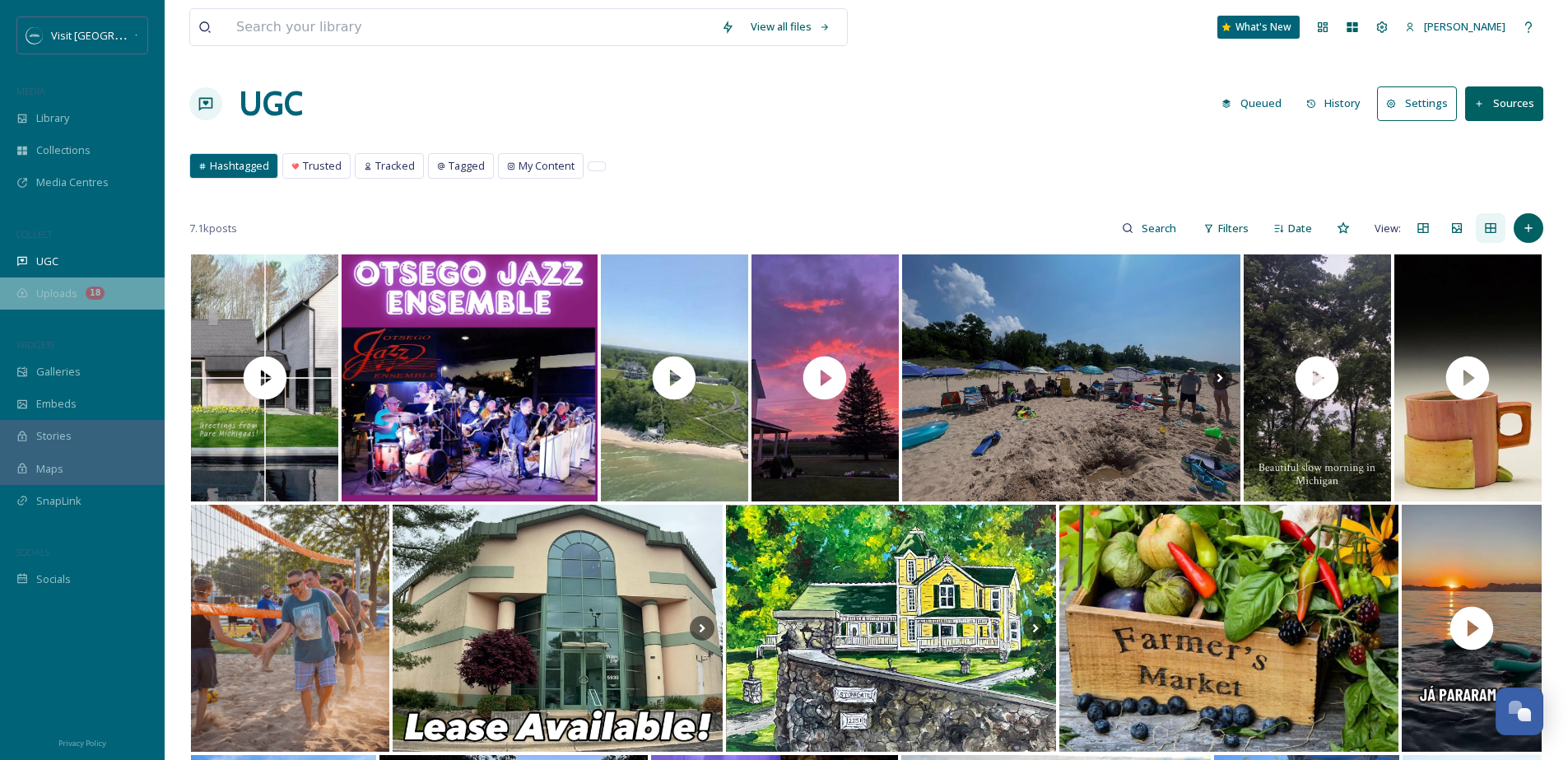
click at [21, 297] on icon at bounding box center [22, 292] width 12 height 12
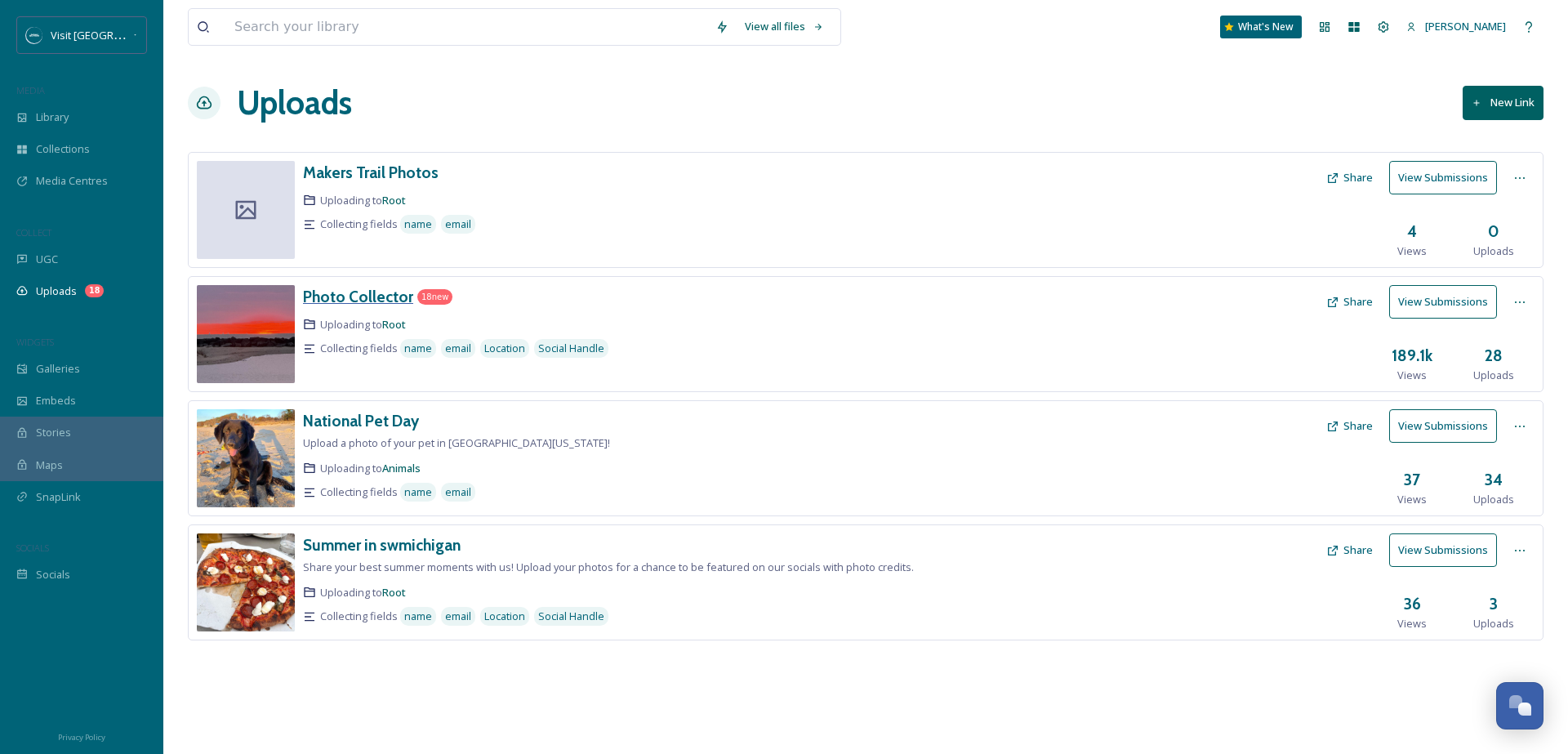
click at [362, 294] on h3 "Photo Collector" at bounding box center [359, 296] width 111 height 20
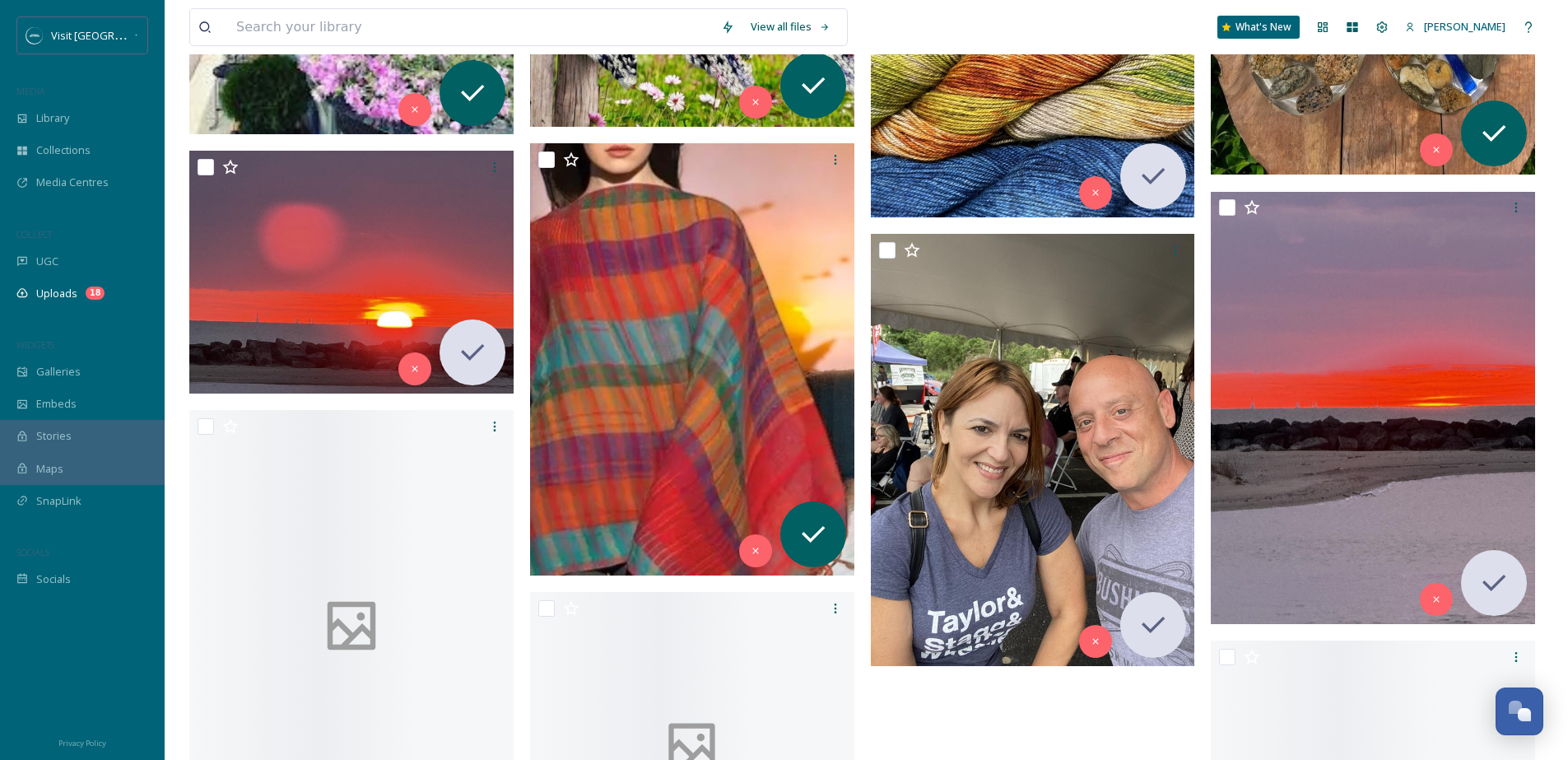
scroll to position [2294, 0]
